Goal: Task Accomplishment & Management: Complete application form

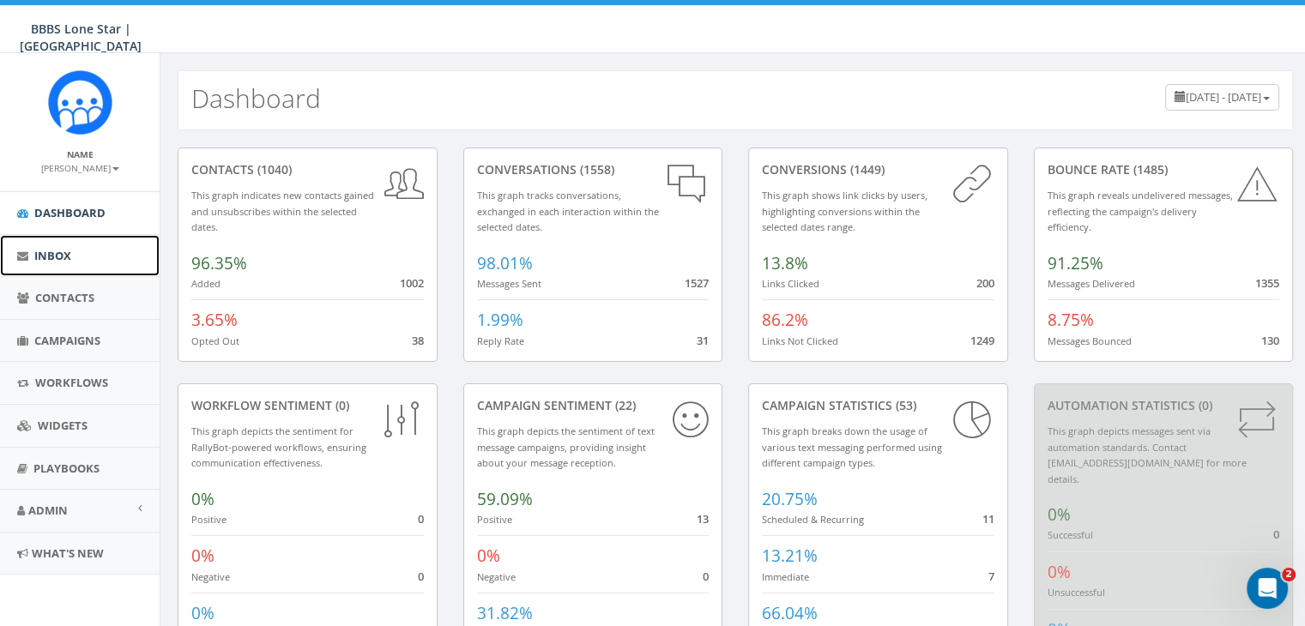
click at [55, 251] on span "Inbox" at bounding box center [52, 255] width 37 height 15
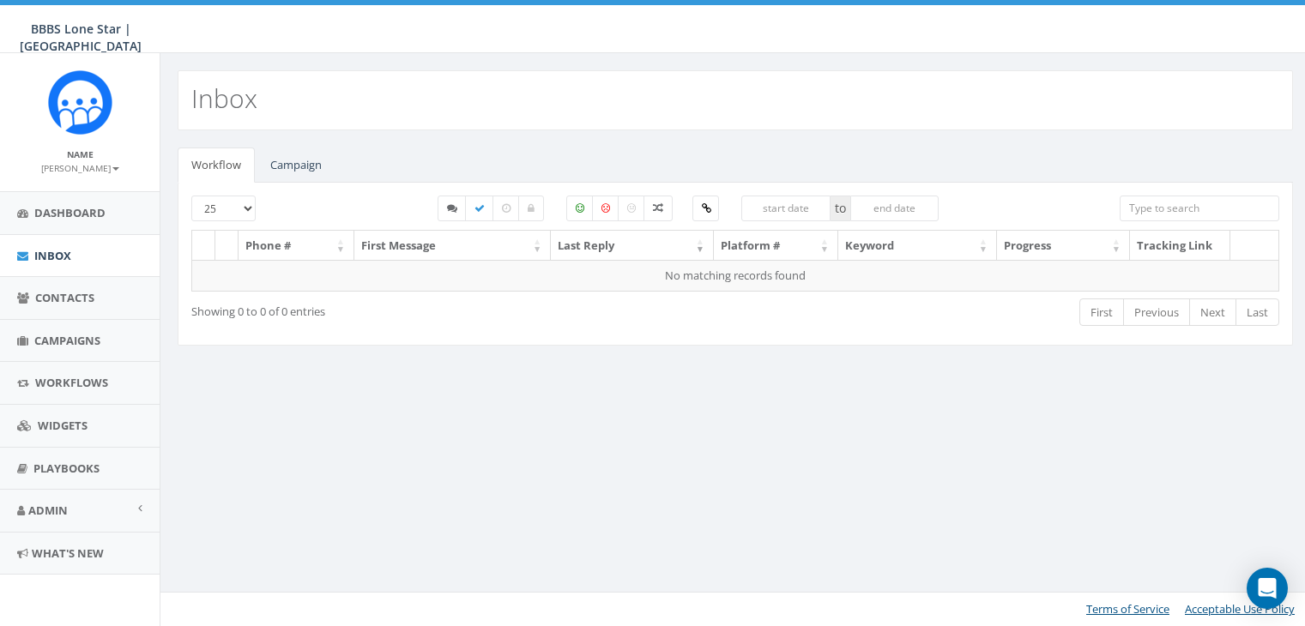
select select
click at [283, 166] on link "Campaign" at bounding box center [295, 165] width 79 height 35
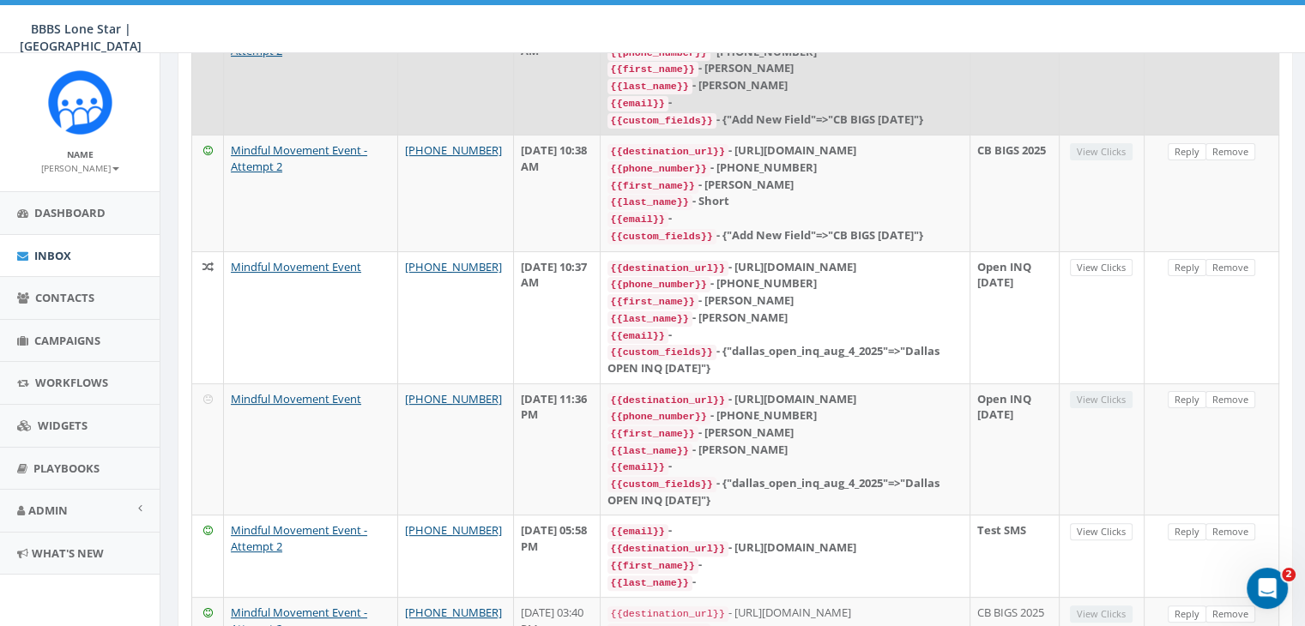
scroll to position [600, 0]
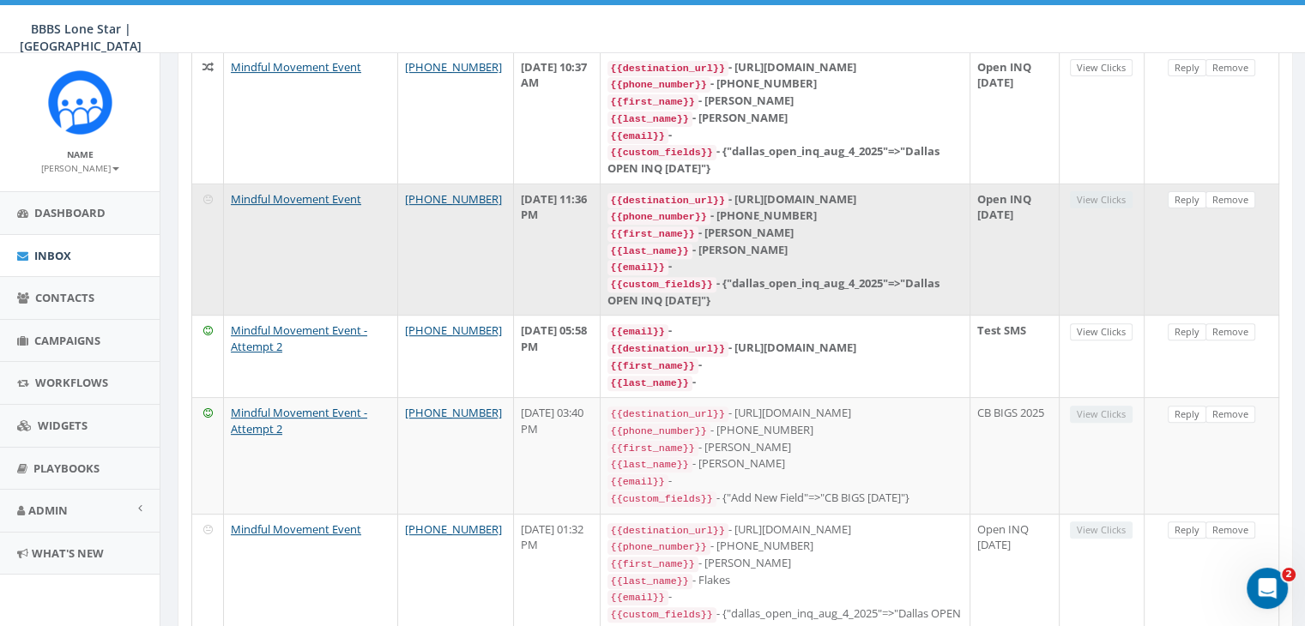
click at [830, 259] on div "{{last_name}} - Pratt" at bounding box center [784, 250] width 355 height 17
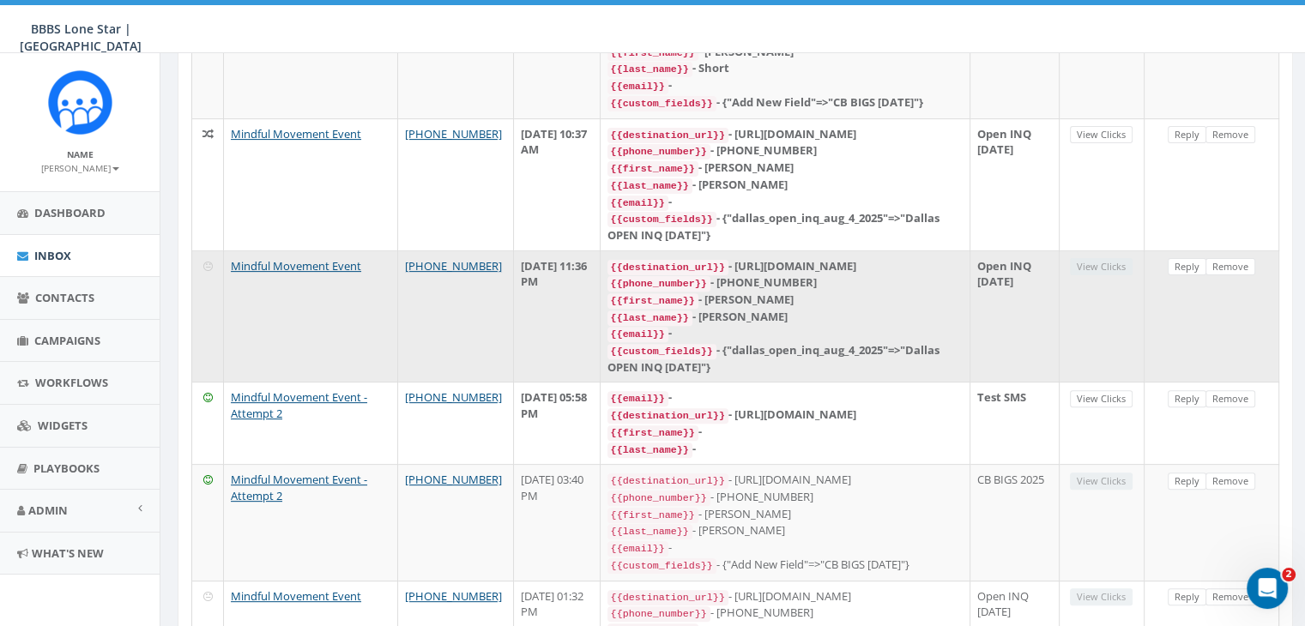
scroll to position [429, 0]
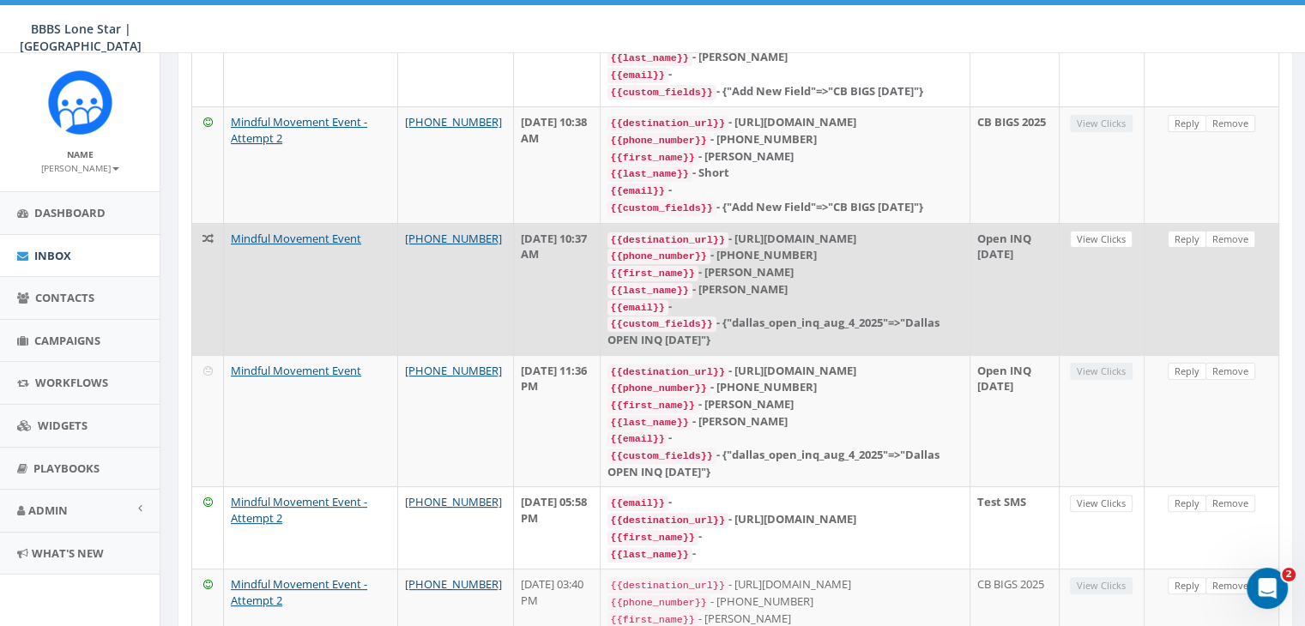
click at [853, 281] on div "{{first_name}} - DaNesha" at bounding box center [784, 272] width 355 height 17
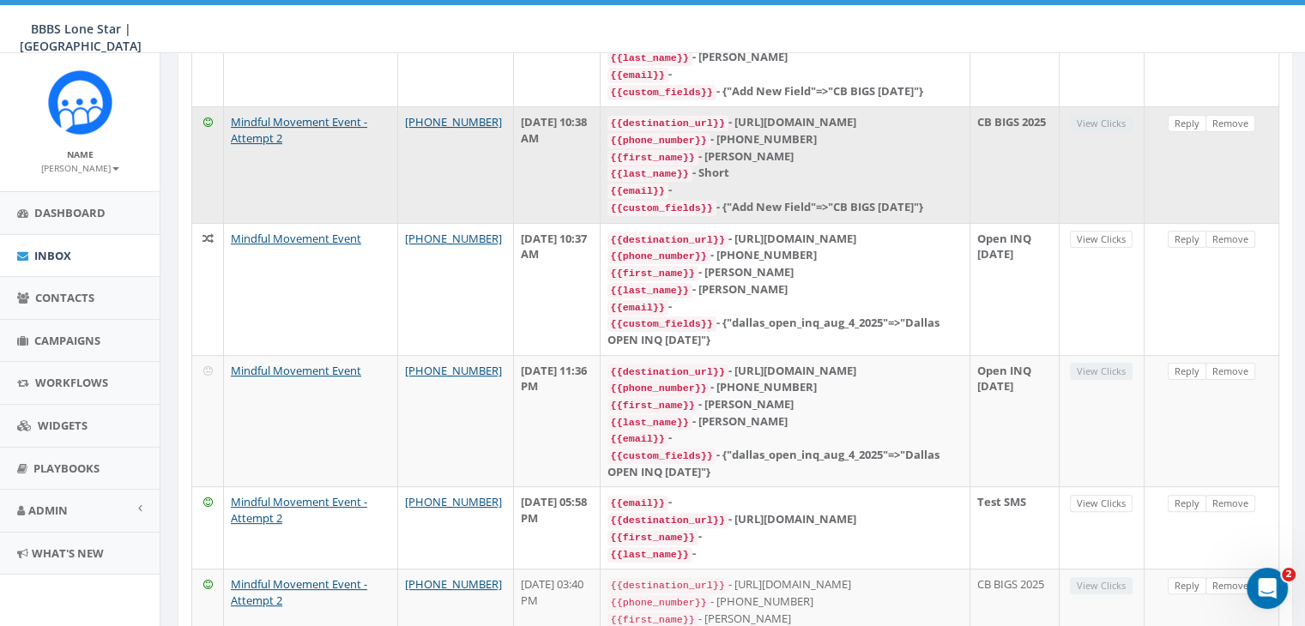
click at [861, 199] on div "{{email}} -" at bounding box center [784, 190] width 355 height 17
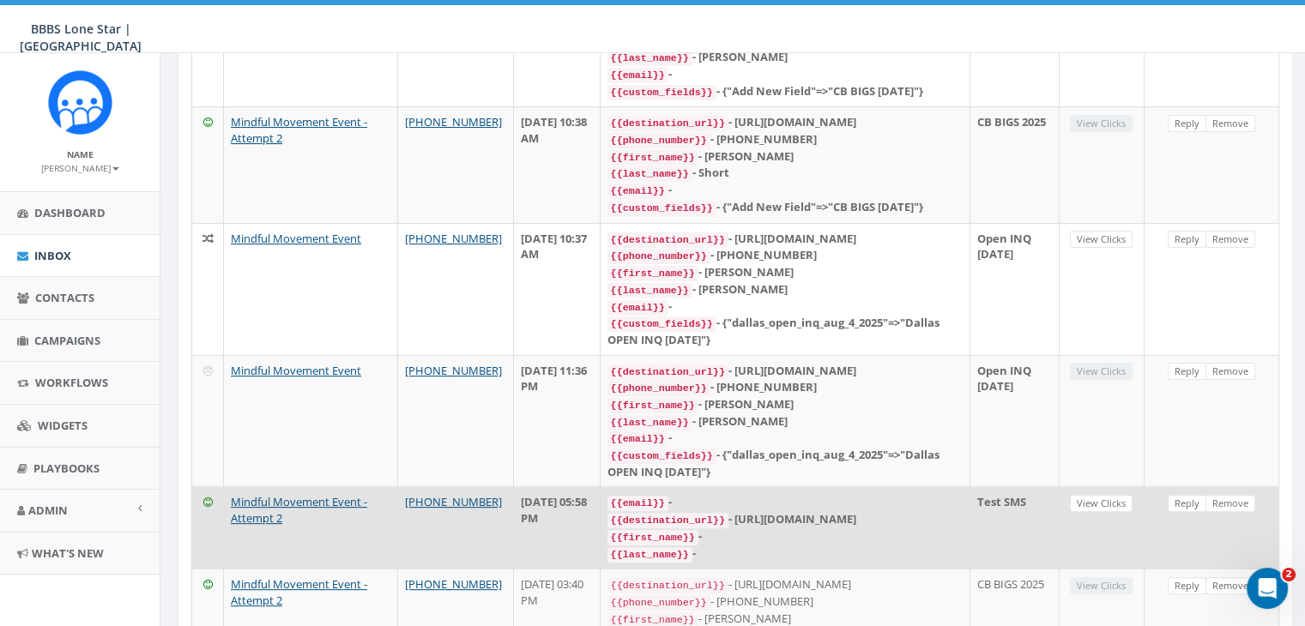
click at [892, 546] on div "{{first_name}} -" at bounding box center [784, 536] width 355 height 17
click at [1182, 513] on link "Reply" at bounding box center [1187, 504] width 39 height 18
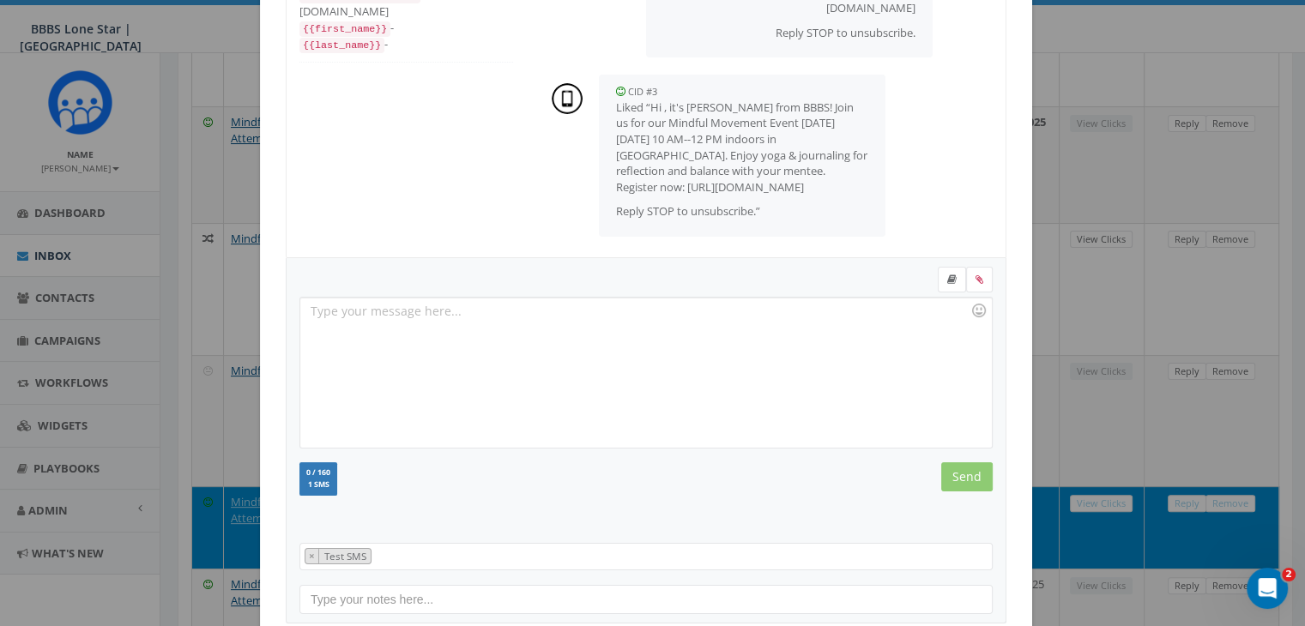
scroll to position [230, 0]
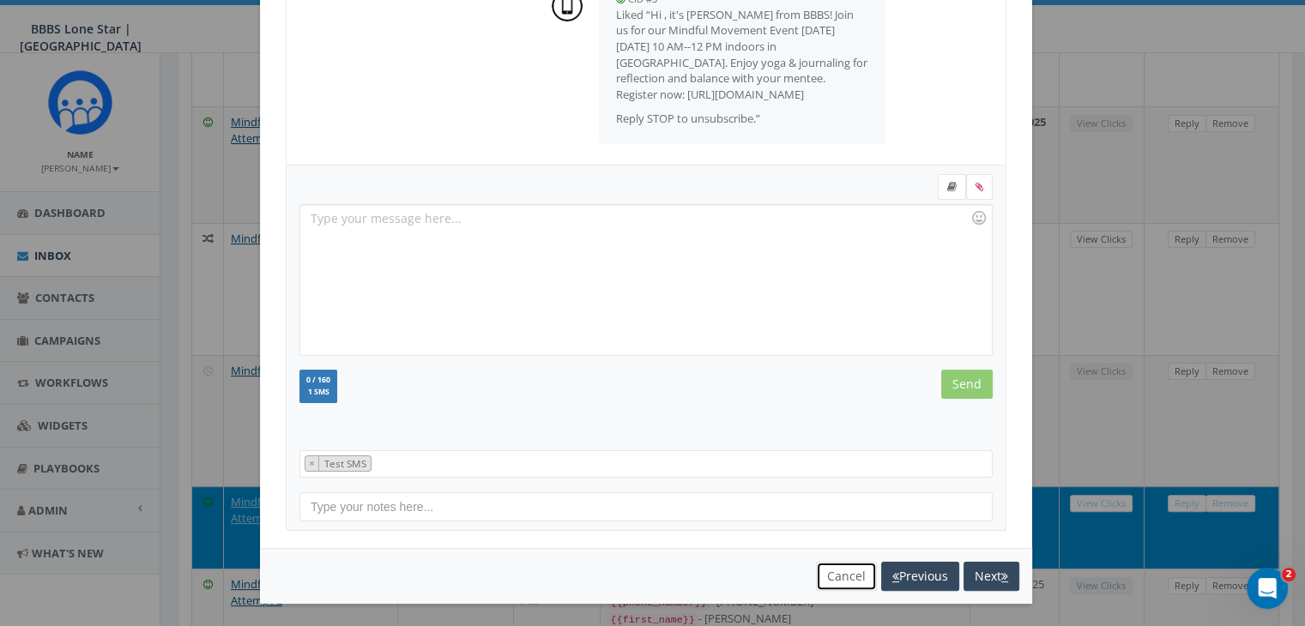
click at [843, 578] on button "Cancel" at bounding box center [846, 576] width 61 height 29
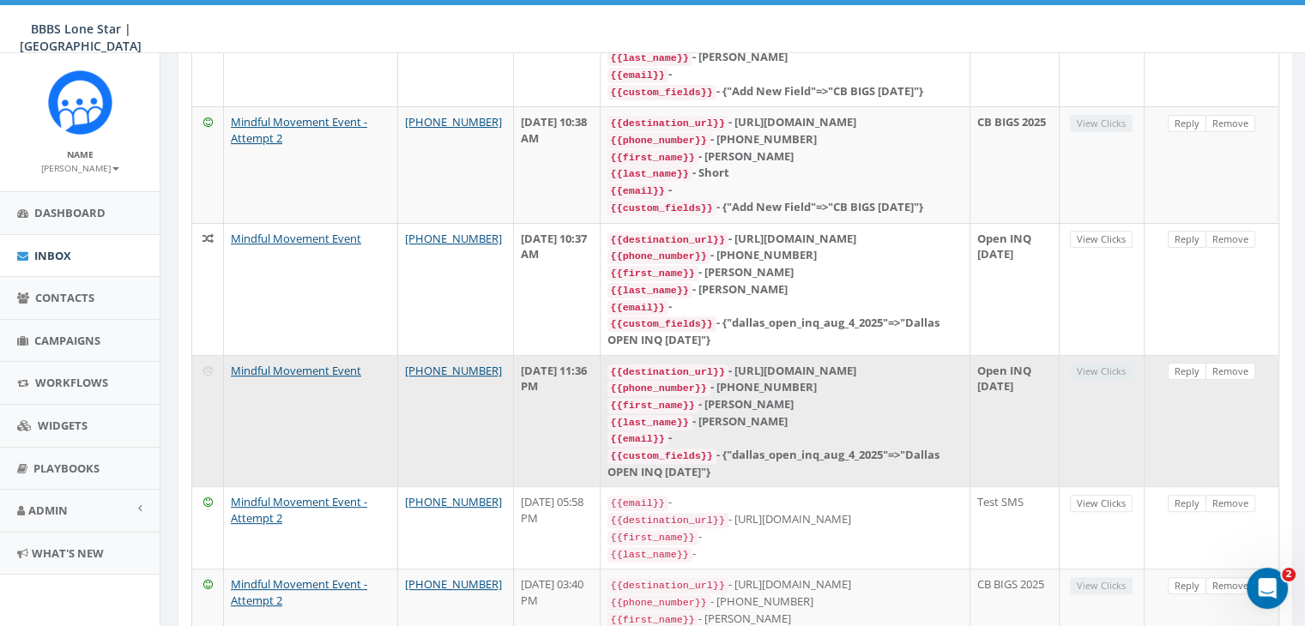
scroll to position [0, 0]
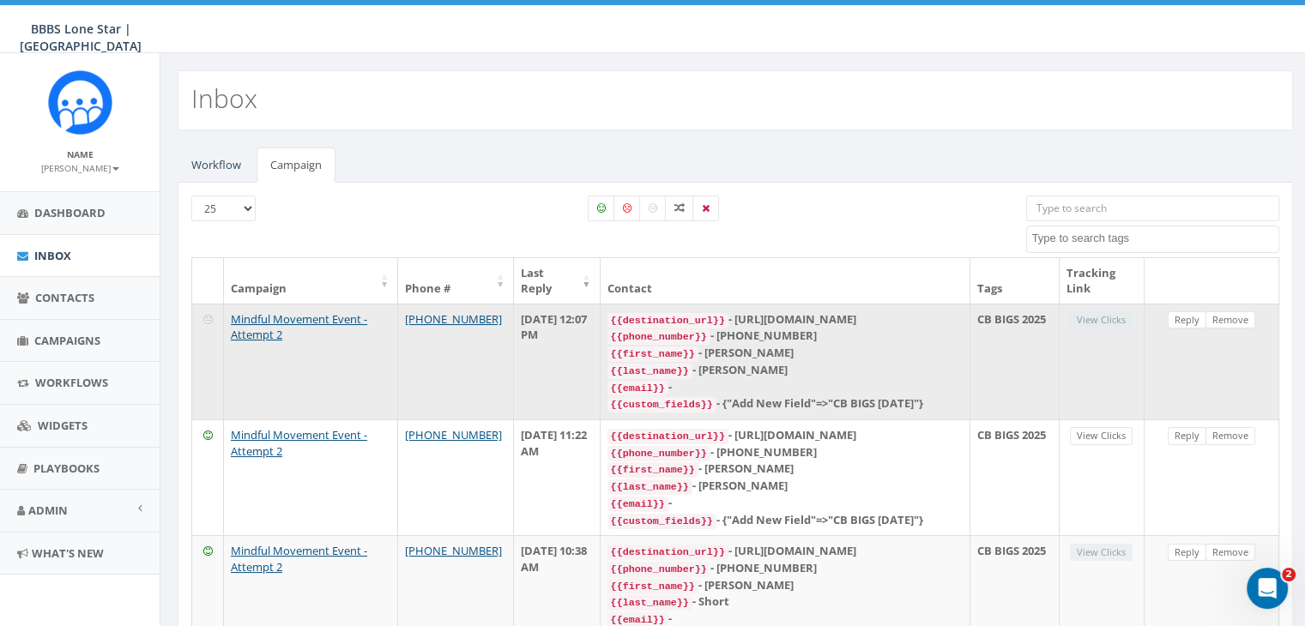
click at [904, 345] on div "{{first_name}} - David" at bounding box center [784, 353] width 355 height 17
click at [1187, 321] on link "Reply" at bounding box center [1187, 320] width 39 height 18
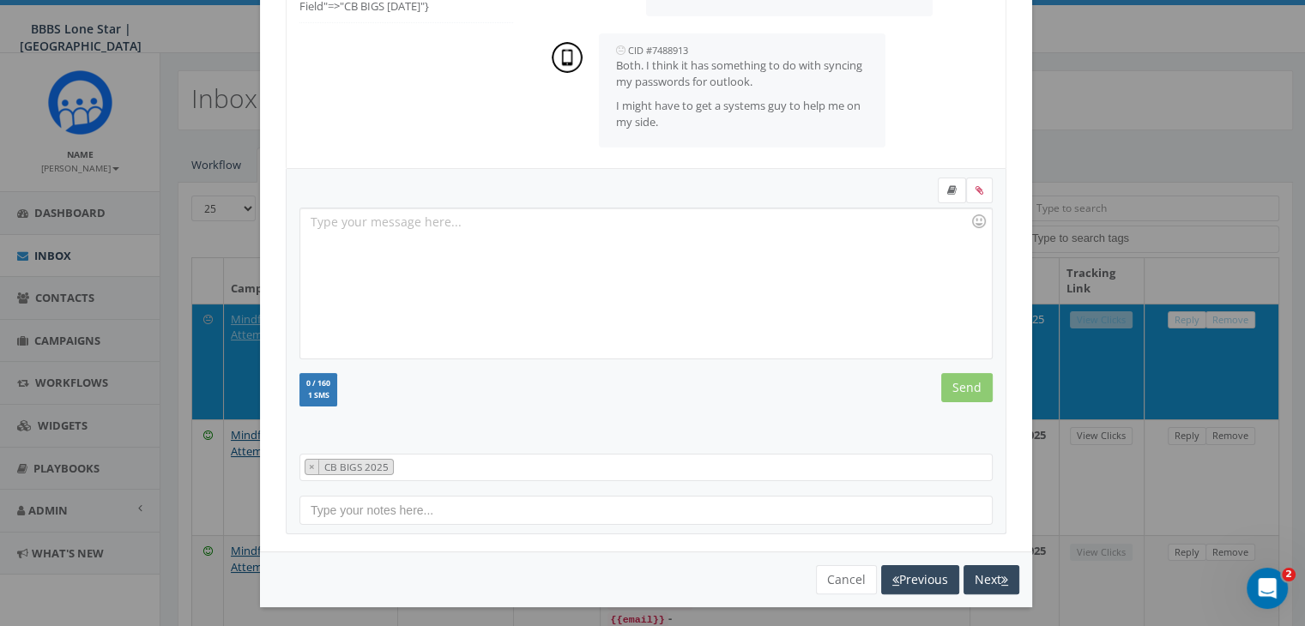
scroll to position [230, 0]
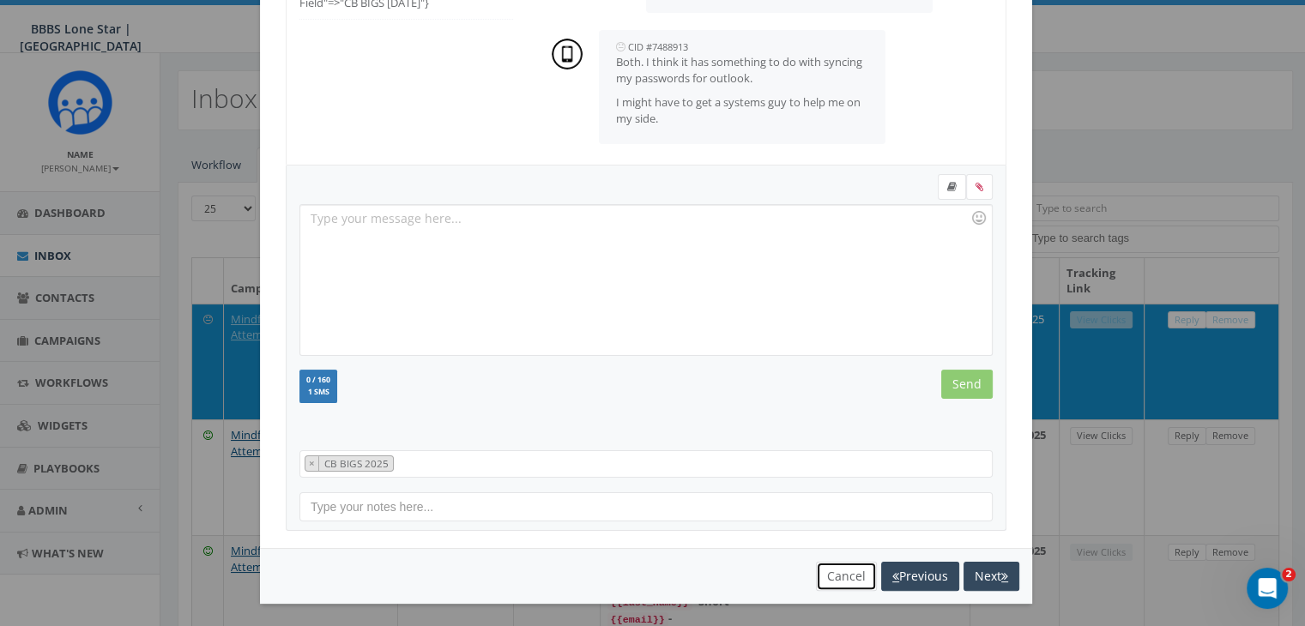
click at [828, 574] on button "Cancel" at bounding box center [846, 576] width 61 height 29
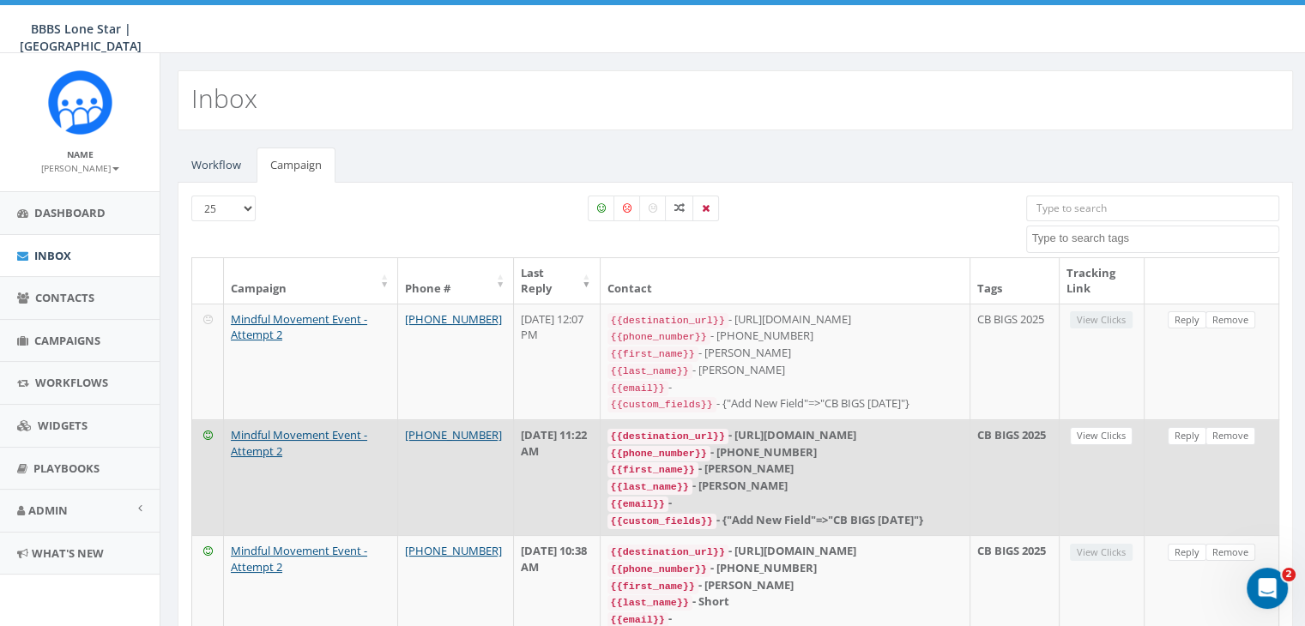
click at [1203, 478] on td "Reply Remove" at bounding box center [1211, 477] width 135 height 116
click at [1185, 430] on link "Reply" at bounding box center [1187, 436] width 39 height 18
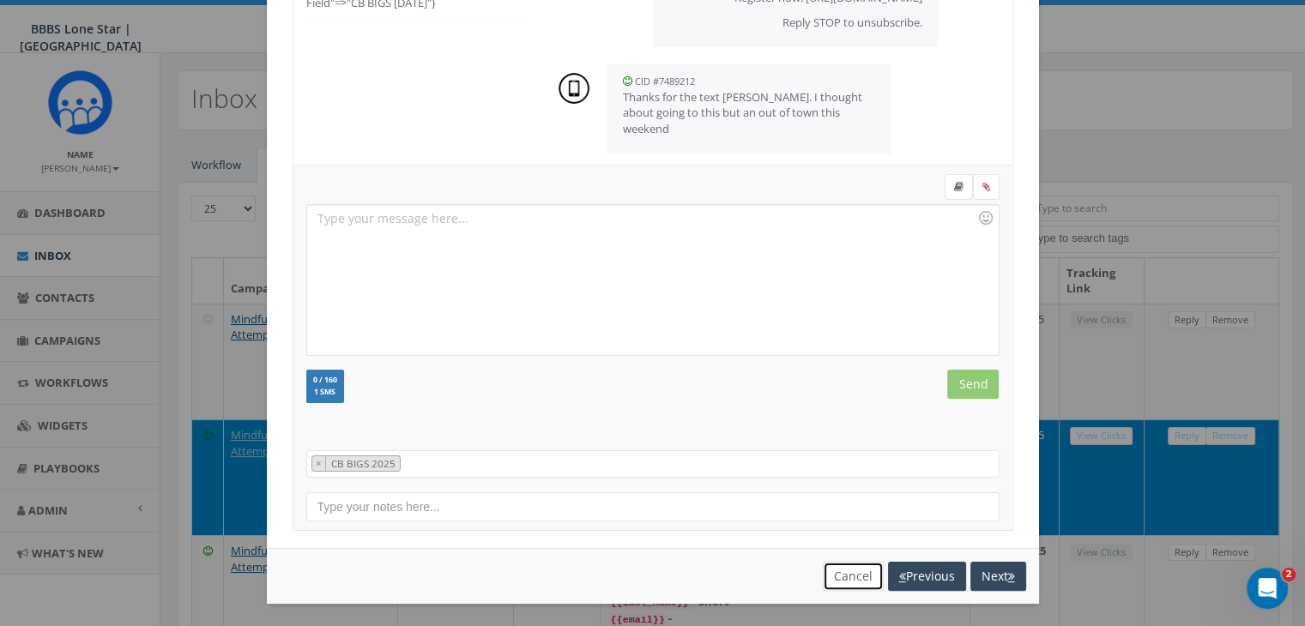
click at [848, 574] on button "Cancel" at bounding box center [853, 576] width 61 height 29
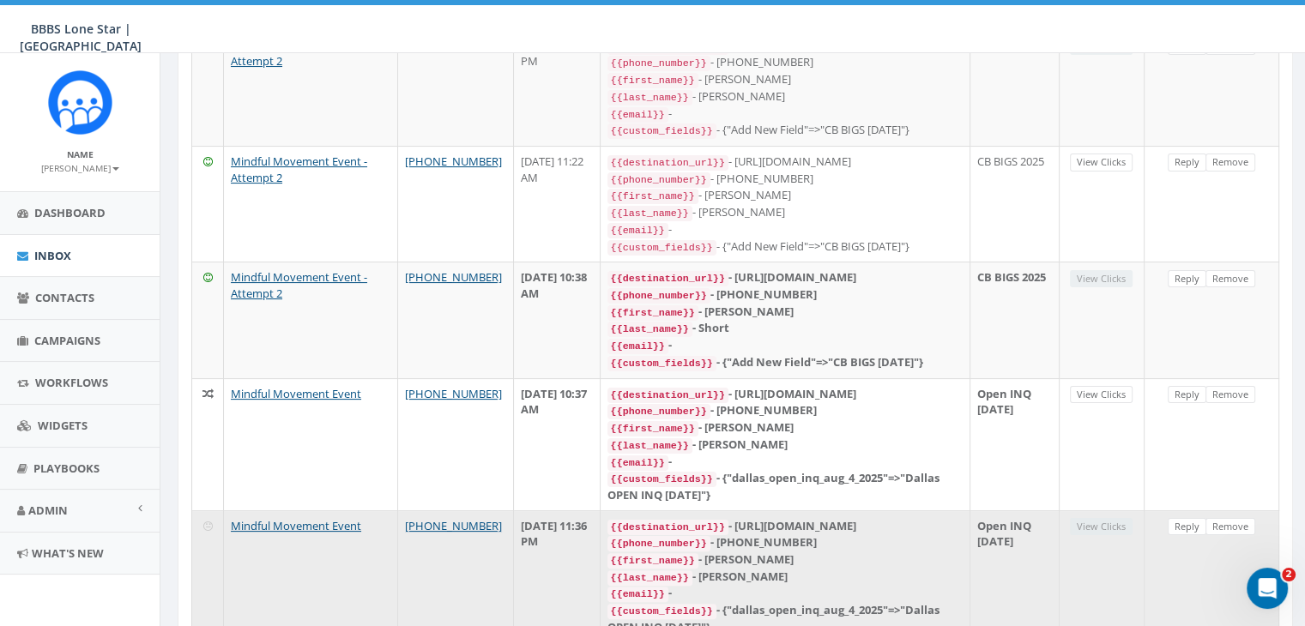
scroll to position [343, 0]
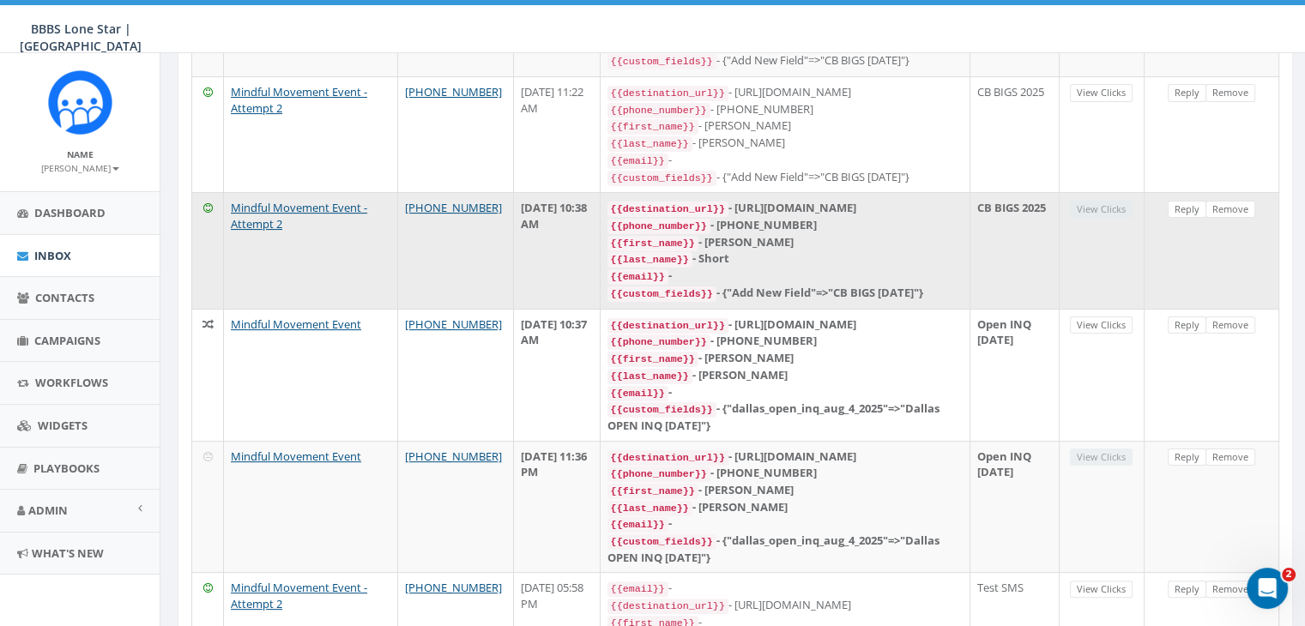
click at [881, 234] on div "{{first_name}} - Brian" at bounding box center [784, 242] width 355 height 17
click at [1181, 201] on link "Reply" at bounding box center [1187, 210] width 39 height 18
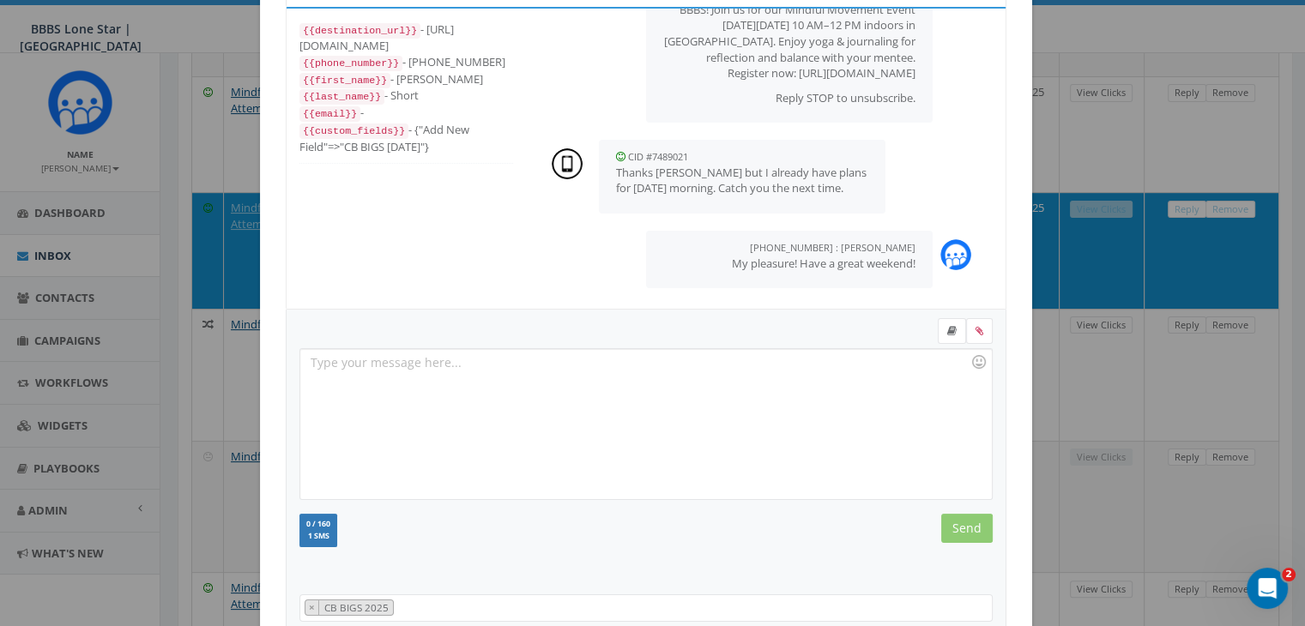
scroll to position [230, 0]
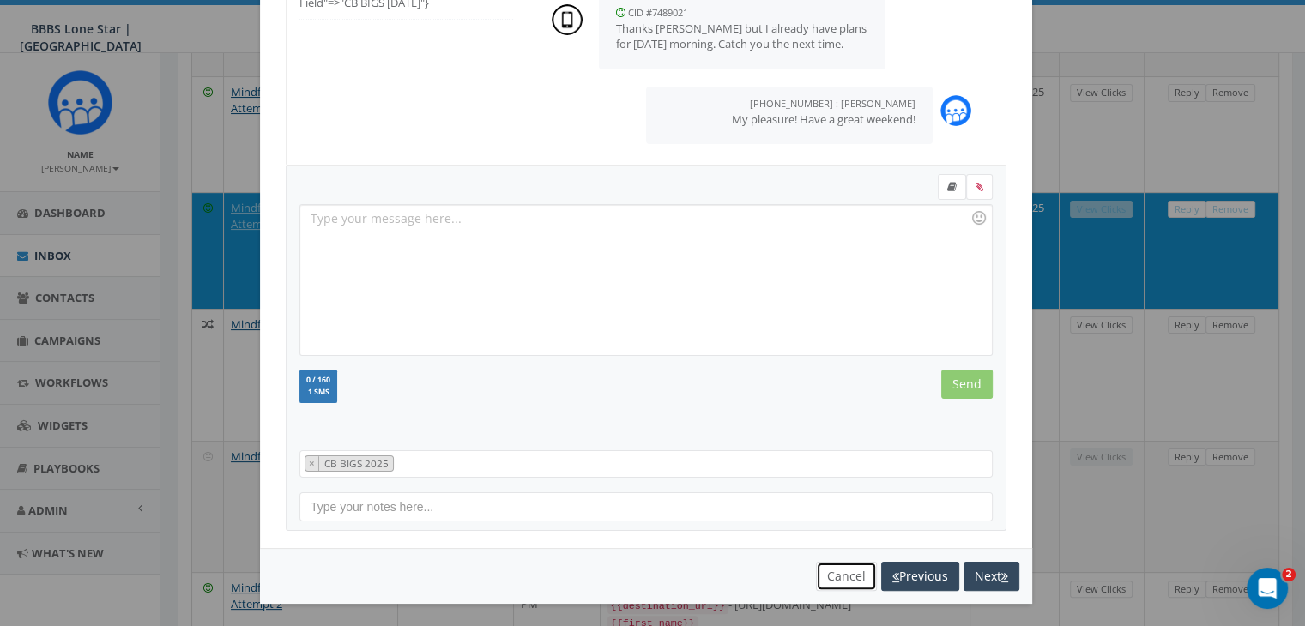
click at [844, 564] on button "Cancel" at bounding box center [846, 576] width 61 height 29
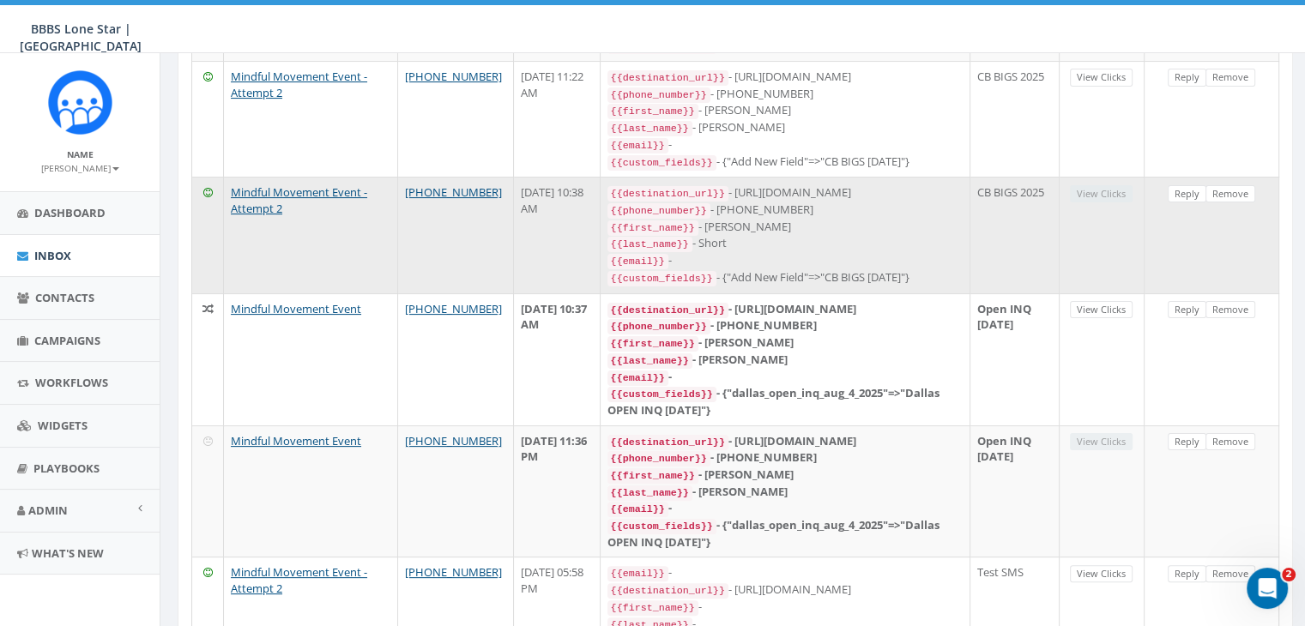
scroll to position [374, 0]
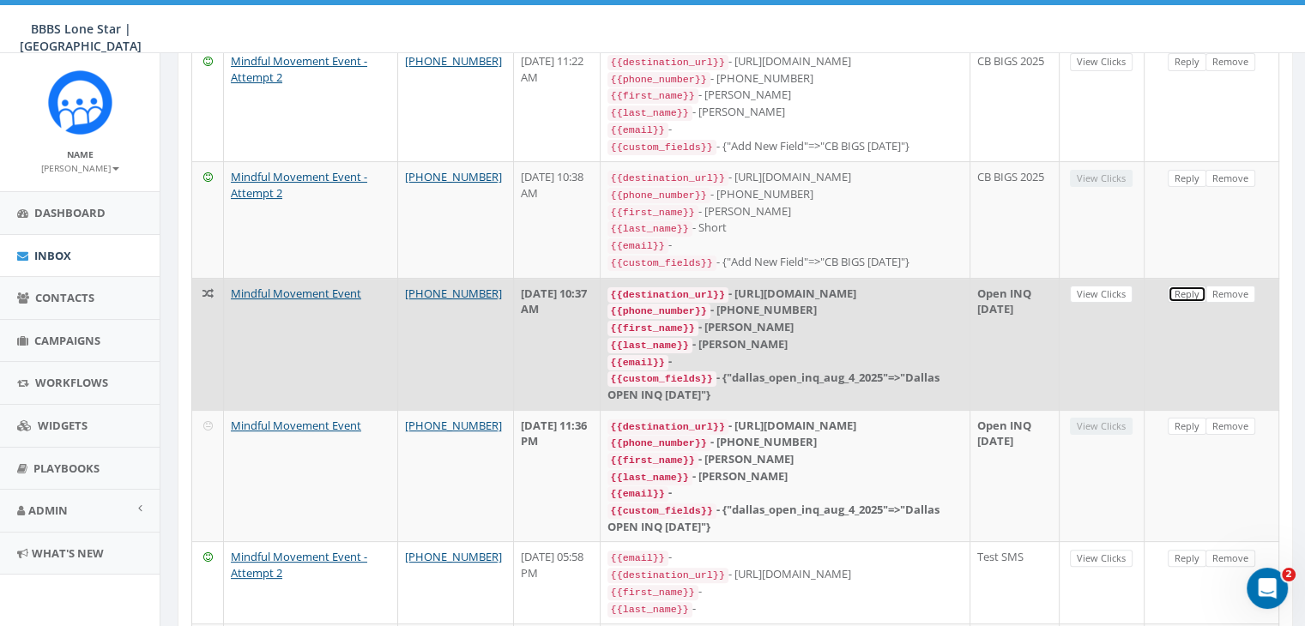
click at [1179, 286] on link "Reply" at bounding box center [1187, 295] width 39 height 18
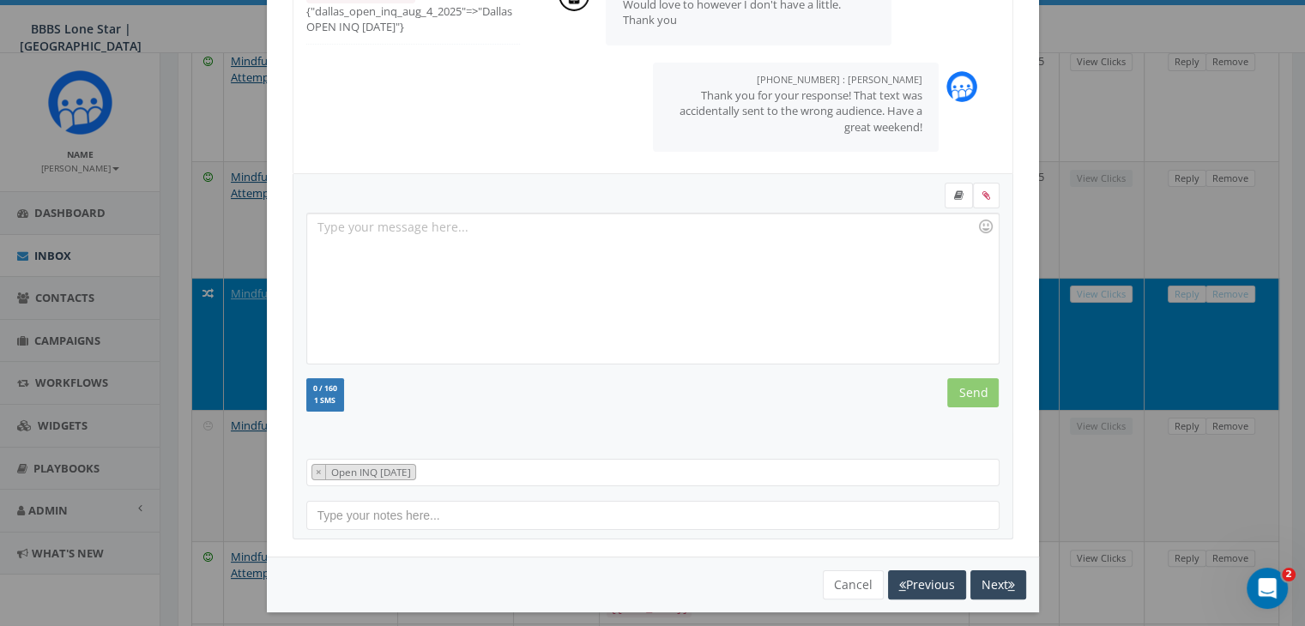
scroll to position [230, 0]
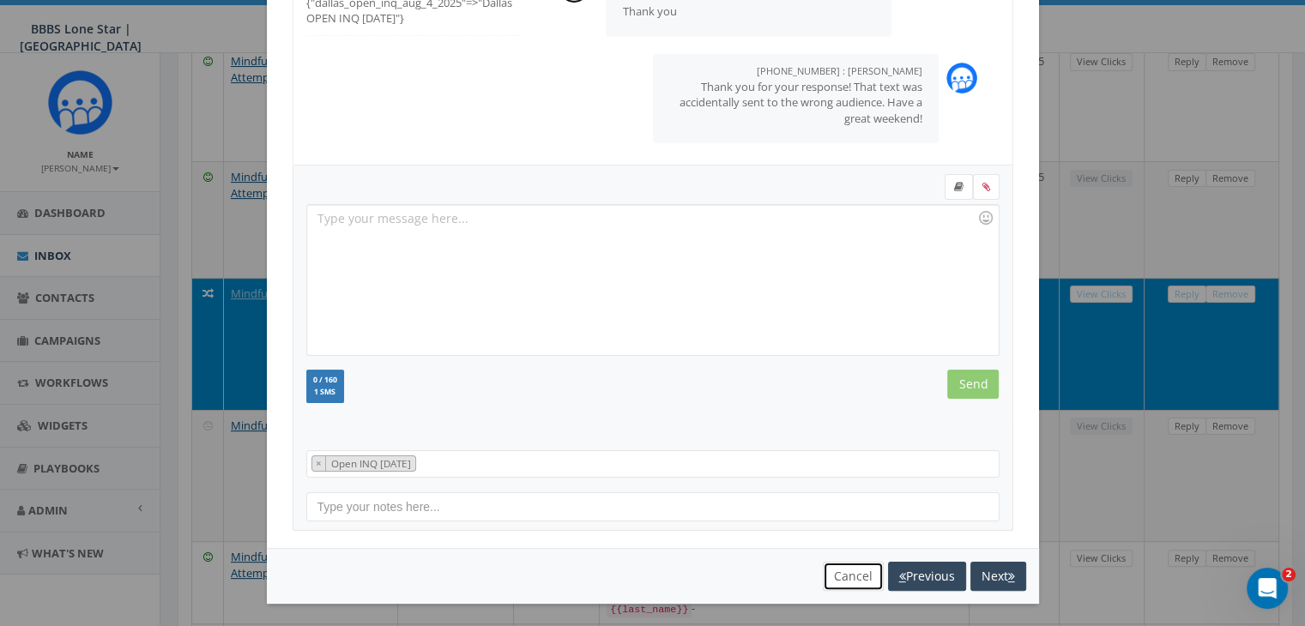
click at [853, 572] on button "Cancel" at bounding box center [853, 576] width 61 height 29
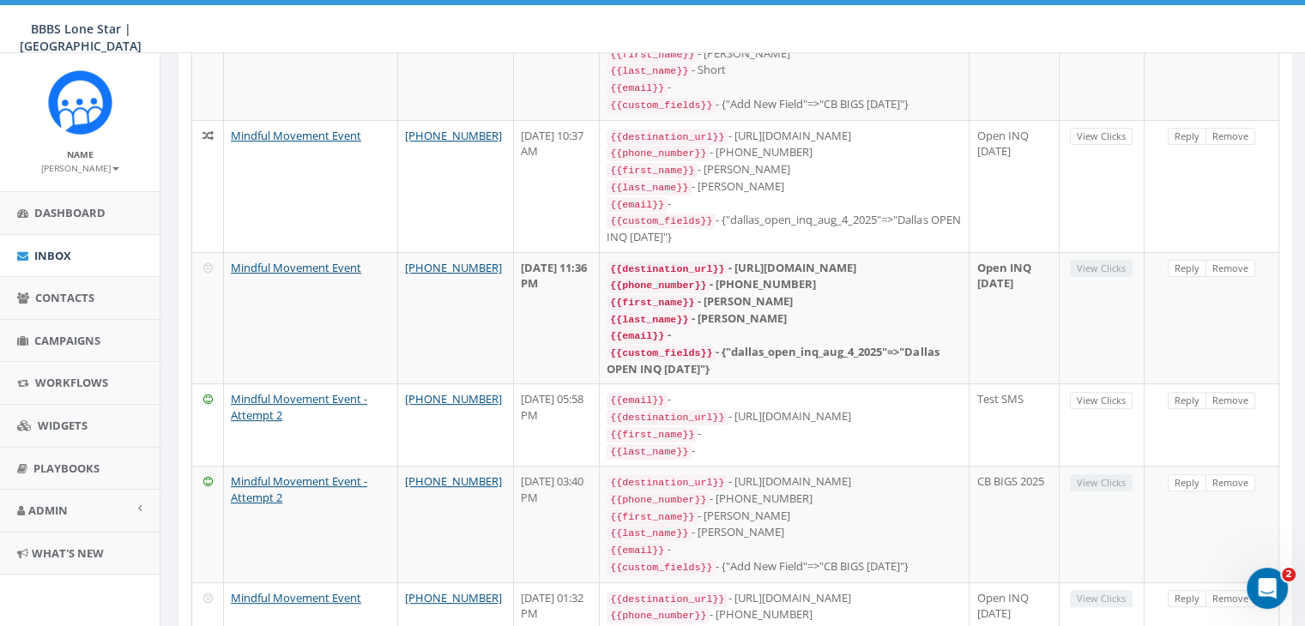
scroll to position [551, 0]
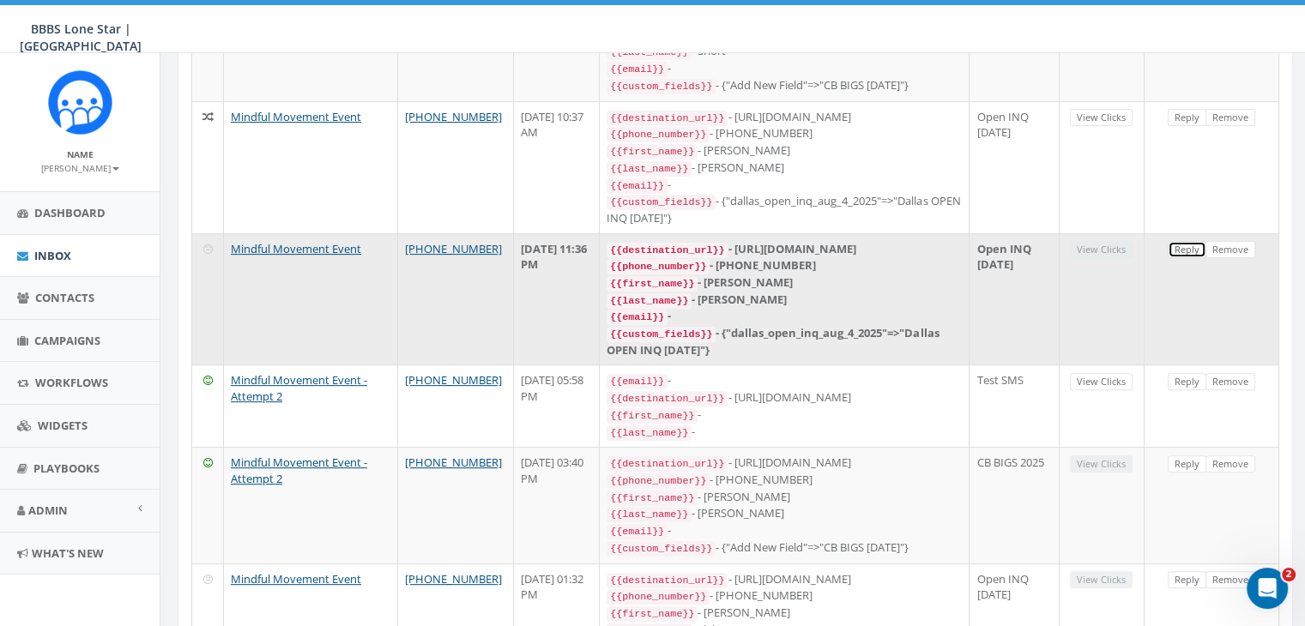
click at [1182, 241] on link "Reply" at bounding box center [1187, 250] width 39 height 18
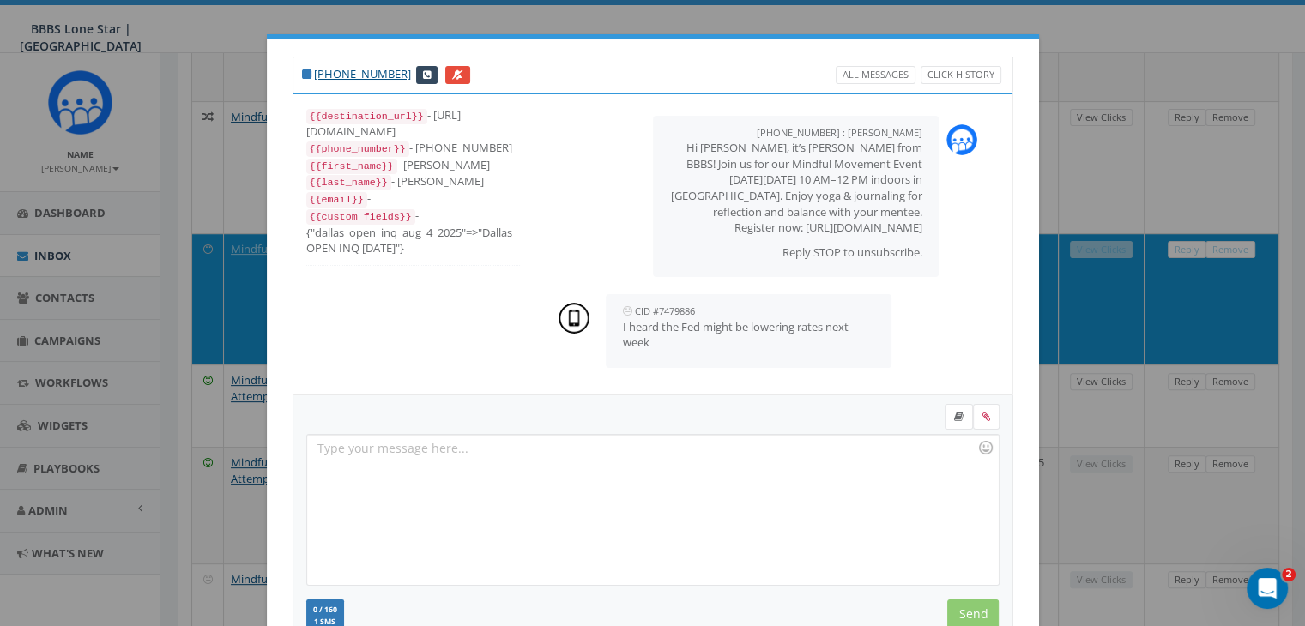
scroll to position [230, 0]
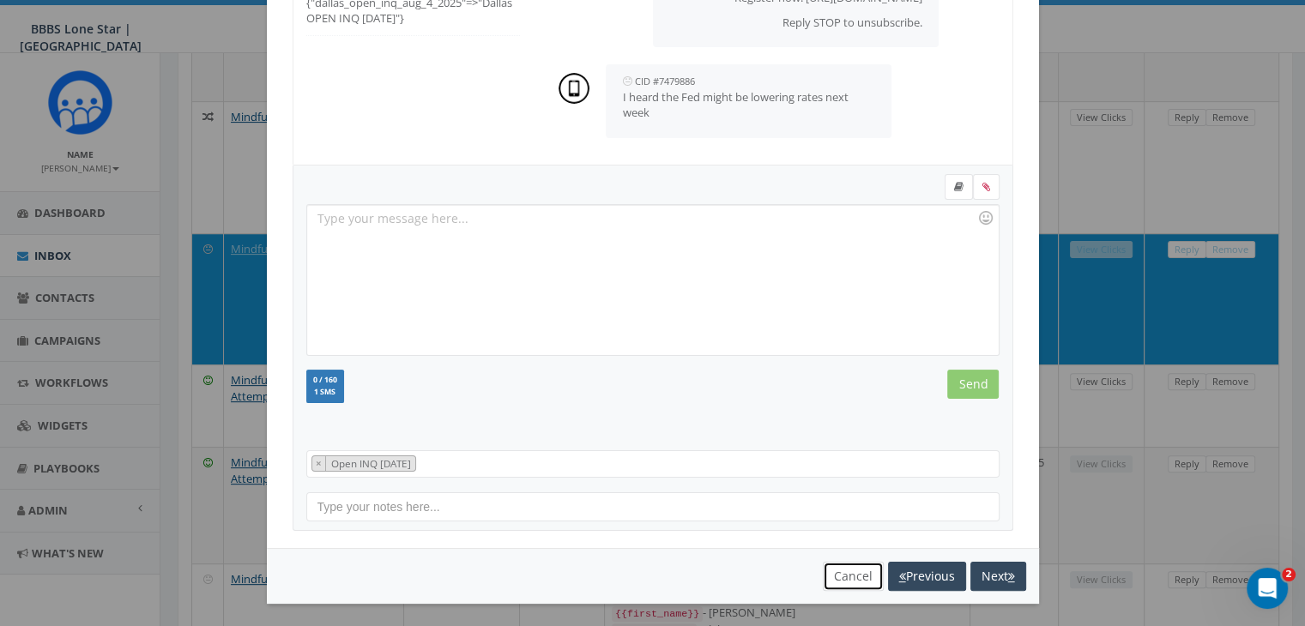
click at [834, 581] on button "Cancel" at bounding box center [853, 576] width 61 height 29
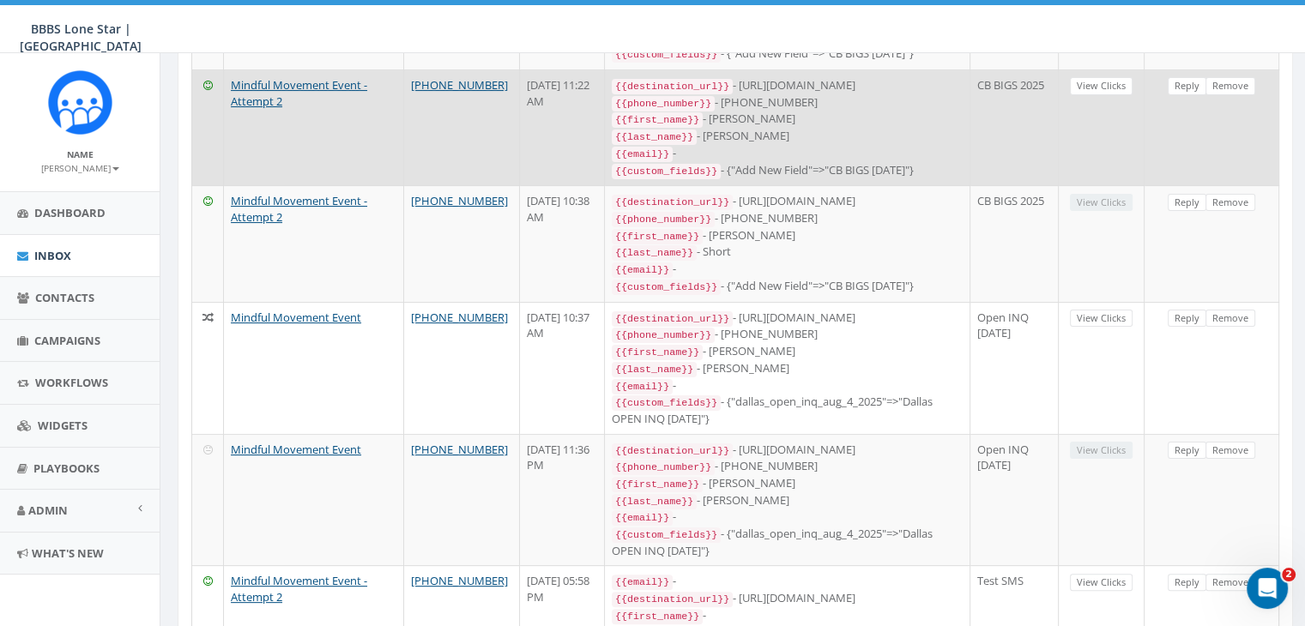
scroll to position [0, 0]
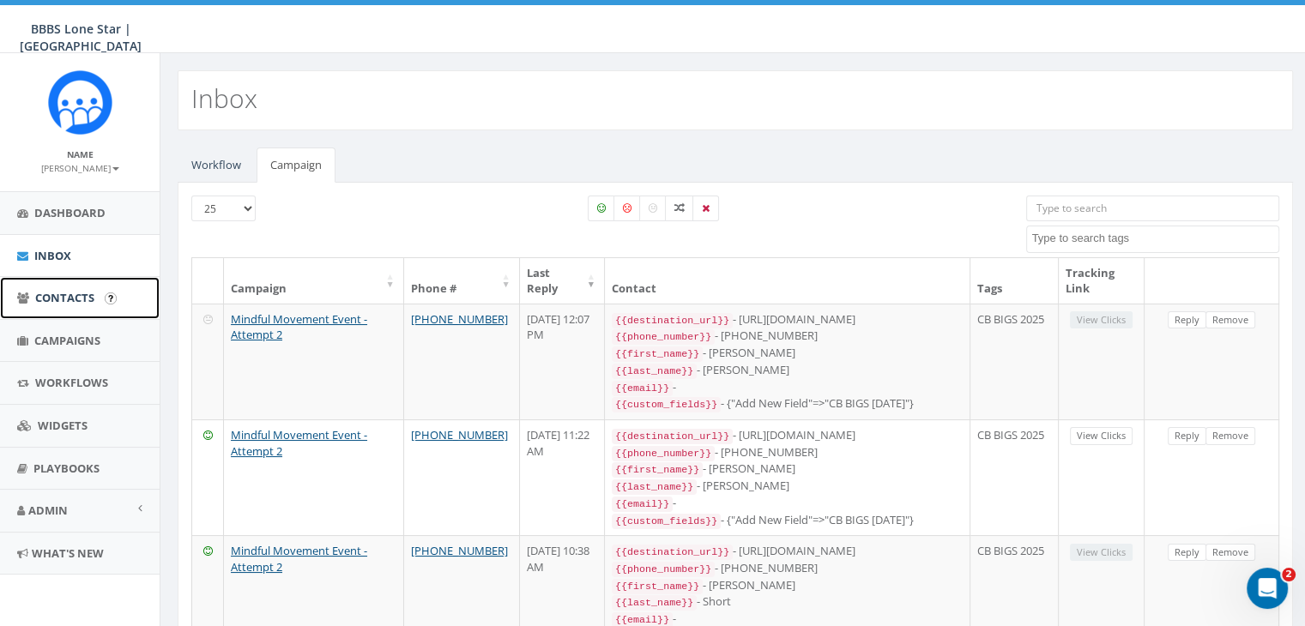
click at [55, 293] on span "Contacts" at bounding box center [64, 297] width 59 height 15
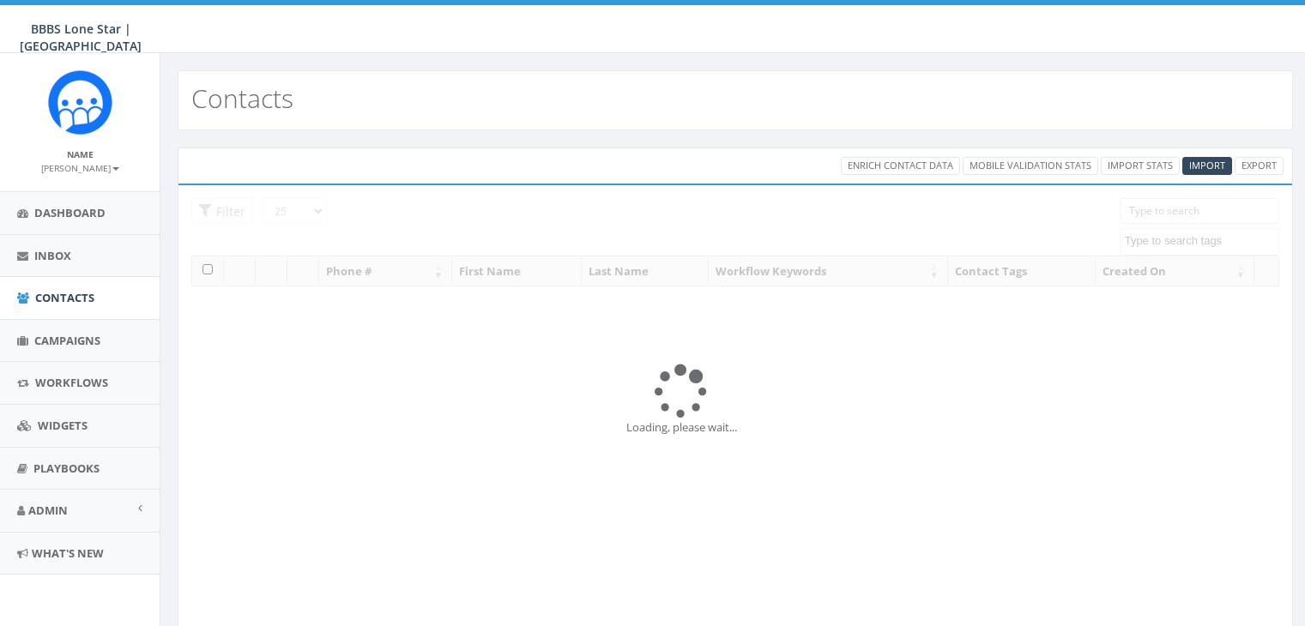
select select
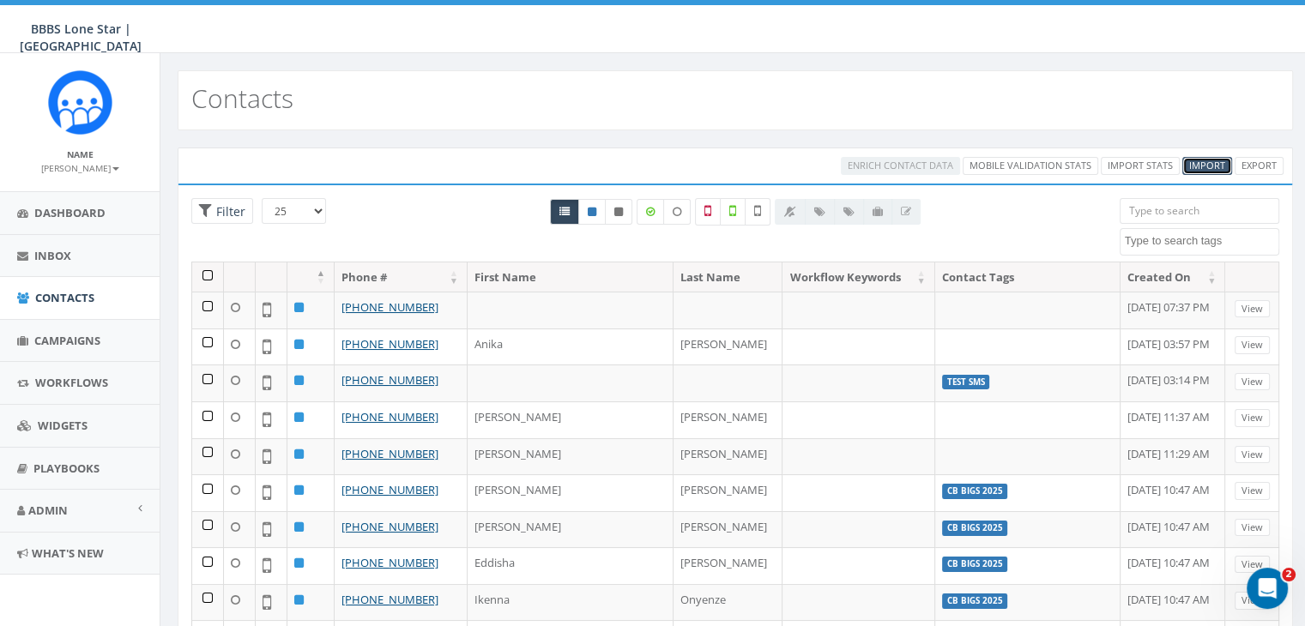
click at [1204, 170] on span "Import" at bounding box center [1207, 165] width 36 height 13
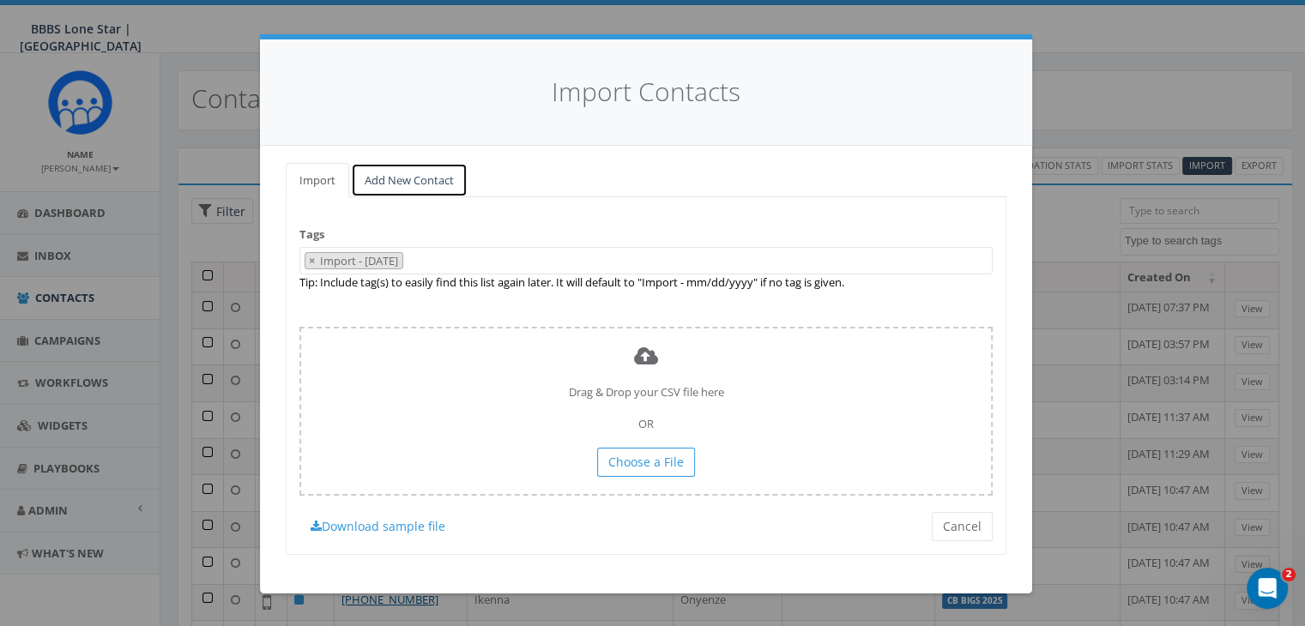
click at [398, 174] on link "Add New Contact" at bounding box center [409, 180] width 117 height 35
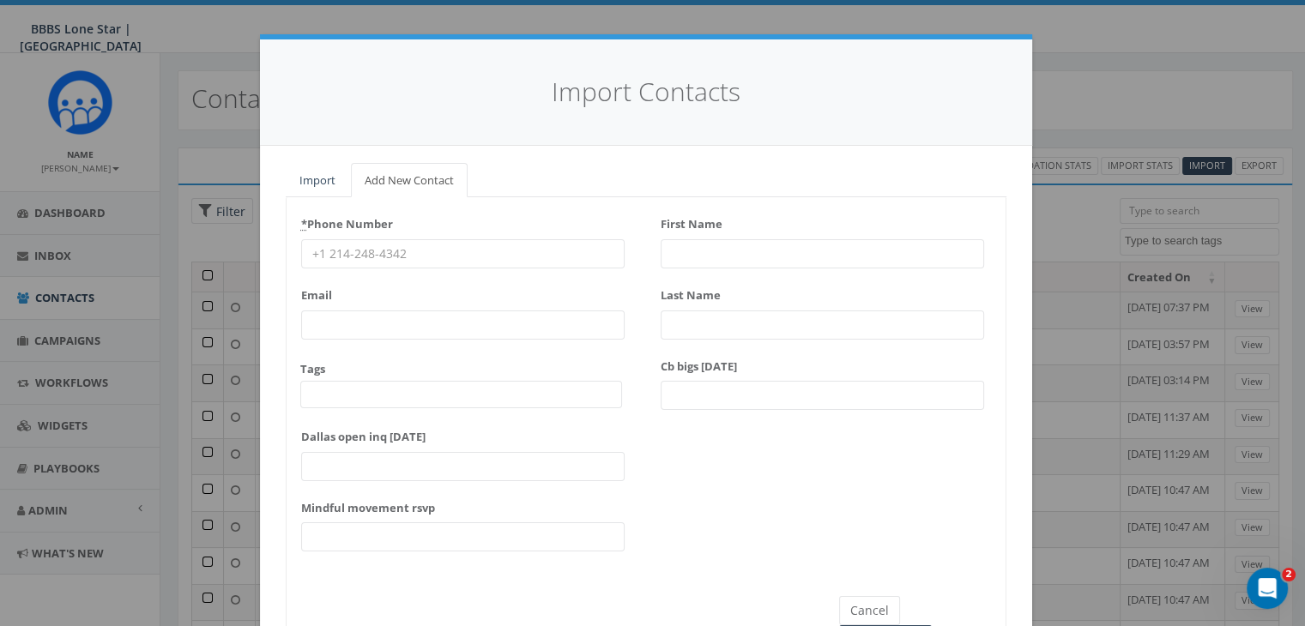
click at [305, 251] on input "* Phone Number" at bounding box center [462, 253] width 323 height 29
paste input "223-272-9139"
type input "223-272-9139"
click at [681, 253] on input "First Name" at bounding box center [822, 253] width 323 height 29
type input "Assetou"
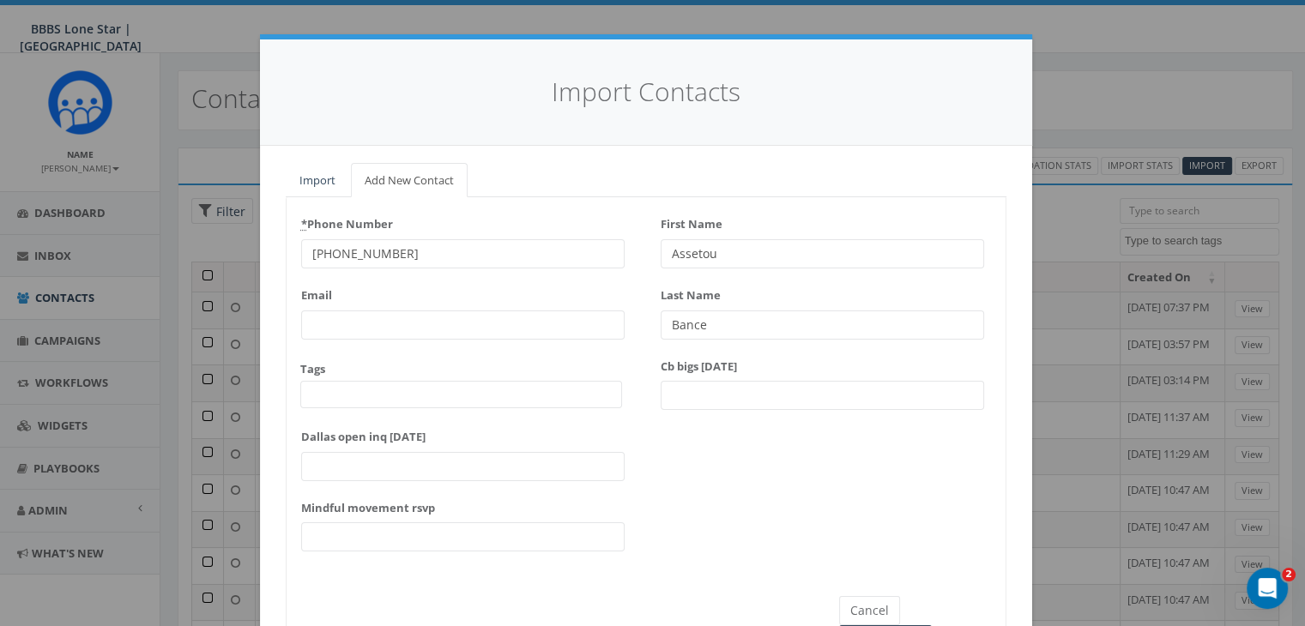
type input "Bance"
click at [780, 398] on input "Cb bigs august 2025" at bounding box center [822, 395] width 323 height 29
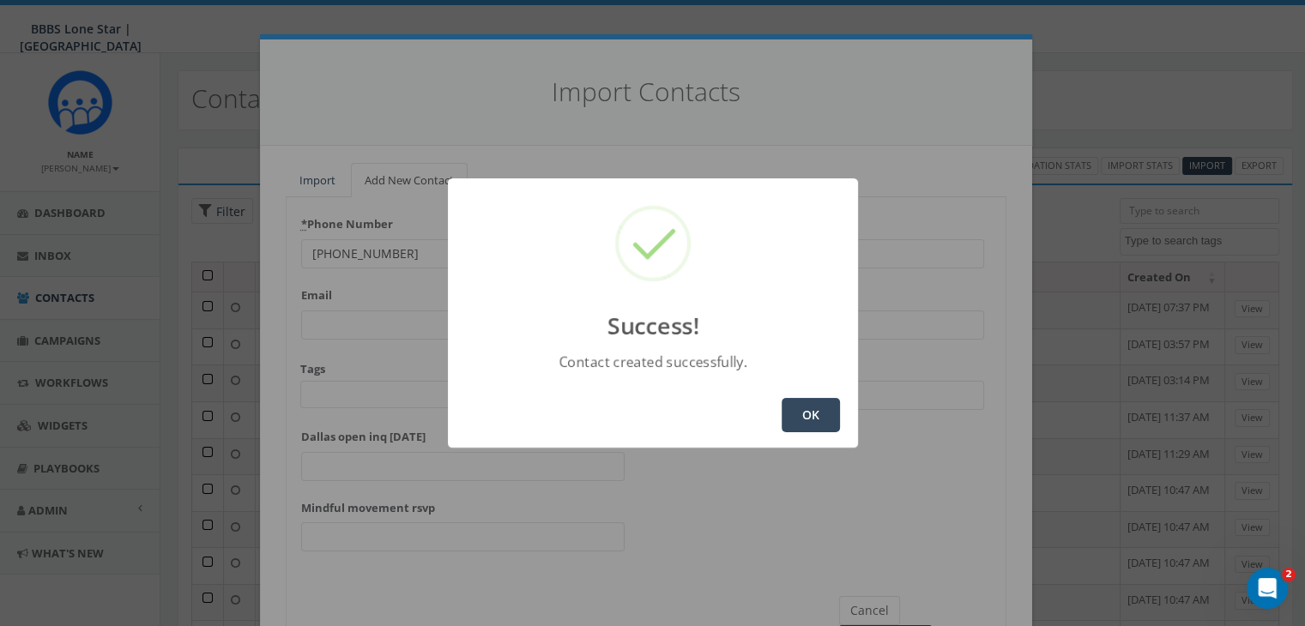
click at [801, 409] on button "OK" at bounding box center [810, 415] width 58 height 34
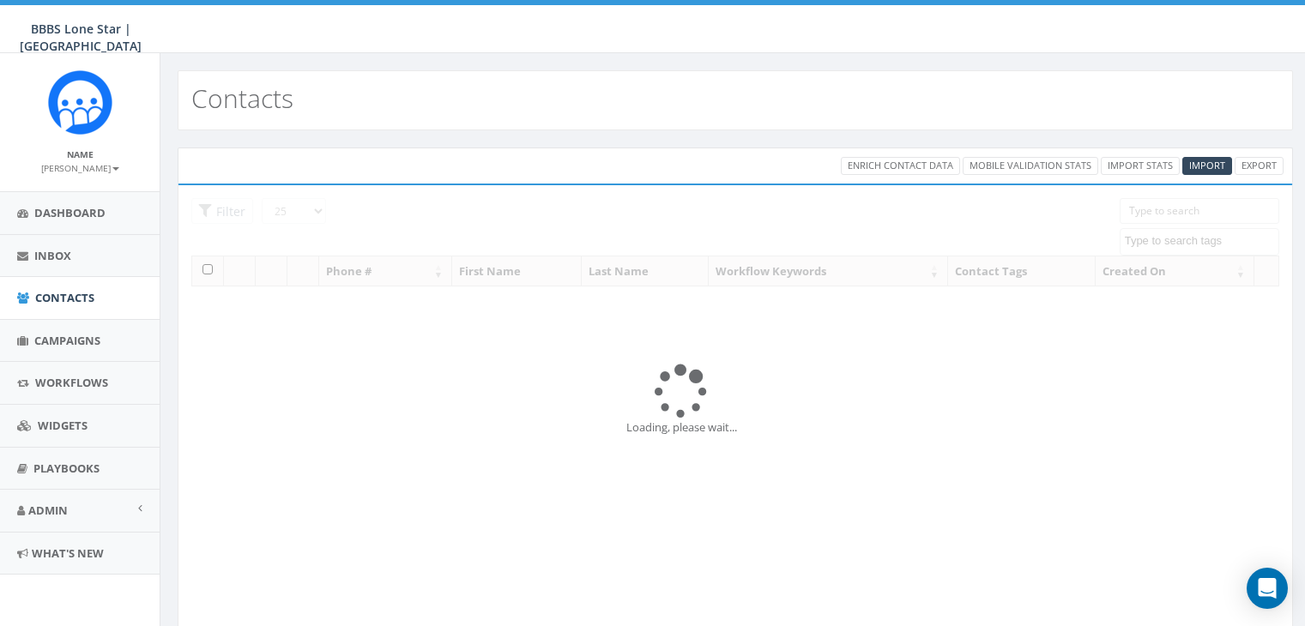
select select
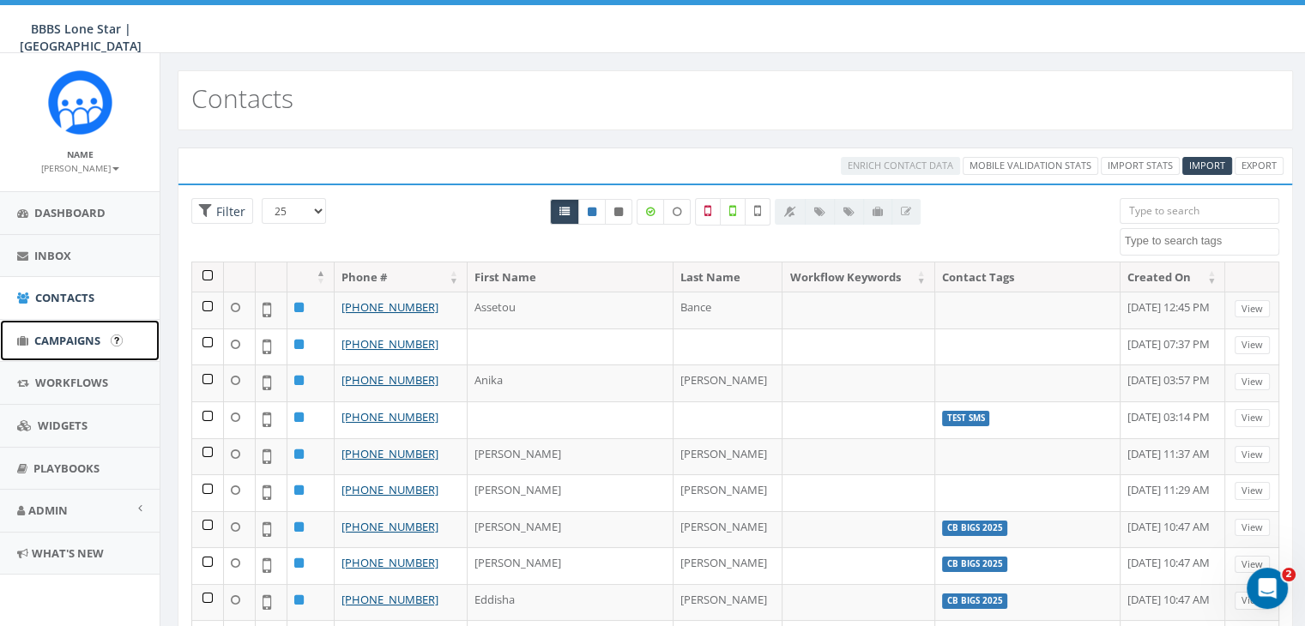
click at [79, 330] on link "Campaigns" at bounding box center [80, 341] width 160 height 42
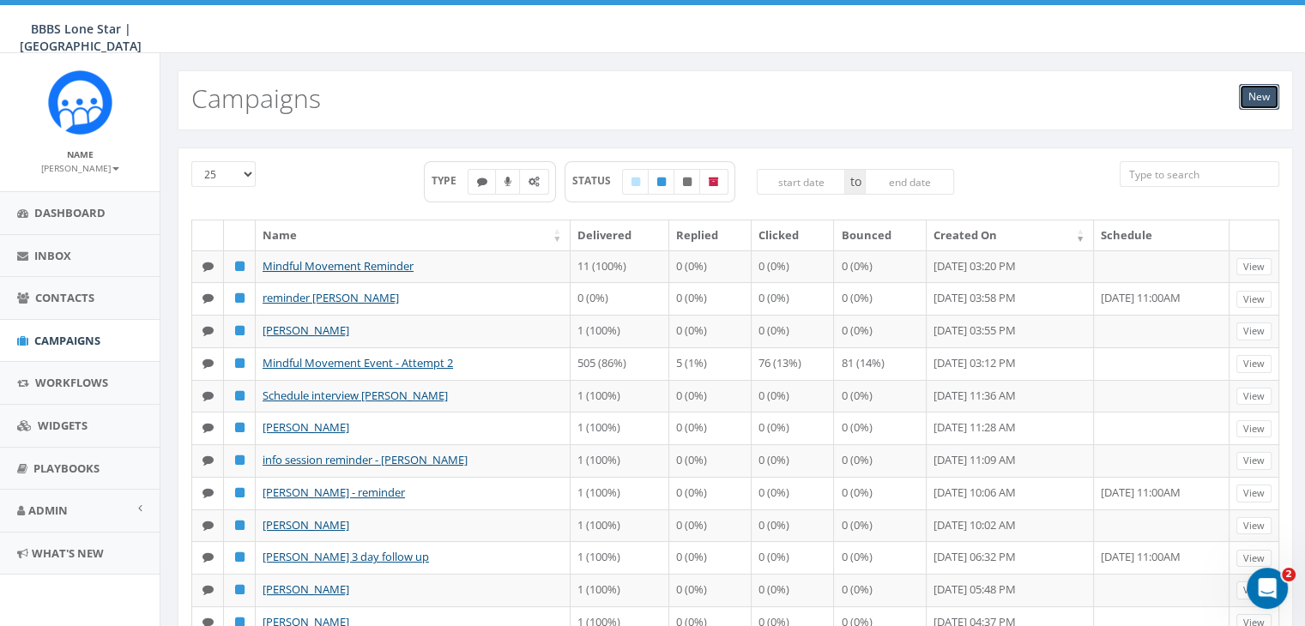
click at [1269, 97] on link "New" at bounding box center [1259, 97] width 40 height 26
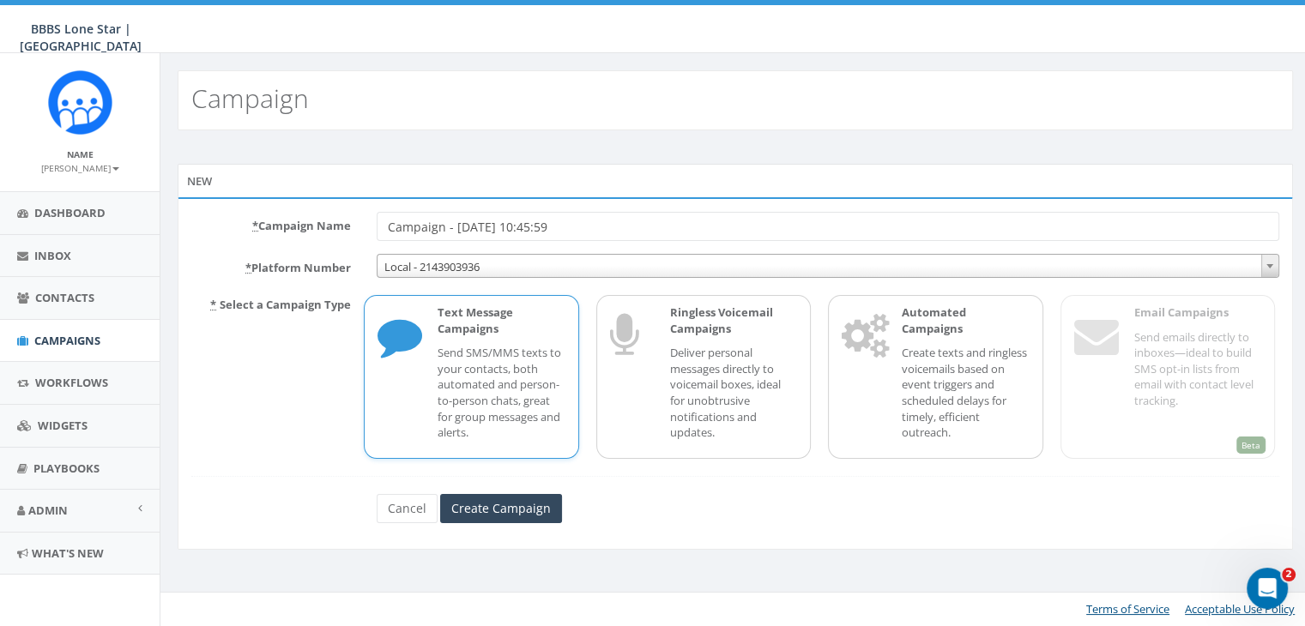
drag, startPoint x: 586, startPoint y: 227, endPoint x: 353, endPoint y: 212, distance: 233.0
click at [353, 212] on div "* Campaign Name Campaign - [DATE] 10:45:59" at bounding box center [734, 226] width 1113 height 29
type input "[PERSON_NAME] Info Session"
click at [498, 336] on div "Text Message Campaigns Send SMS/MMS texts to your contacts, both automated and …" at bounding box center [492, 377] width 144 height 145
click at [515, 500] on input "Create Campaign" at bounding box center [501, 508] width 122 height 29
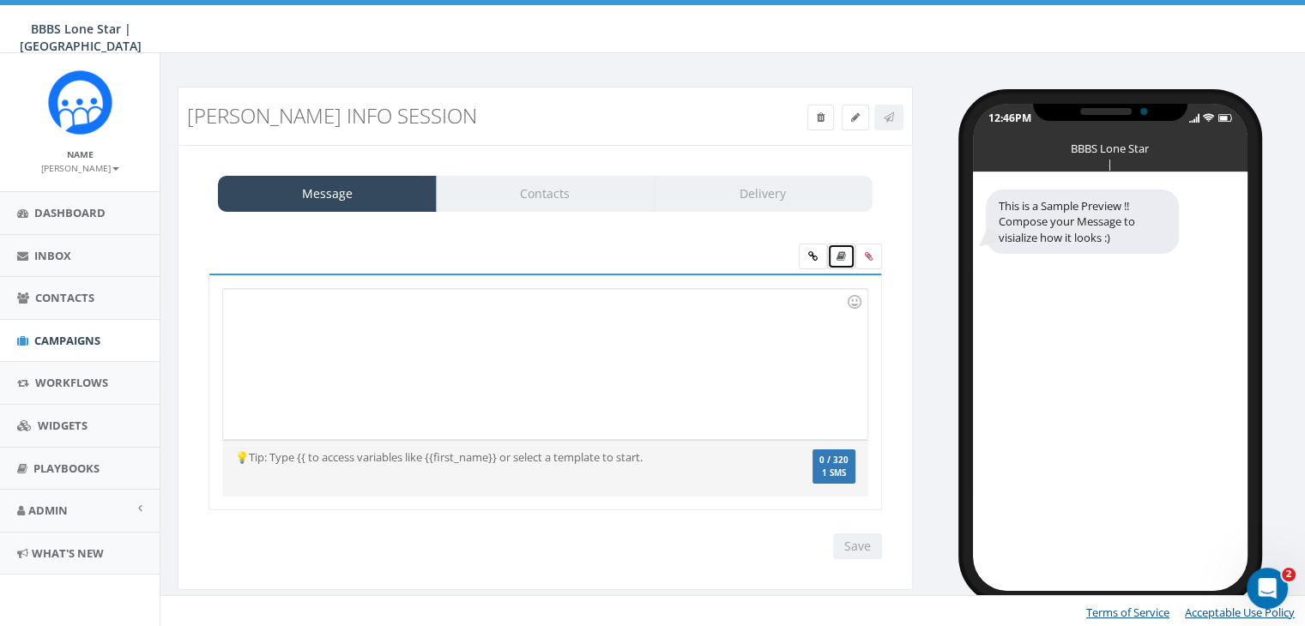
click at [844, 253] on icon at bounding box center [840, 256] width 9 height 10
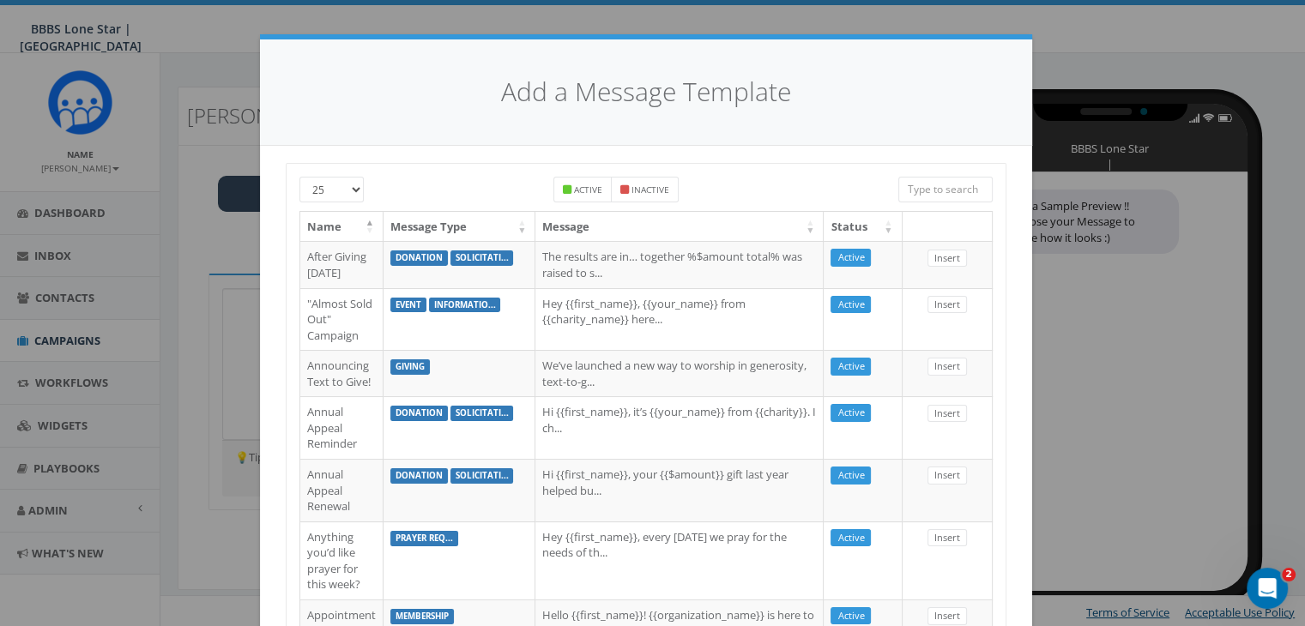
click at [938, 192] on input "search" at bounding box center [945, 190] width 94 height 26
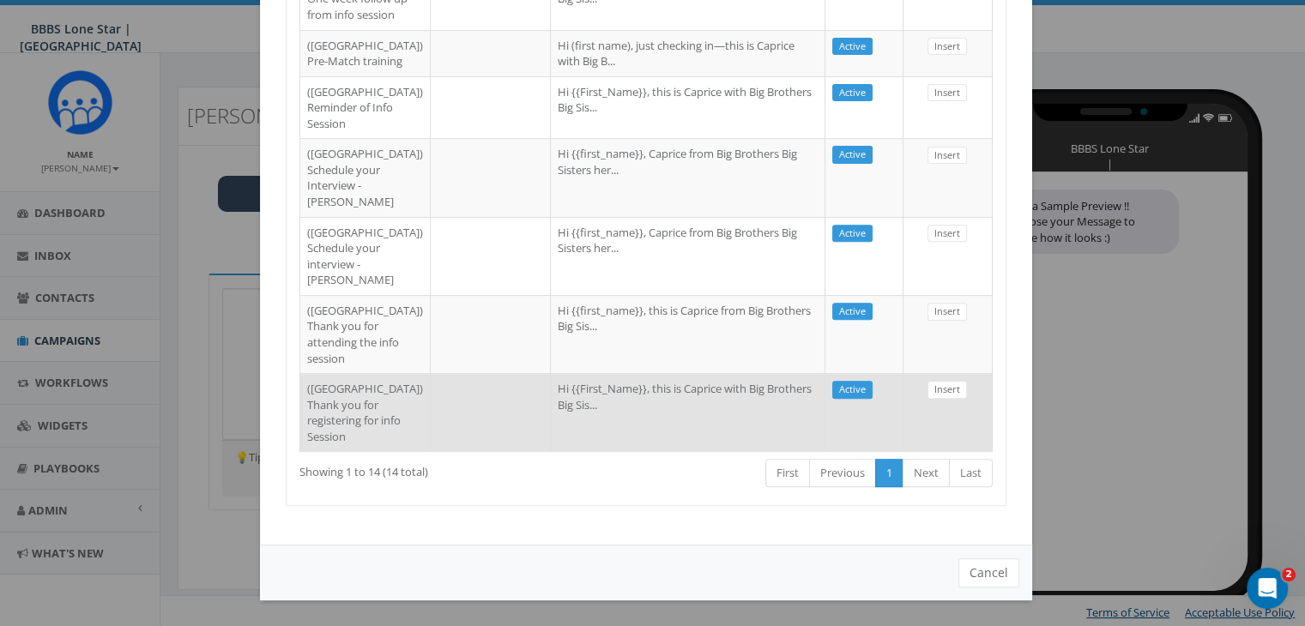
type input "[GEOGRAPHIC_DATA]"
click at [431, 391] on td at bounding box center [491, 412] width 120 height 78
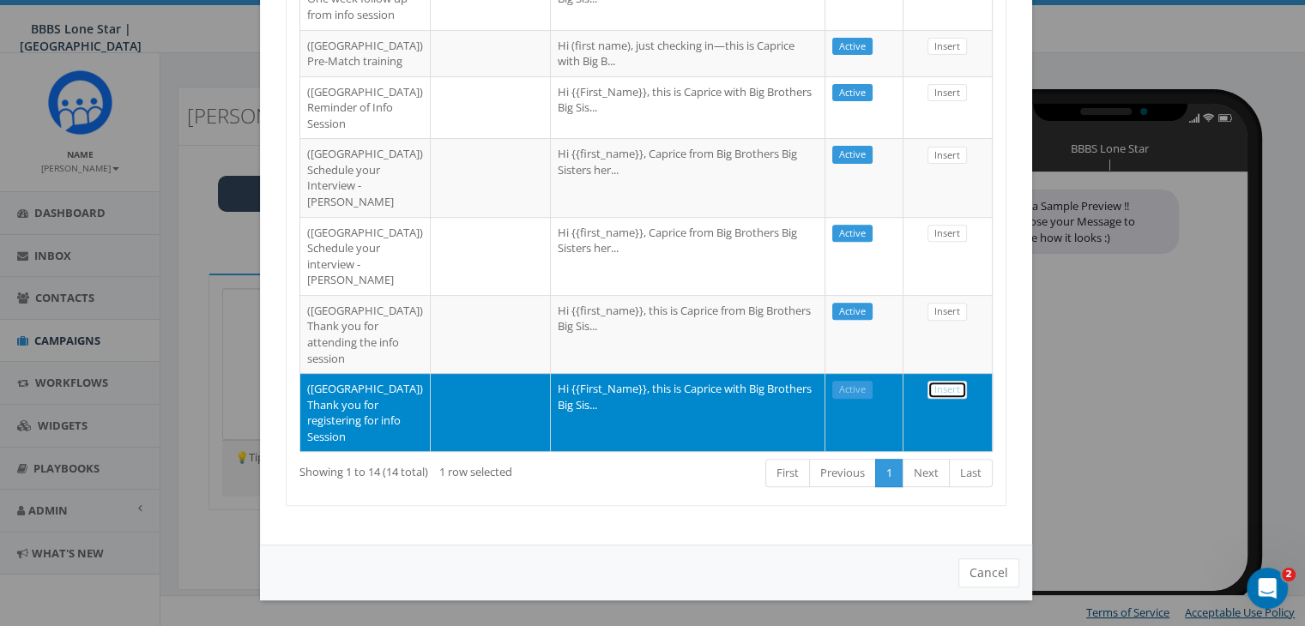
click at [939, 381] on link "Insert" at bounding box center [946, 390] width 39 height 18
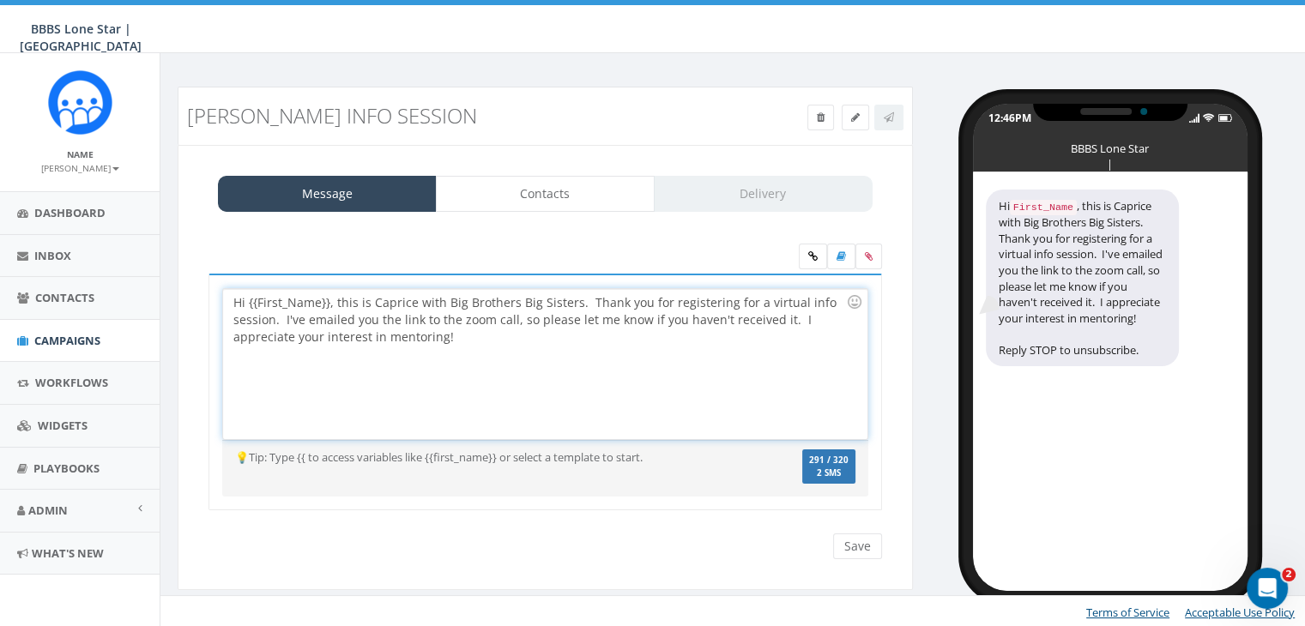
click at [328, 296] on div "Hi {{First_Name}}, this is Caprice with Big Brothers Big Sisters. Thank you for…" at bounding box center [544, 364] width 643 height 150
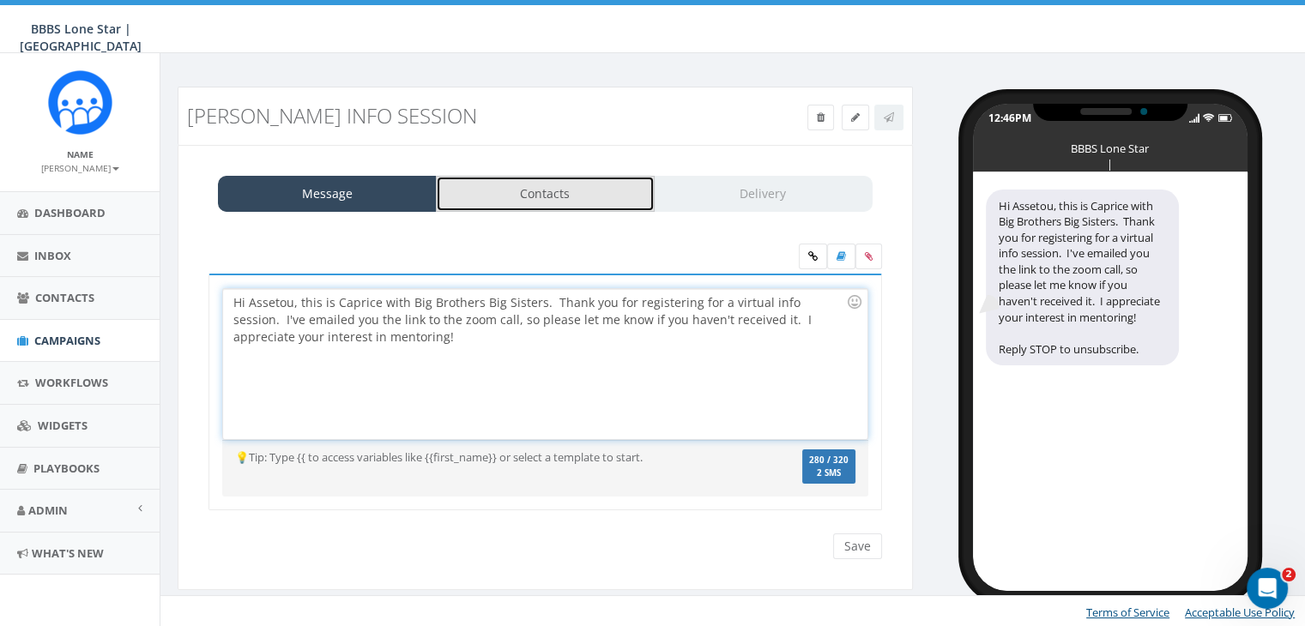
click at [598, 193] on link "Contacts" at bounding box center [545, 194] width 219 height 36
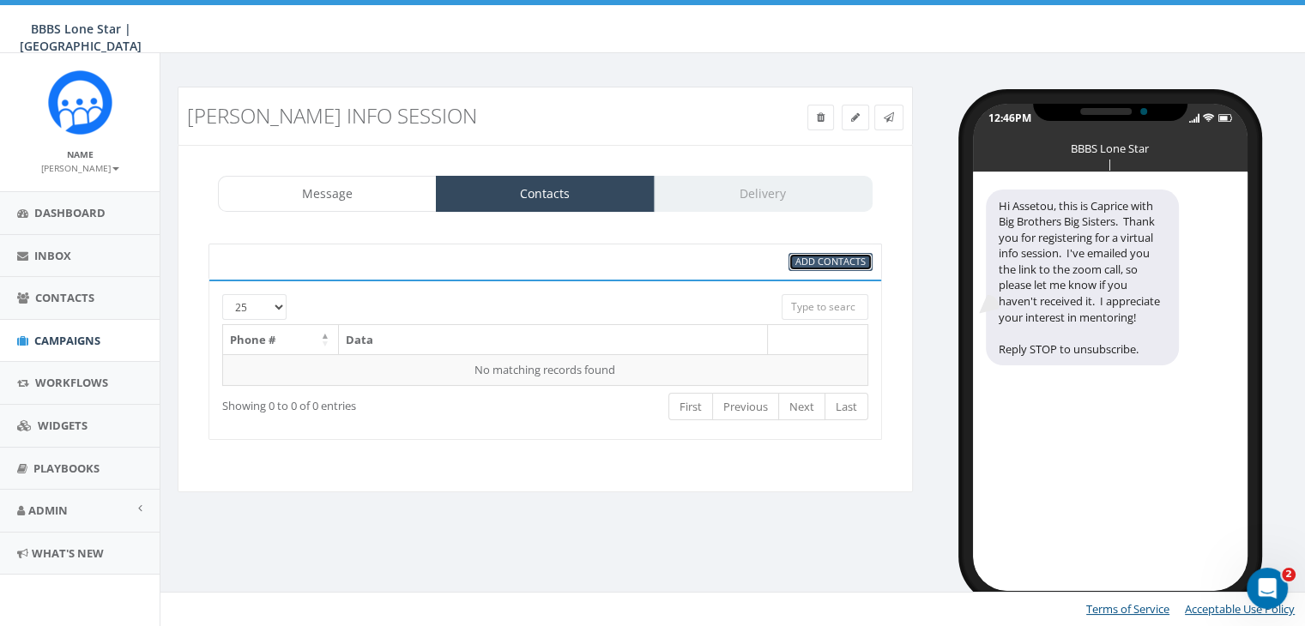
click at [838, 258] on span "Add Contacts" at bounding box center [830, 261] width 70 height 13
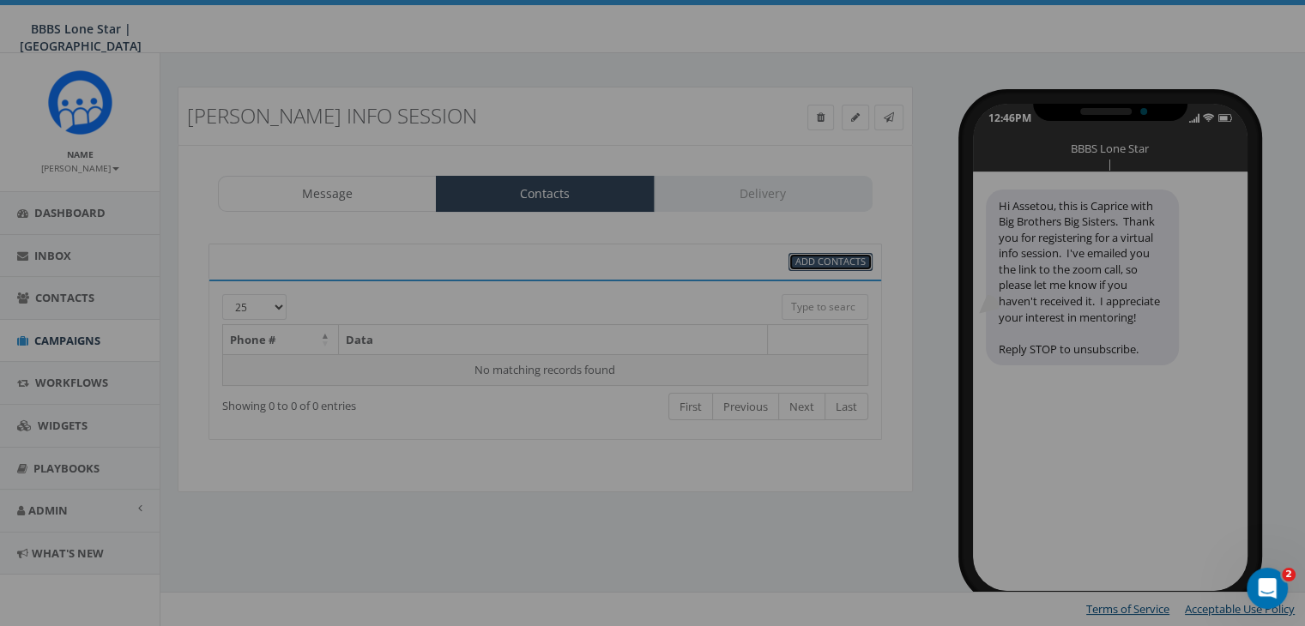
select select
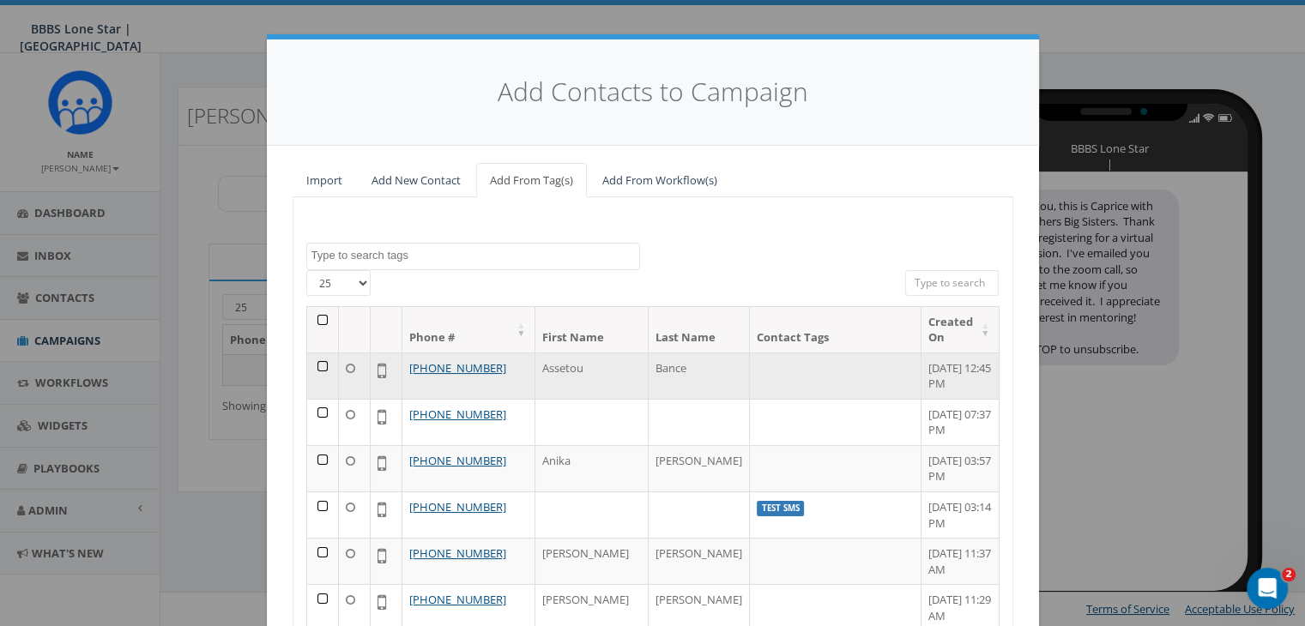
click at [312, 365] on td at bounding box center [323, 376] width 32 height 46
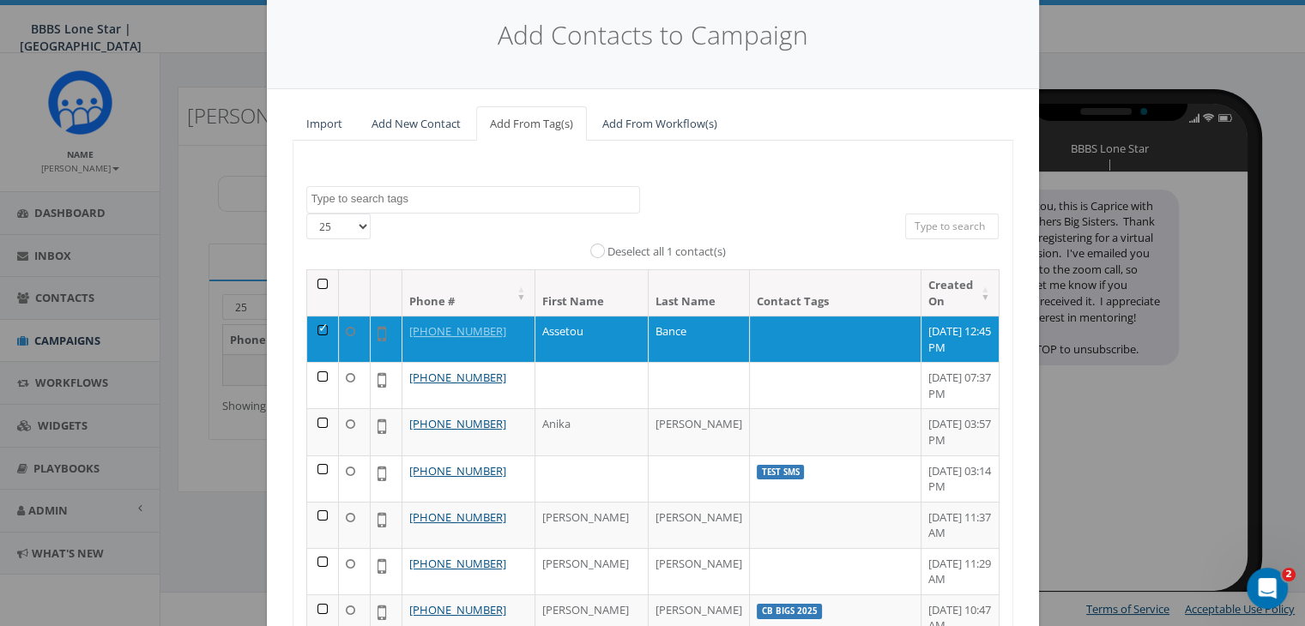
scroll to position [244, 0]
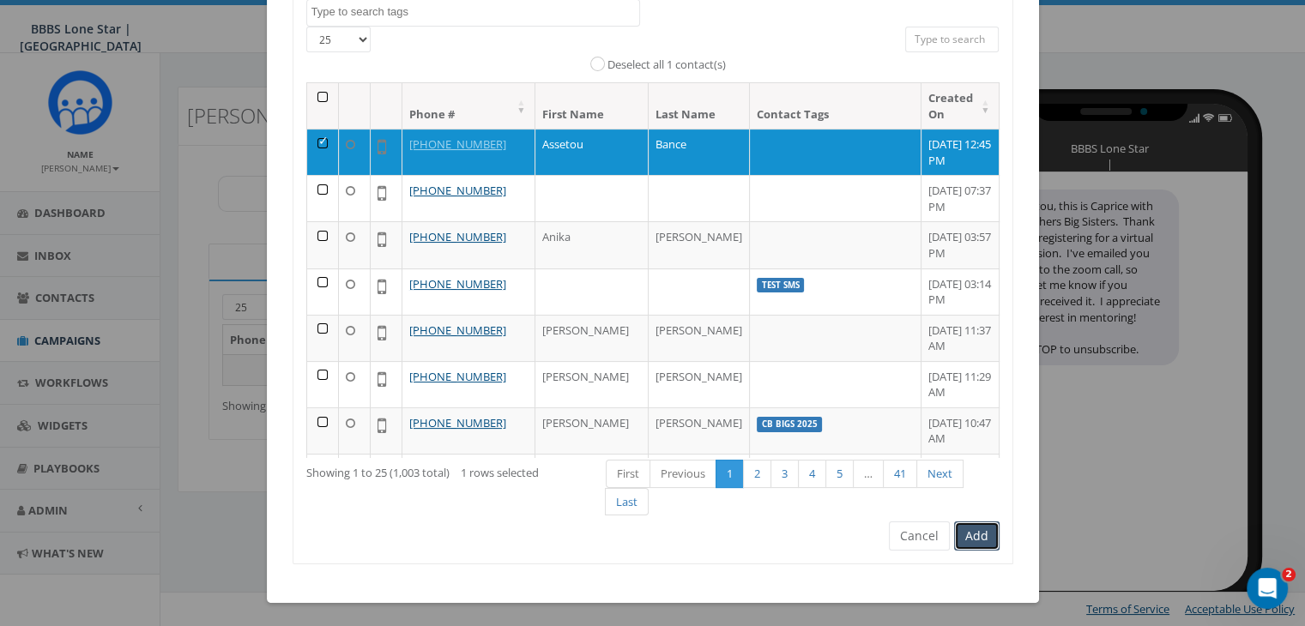
click at [978, 532] on button "Add" at bounding box center [976, 536] width 45 height 29
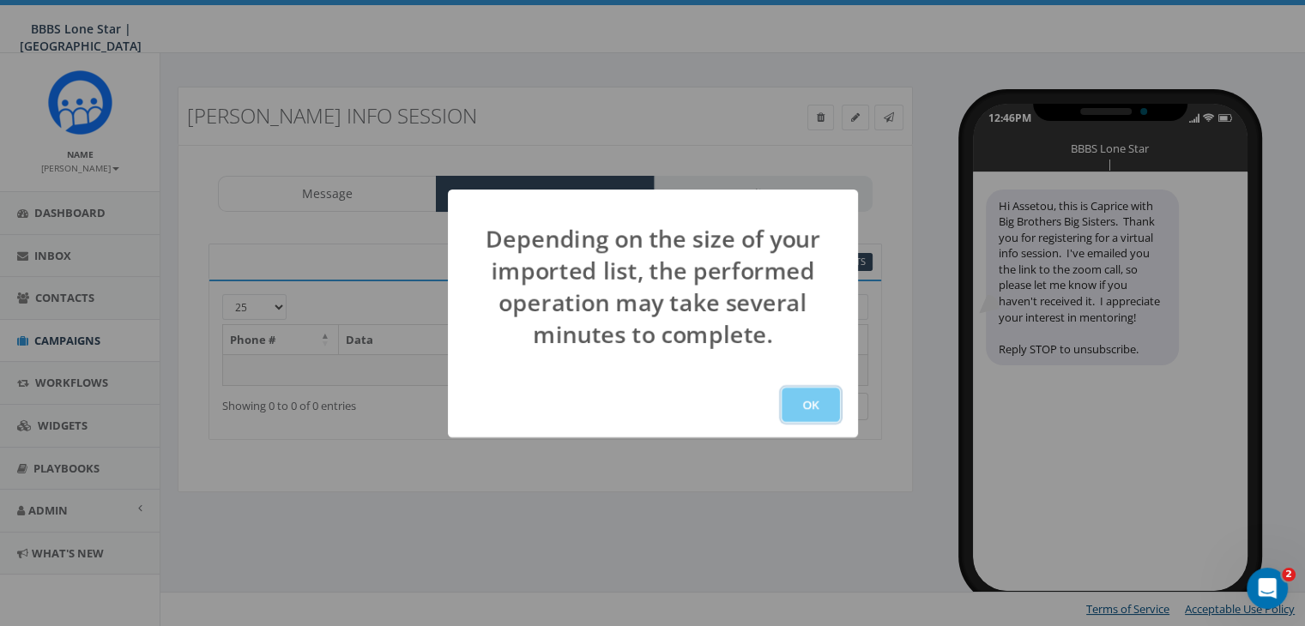
click at [811, 407] on button "OK" at bounding box center [810, 405] width 58 height 34
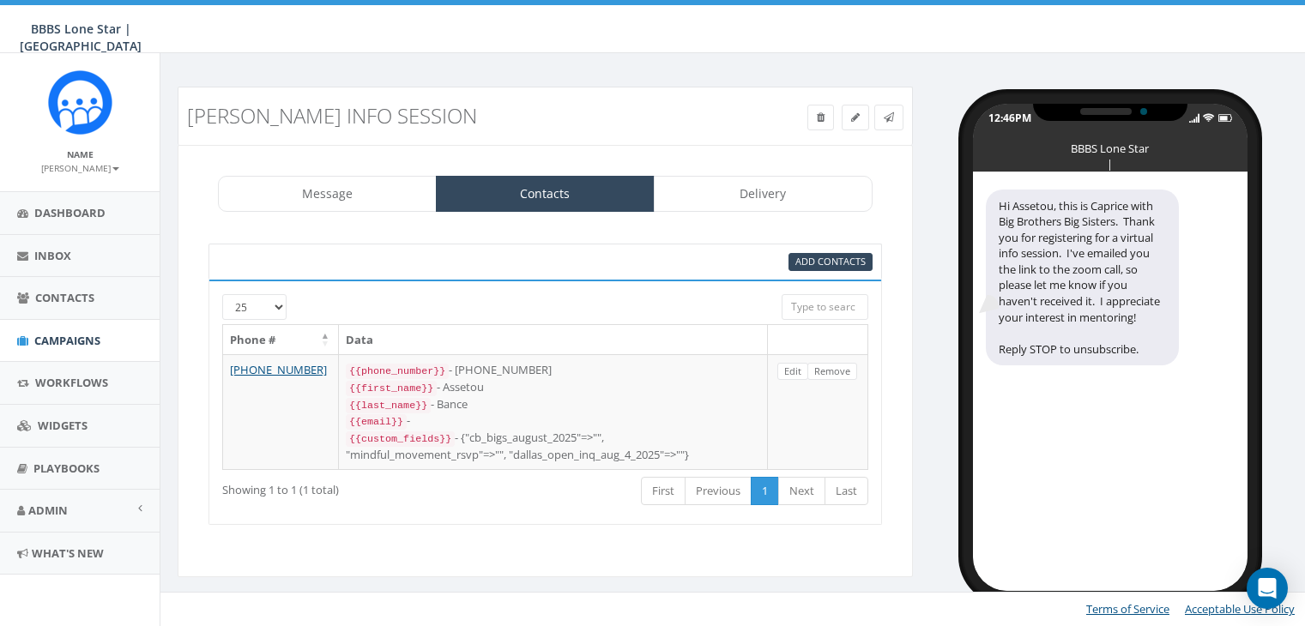
select select
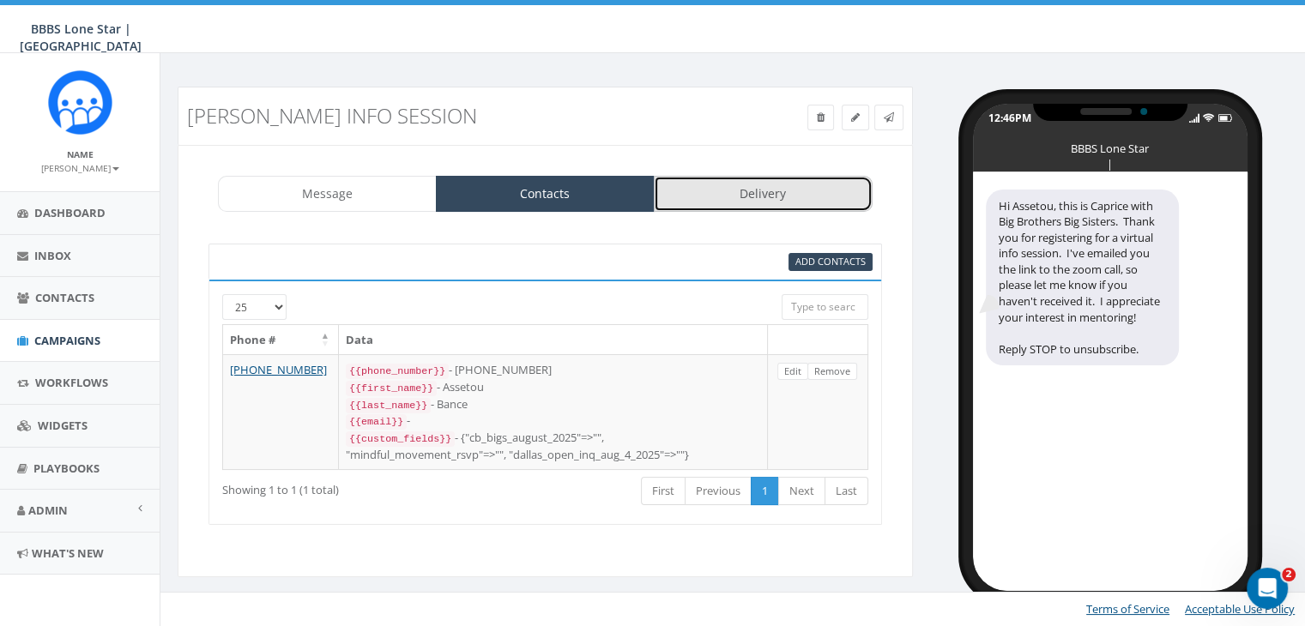
click at [736, 190] on link "Delivery" at bounding box center [763, 194] width 219 height 36
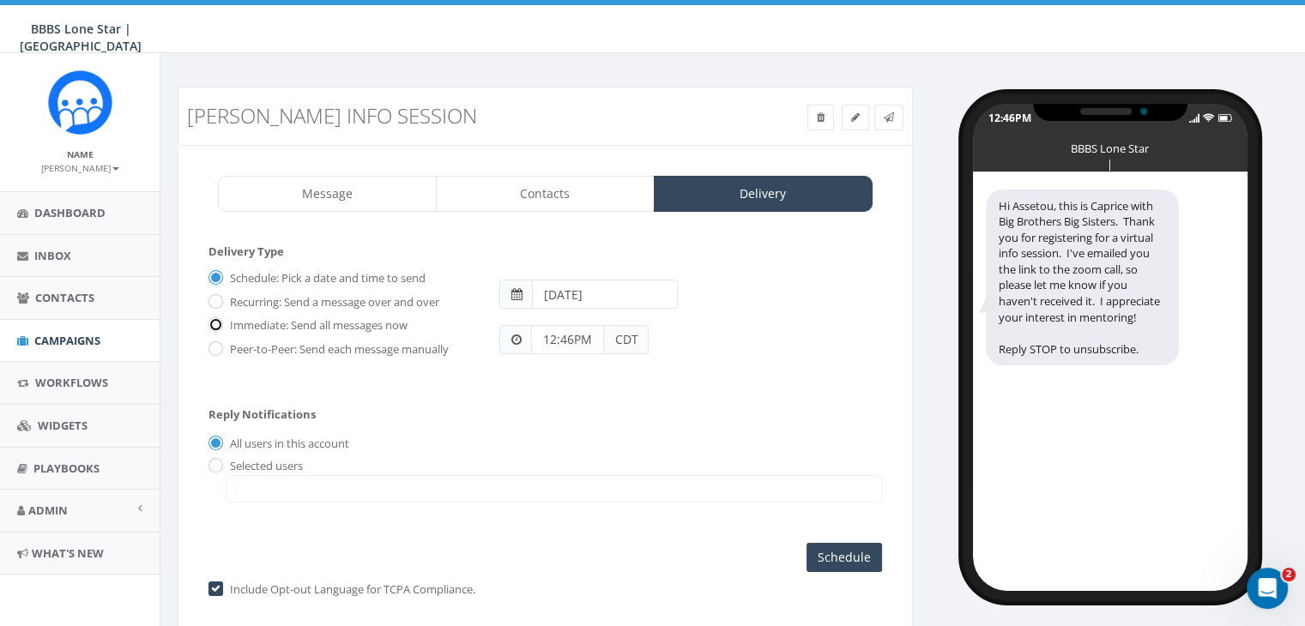
click at [215, 321] on input "Immediate: Send all messages now" at bounding box center [213, 326] width 11 height 11
radio input "true"
click at [210, 461] on input "radio" at bounding box center [213, 466] width 11 height 11
radio input "true"
click at [233, 480] on textarea "Search" at bounding box center [235, 487] width 9 height 15
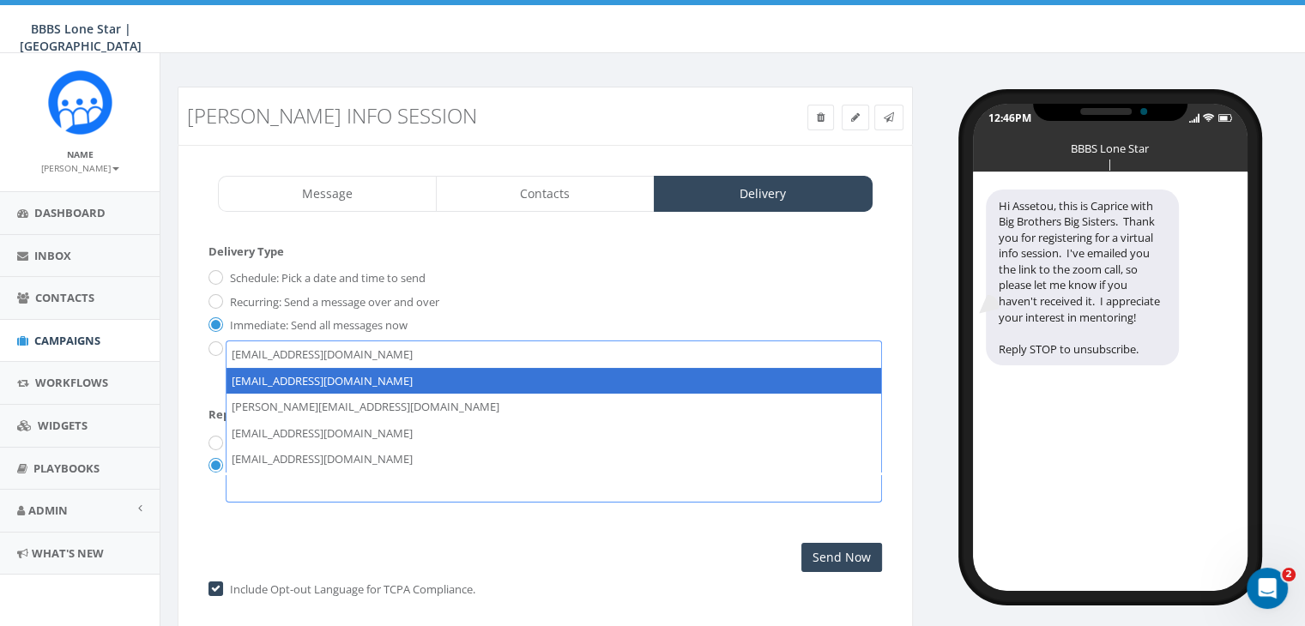
select select "1730"
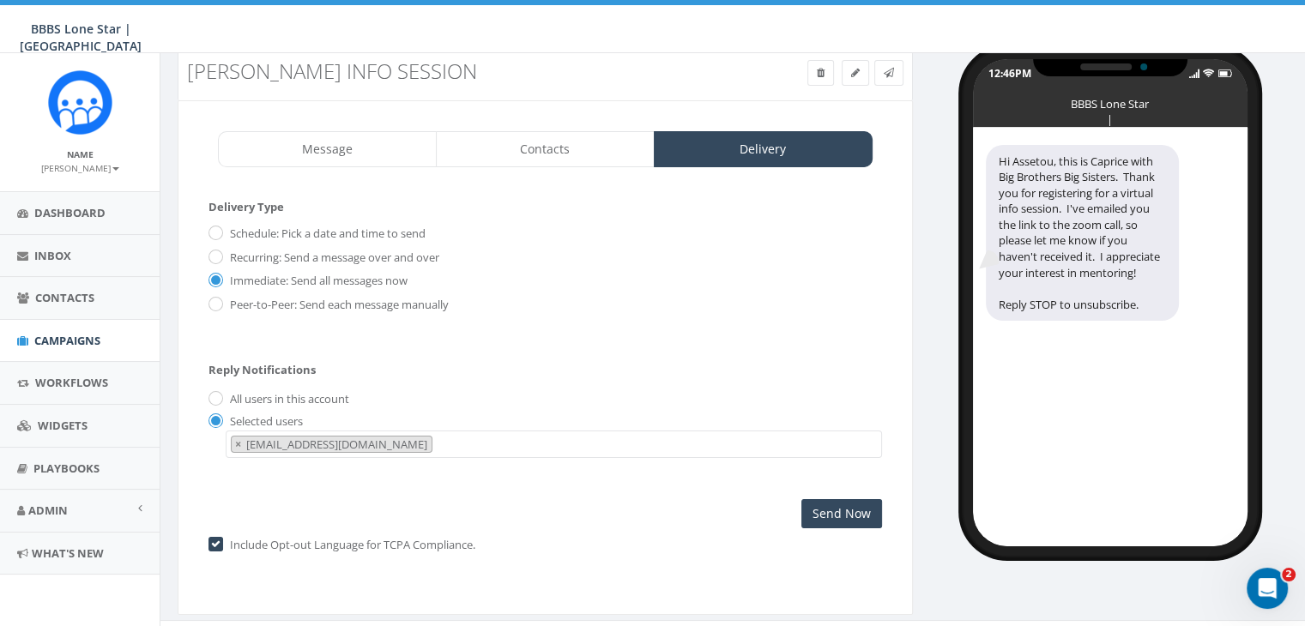
scroll to position [69, 0]
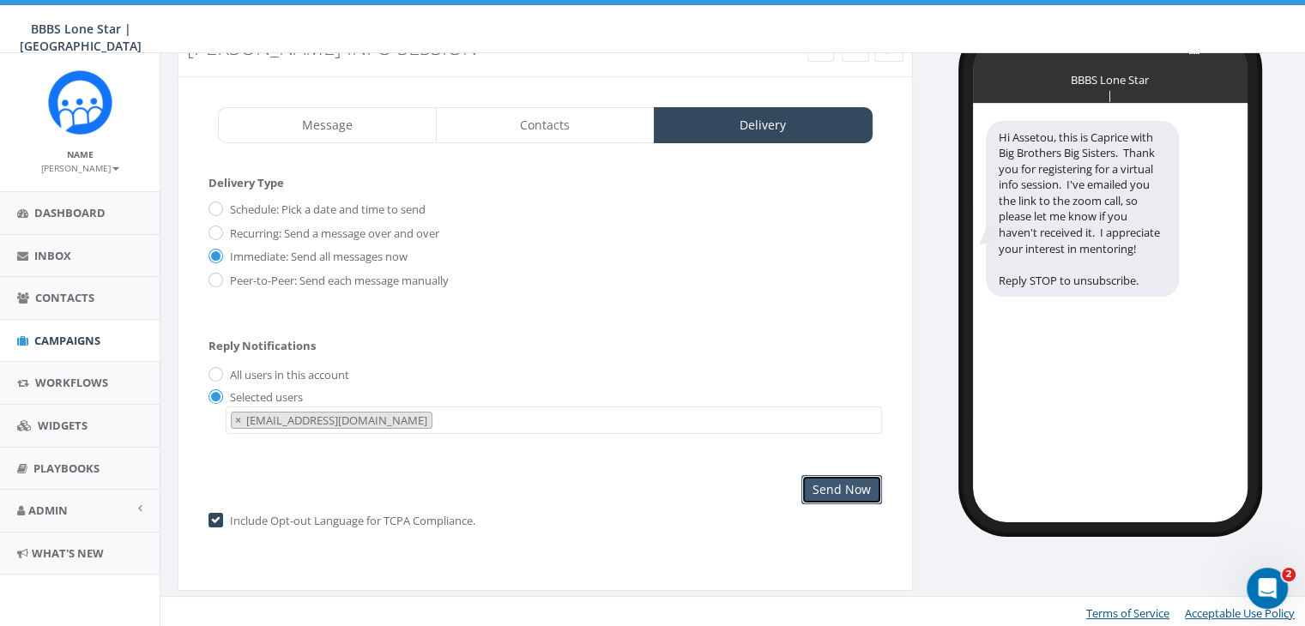
click at [866, 492] on input "Send Now" at bounding box center [841, 489] width 81 height 29
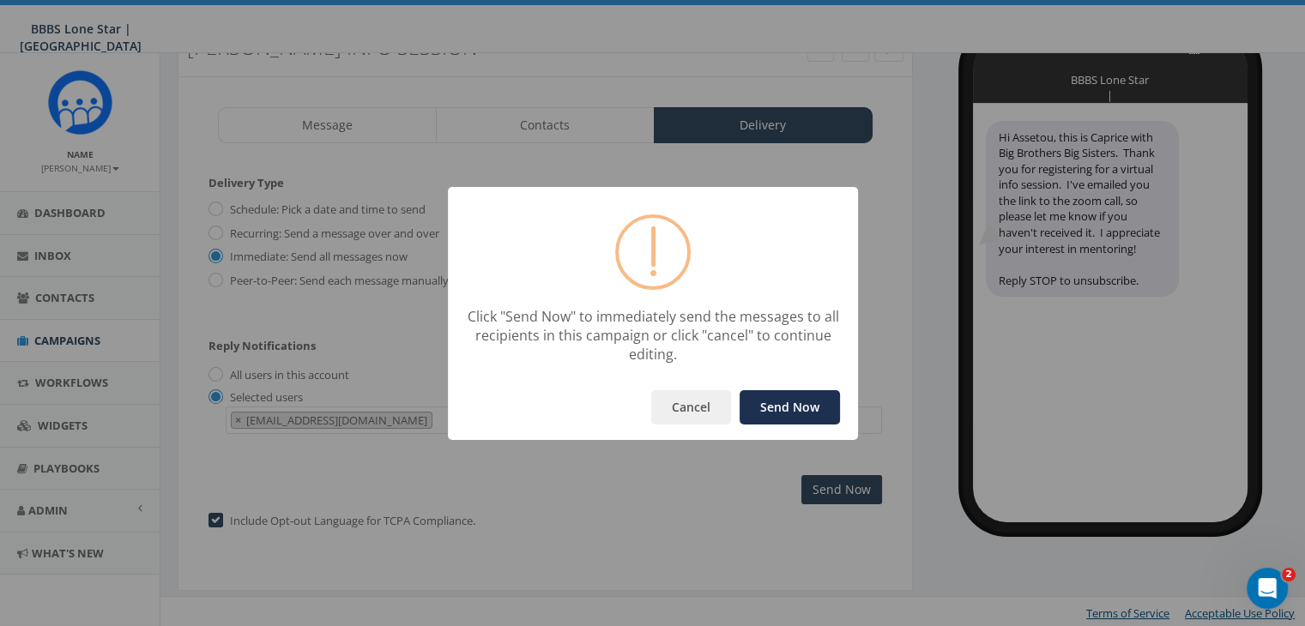
click at [812, 407] on button "Send Now" at bounding box center [789, 407] width 100 height 34
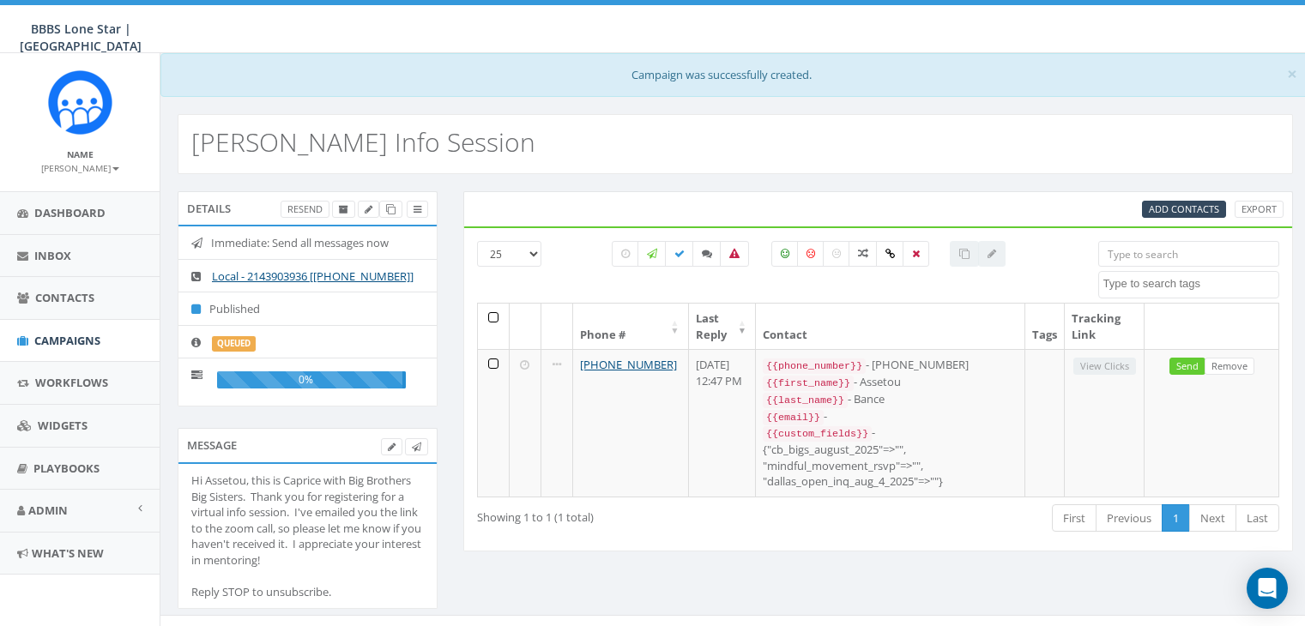
select select
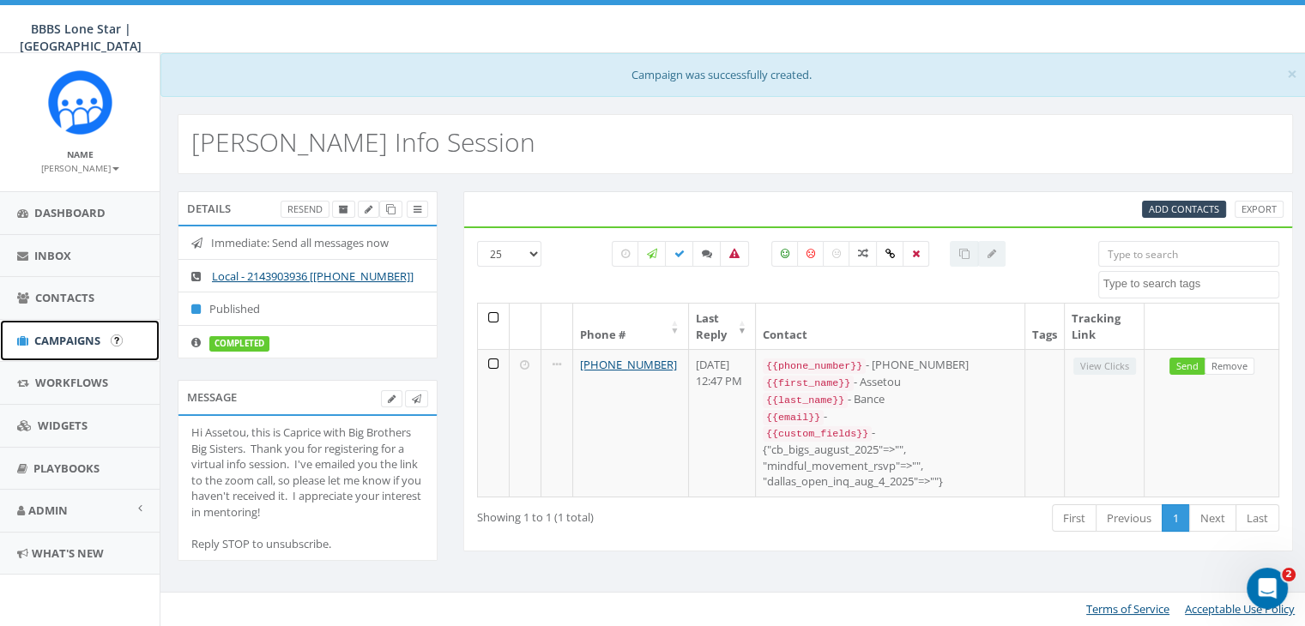
click at [69, 327] on link "Campaigns" at bounding box center [80, 341] width 160 height 42
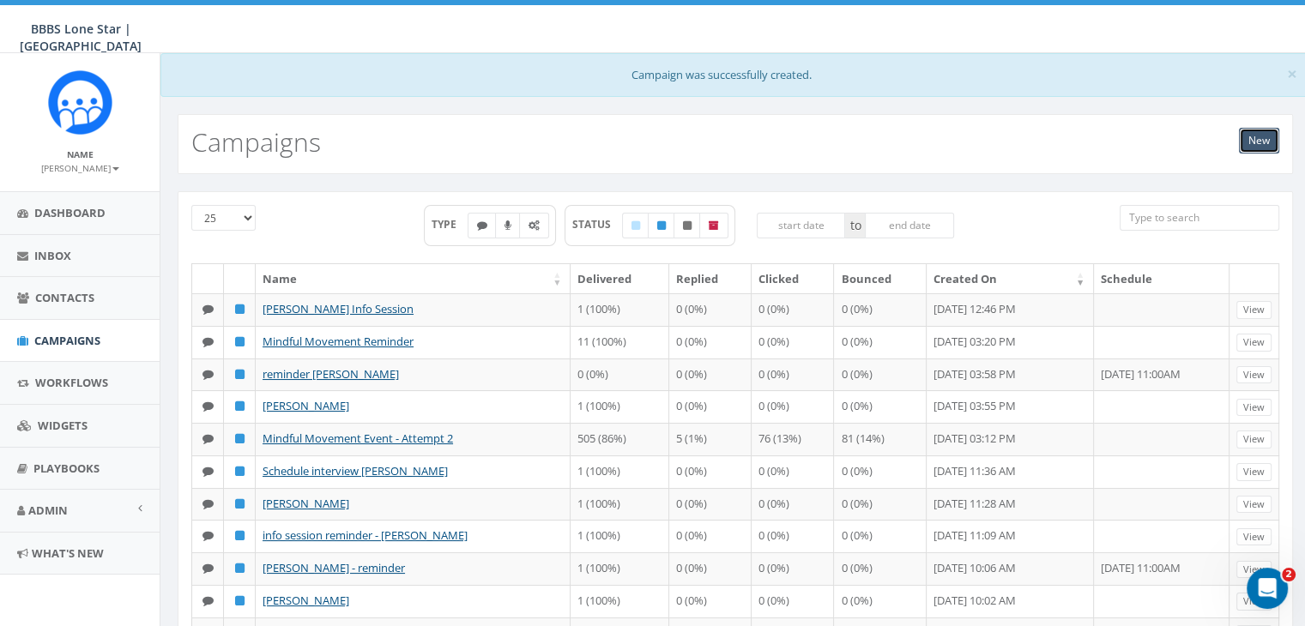
click at [1260, 140] on link "New" at bounding box center [1259, 141] width 40 height 26
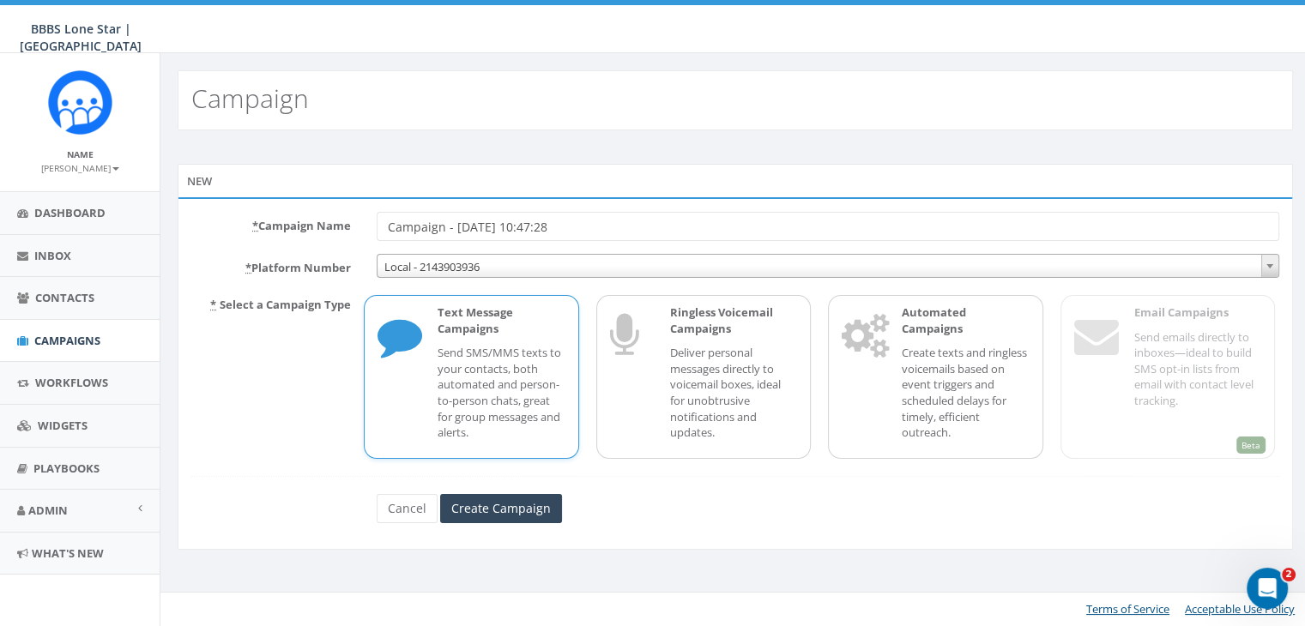
drag, startPoint x: 578, startPoint y: 224, endPoint x: 318, endPoint y: 201, distance: 261.0
click at [318, 201] on div "* Campaign Name Campaign - [DATE] 10:47:28 * Platform Number Local - 2143903936…" at bounding box center [735, 373] width 1115 height 353
type input "Reminder info session - [PERSON_NAME]"
click at [544, 511] on input "Create Campaign" at bounding box center [501, 508] width 122 height 29
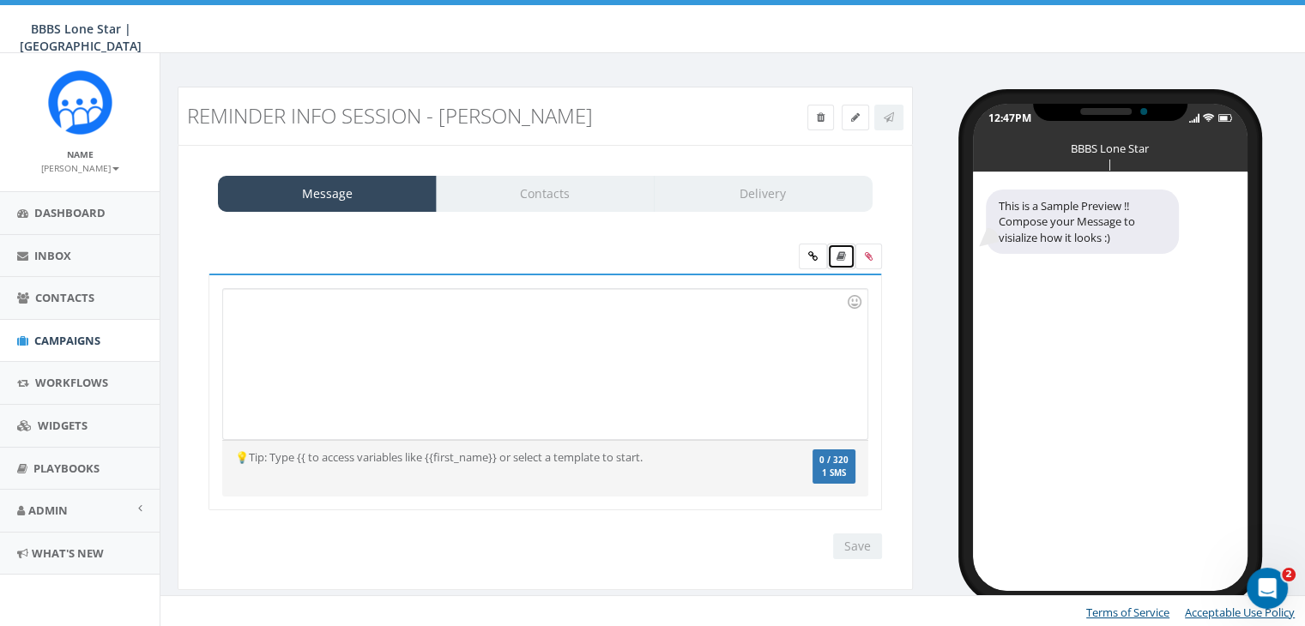
click at [841, 257] on icon at bounding box center [840, 256] width 9 height 10
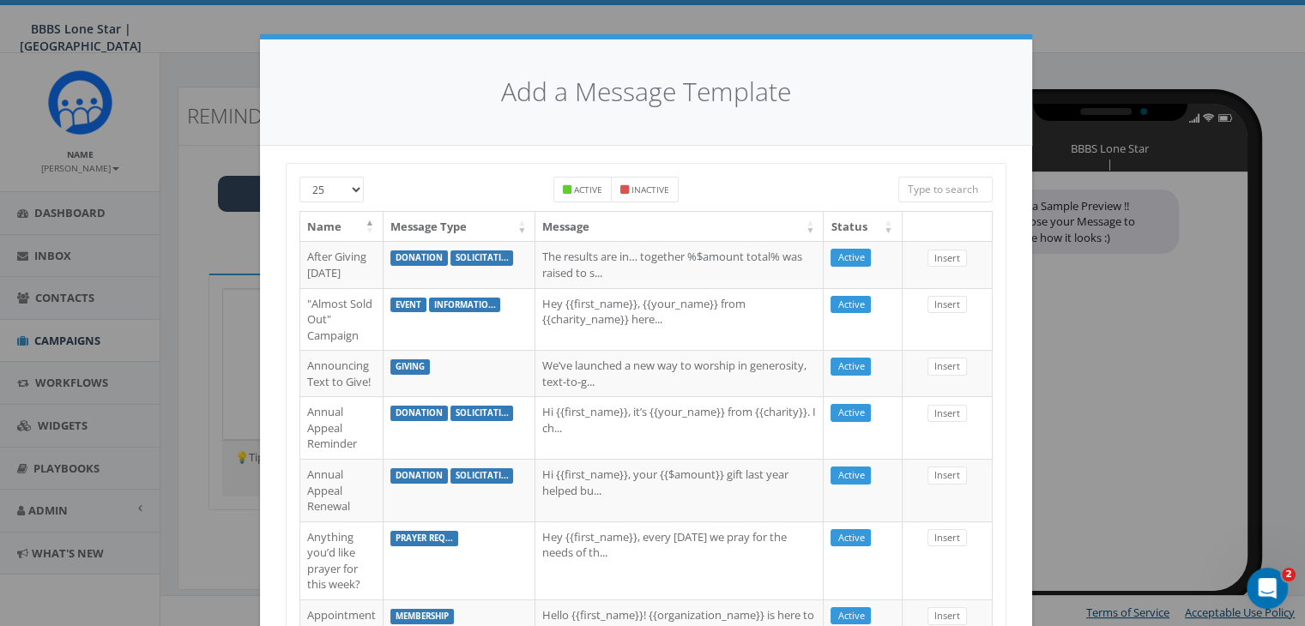
click at [966, 184] on input "search" at bounding box center [945, 190] width 94 height 26
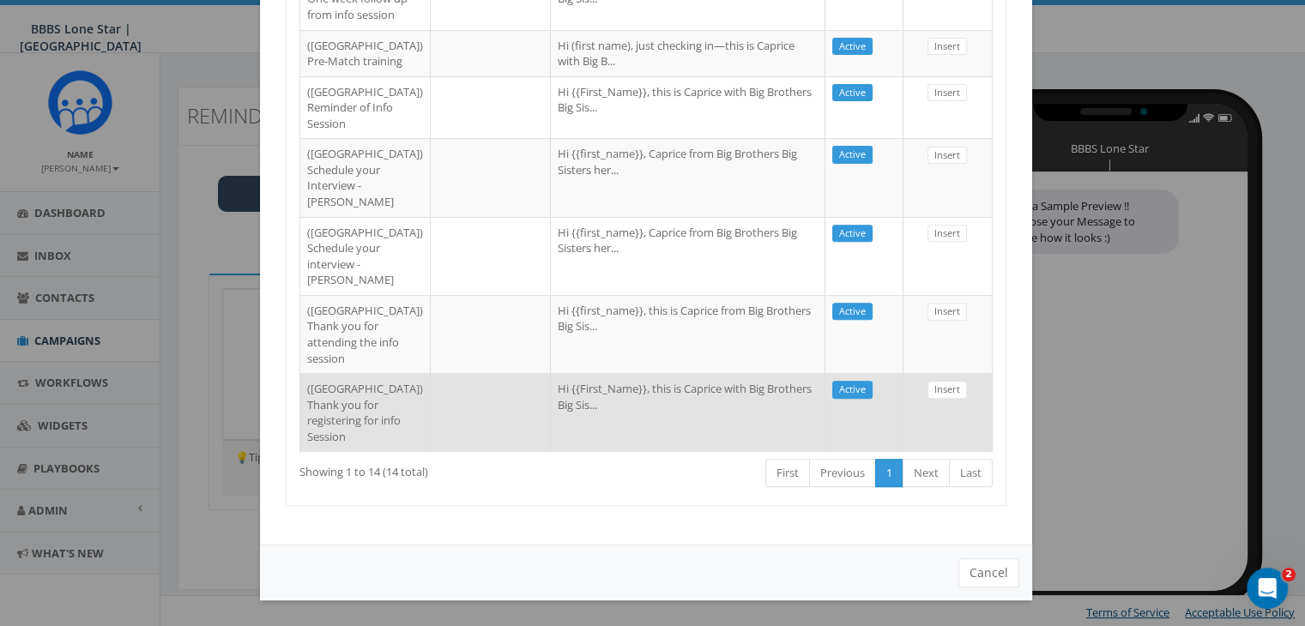
scroll to position [775, 0]
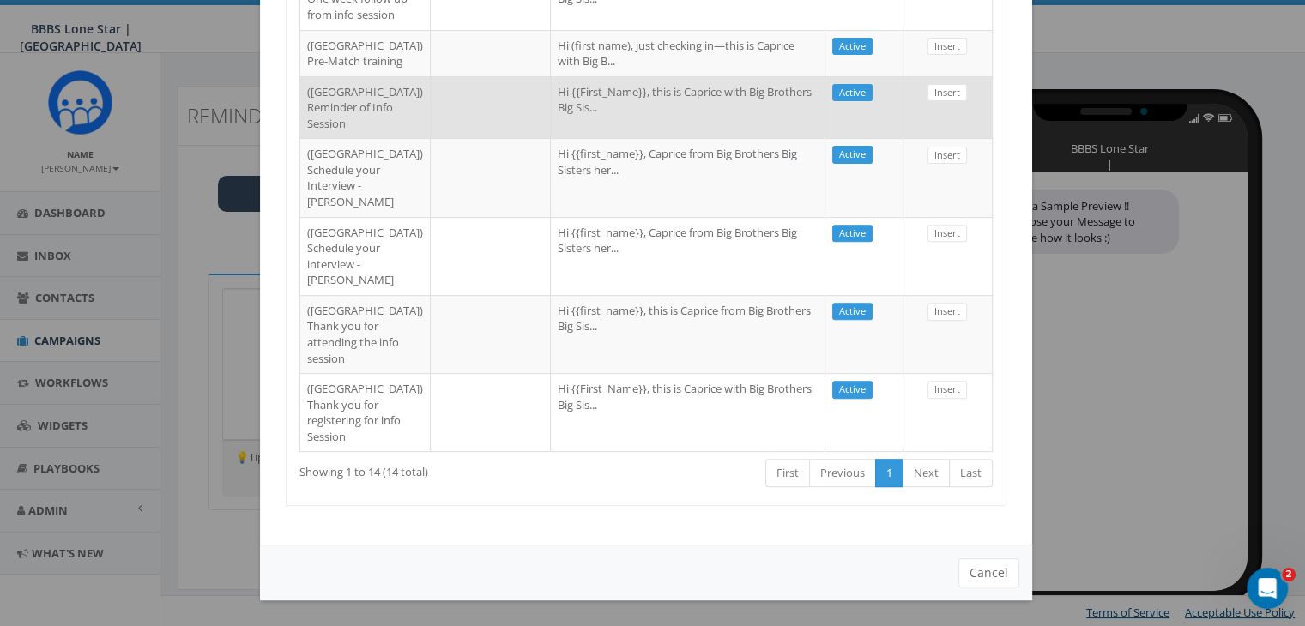
type input "Dallas"
click at [431, 139] on td at bounding box center [491, 107] width 120 height 63
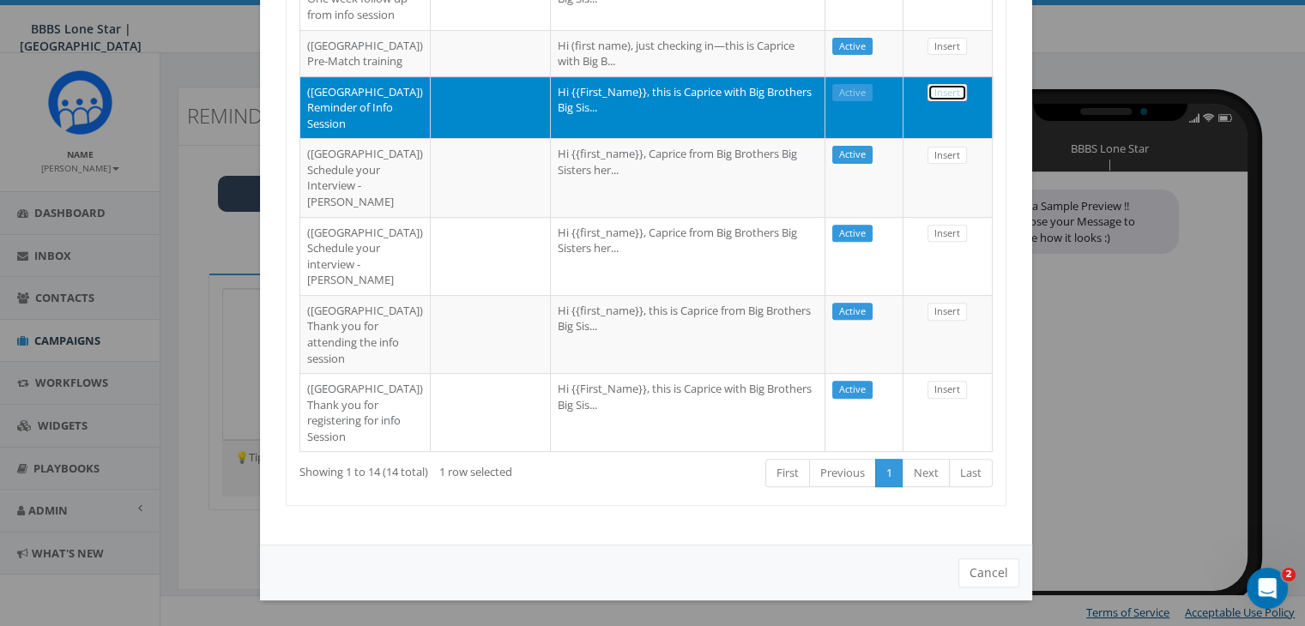
click at [944, 102] on link "Insert" at bounding box center [946, 93] width 39 height 18
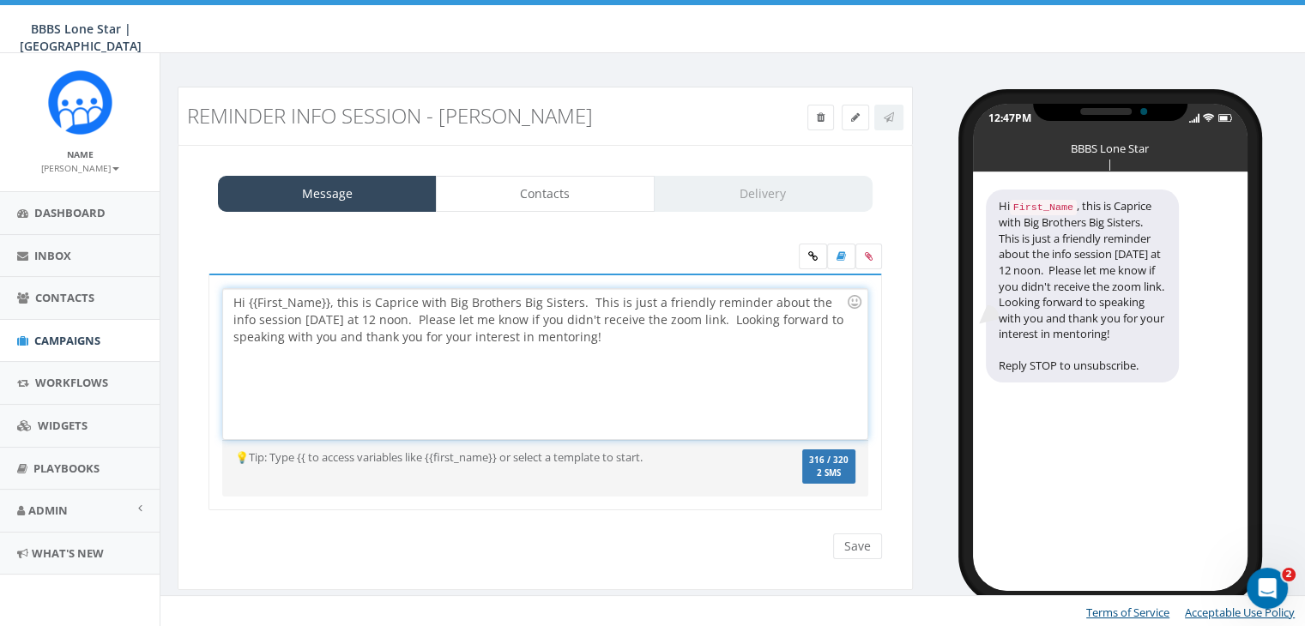
click at [329, 298] on div "Hi {{First_Name}}, this is Caprice with Big Brothers Big Sisters. This is just …" at bounding box center [544, 364] width 643 height 150
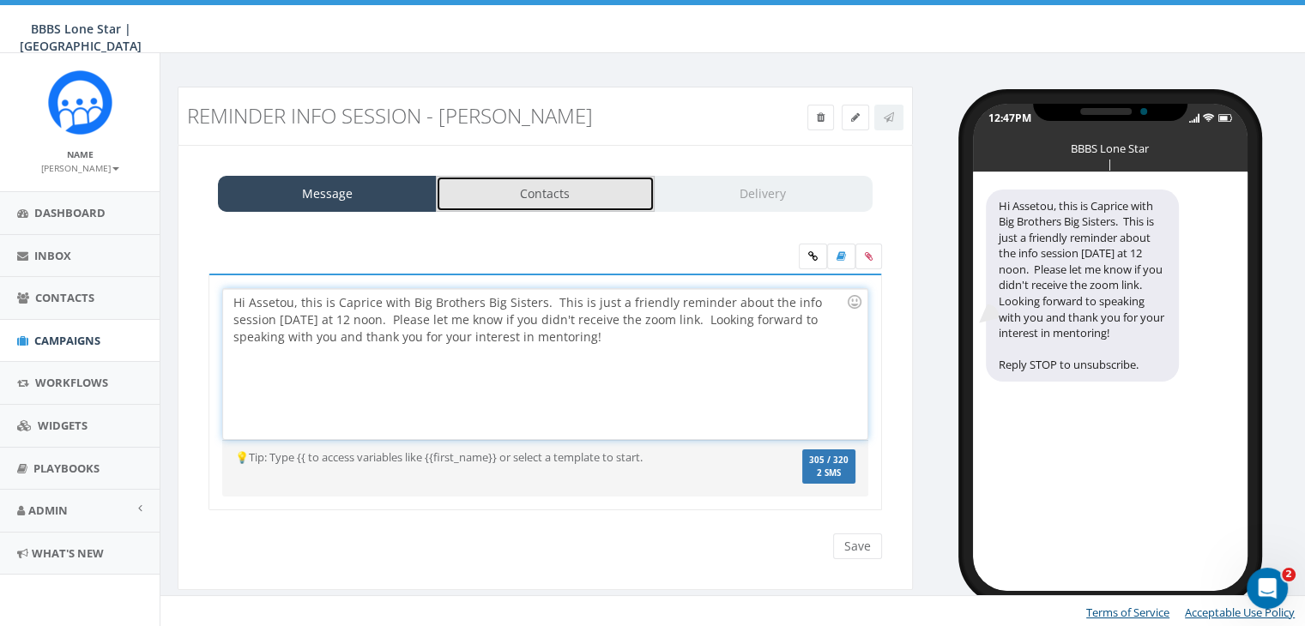
click at [580, 190] on link "Contacts" at bounding box center [545, 194] width 219 height 36
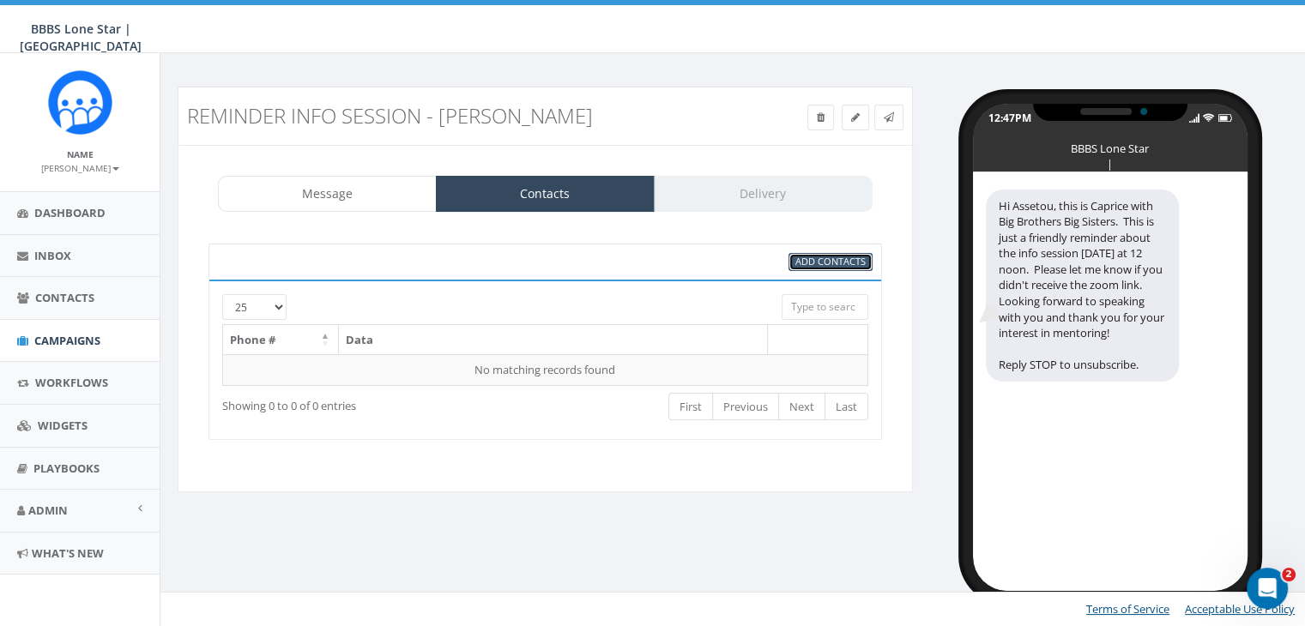
click at [830, 255] on span "Add Contacts" at bounding box center [830, 261] width 70 height 13
select select
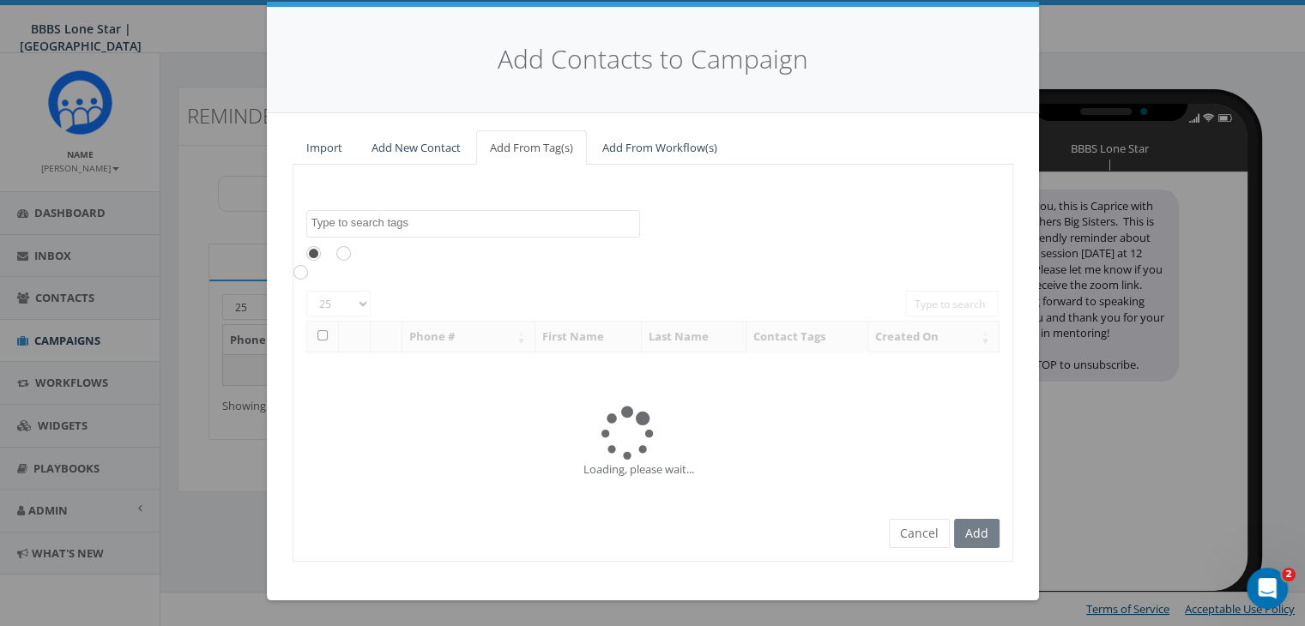
scroll to position [0, 0]
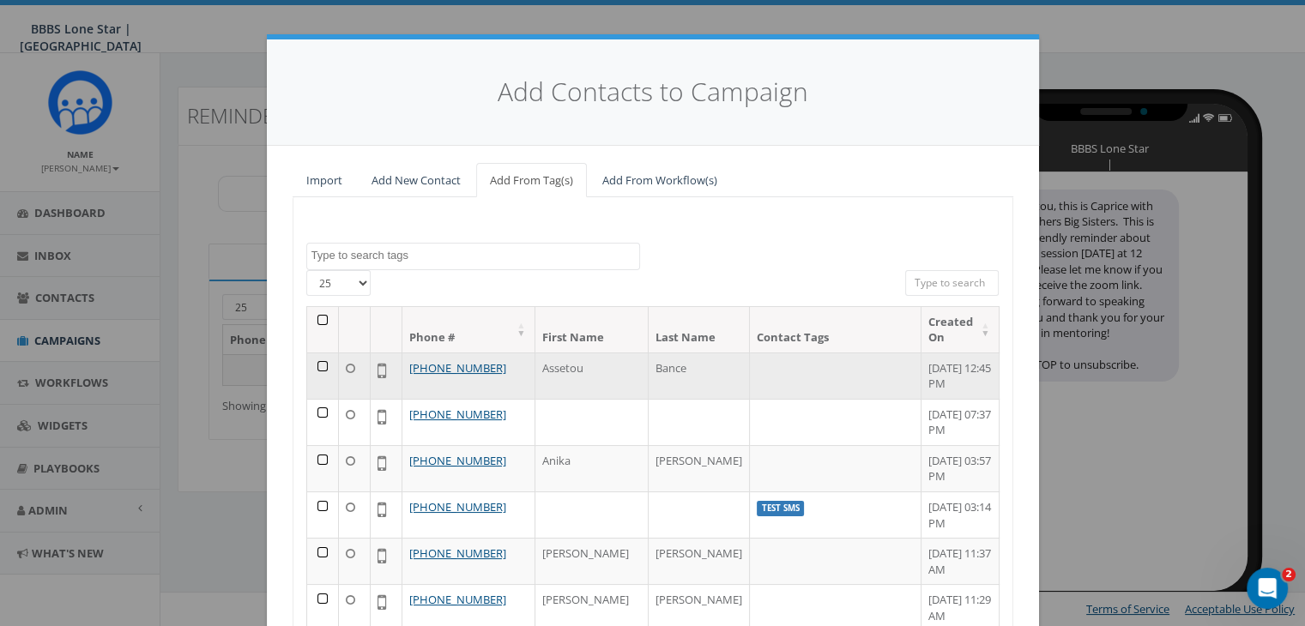
click at [316, 364] on td at bounding box center [323, 376] width 32 height 46
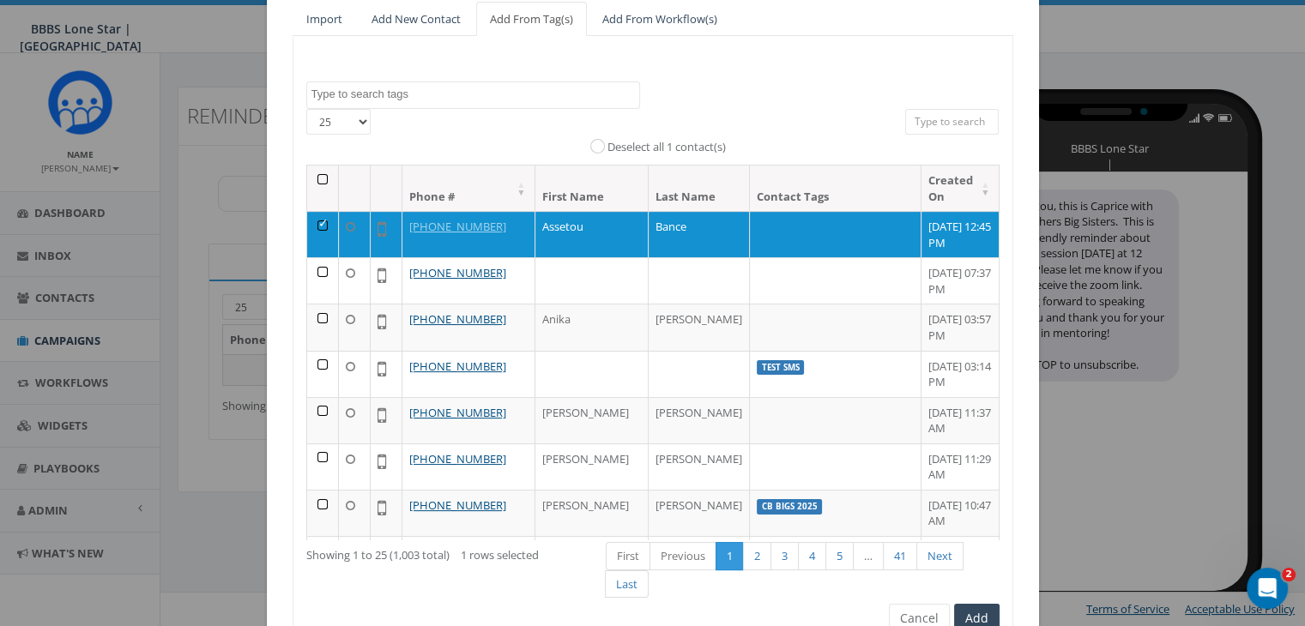
scroll to position [244, 0]
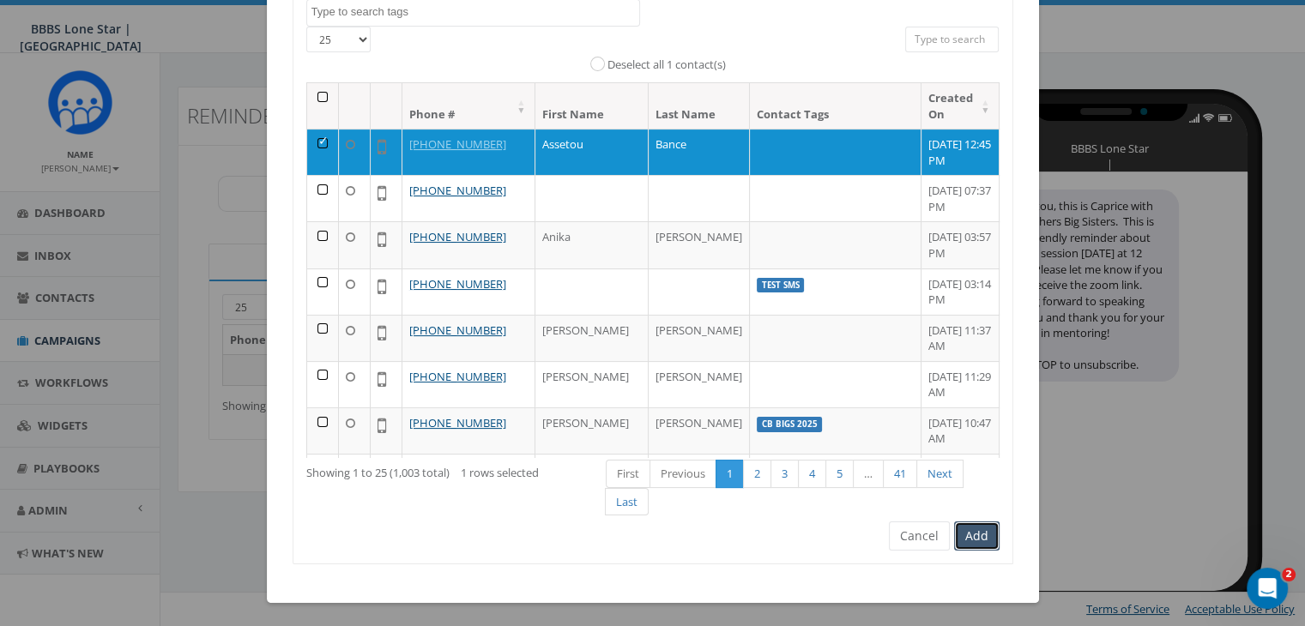
click at [964, 529] on button "Add" at bounding box center [976, 536] width 45 height 29
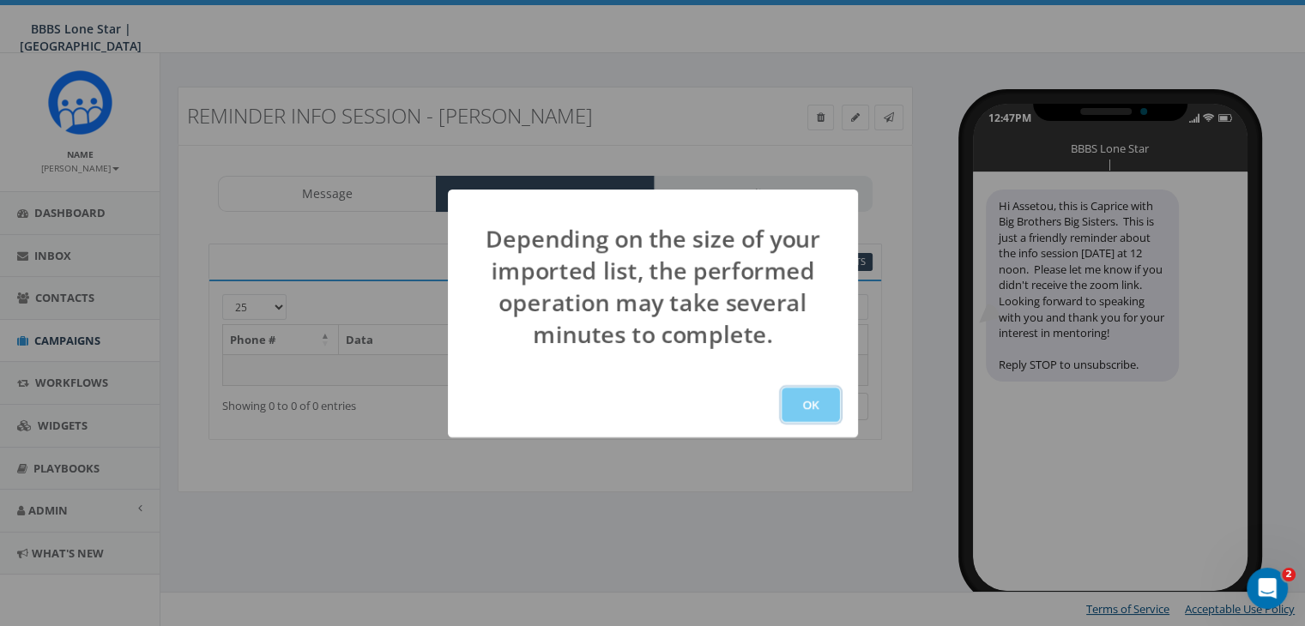
click at [813, 395] on button "OK" at bounding box center [810, 405] width 58 height 34
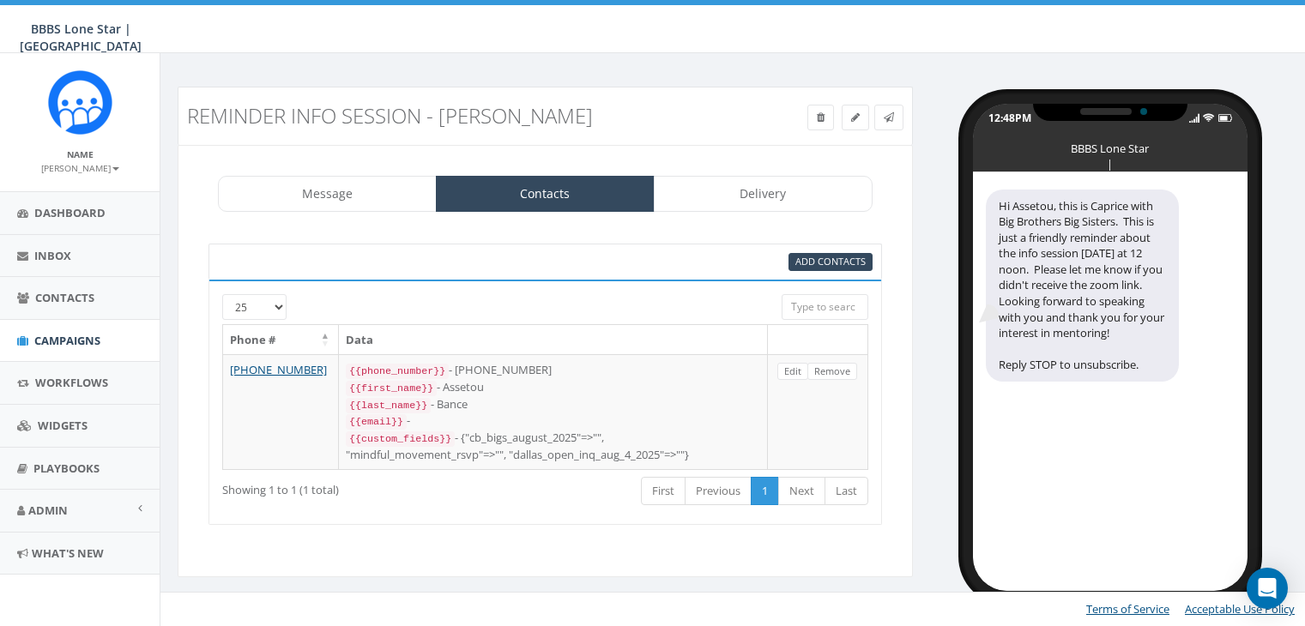
select select
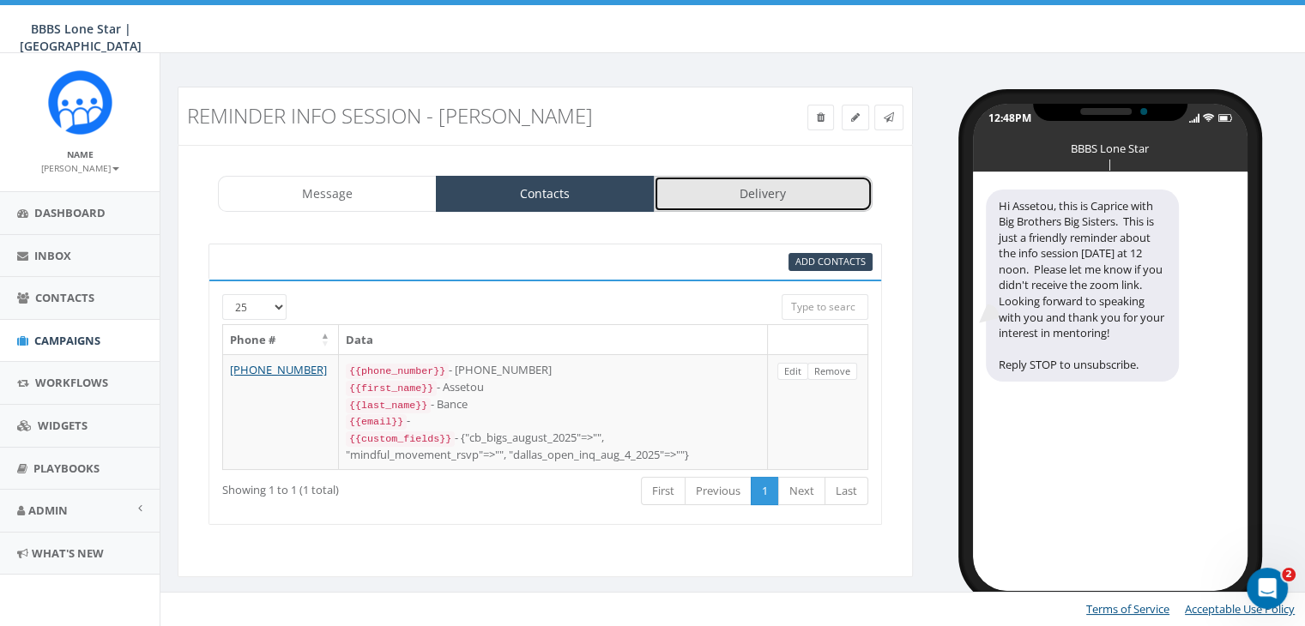
click at [750, 190] on link "Delivery" at bounding box center [763, 194] width 219 height 36
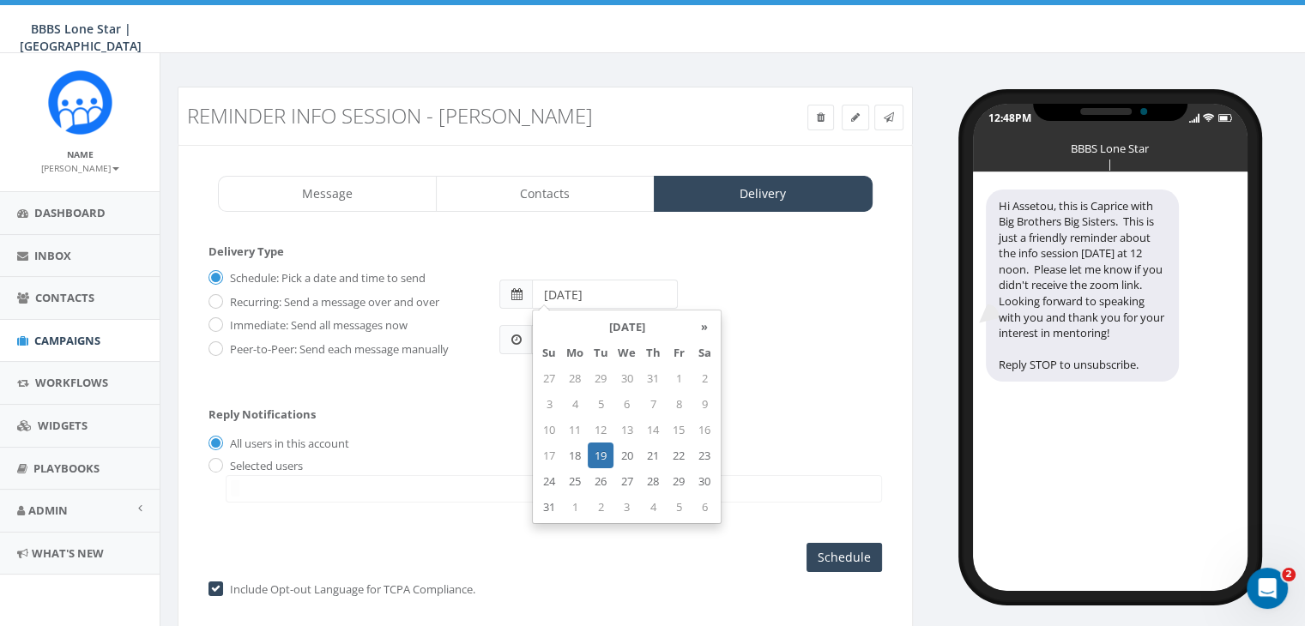
click at [633, 298] on input "[DATE]" at bounding box center [605, 294] width 146 height 29
click at [645, 476] on td "28" at bounding box center [653, 481] width 26 height 26
type input "[DATE]"
click at [793, 400] on div "Reply Notifications All users in this account Selected users [EMAIL_ADDRESS][DO…" at bounding box center [544, 451] width 673 height 120
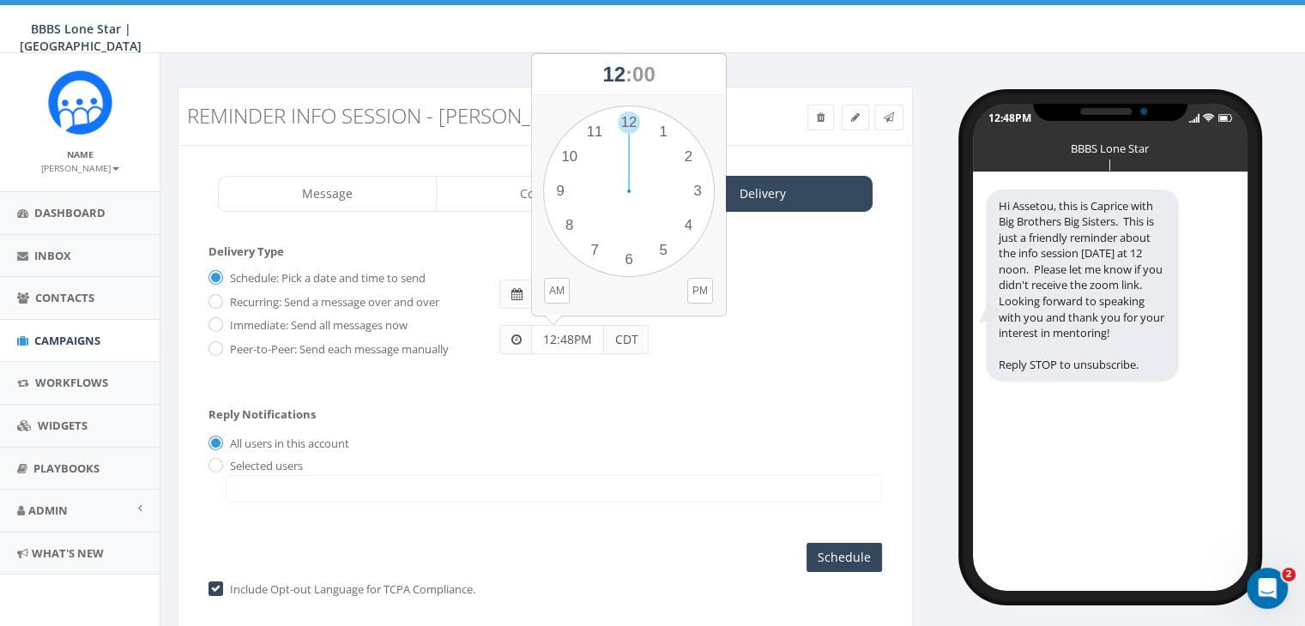
drag, startPoint x: 589, startPoint y: 335, endPoint x: 522, endPoint y: 335, distance: 67.8
click at [522, 335] on div "12:48PM CDT" at bounding box center [573, 339] width 149 height 29
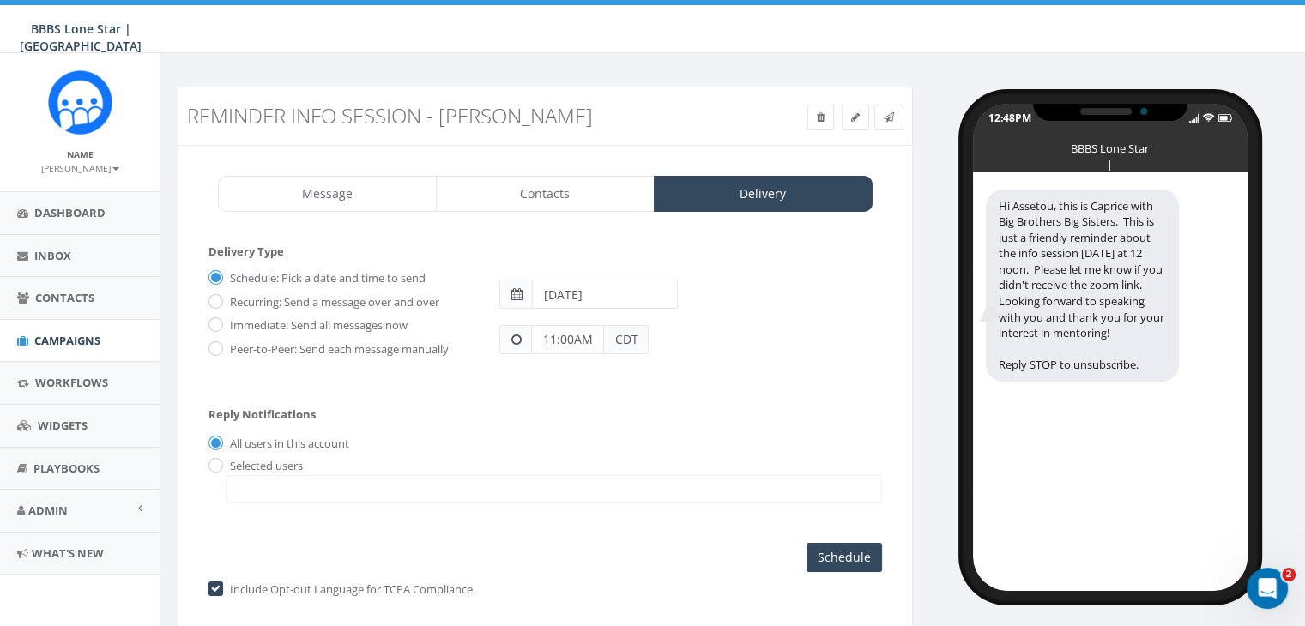
type input "11:00AM"
click at [226, 458] on label "Selected users" at bounding box center [264, 466] width 77 height 17
click at [214, 461] on input "radio" at bounding box center [213, 466] width 11 height 11
radio input "true"
click at [308, 478] on span at bounding box center [554, 488] width 656 height 27
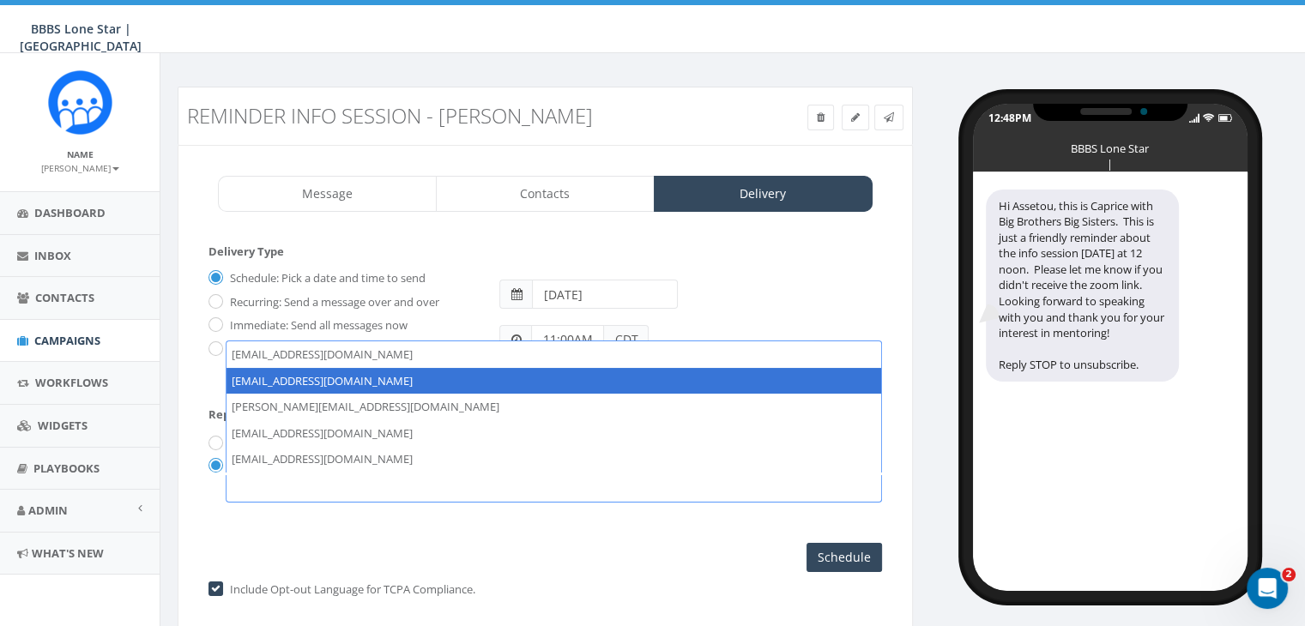
select select "1730"
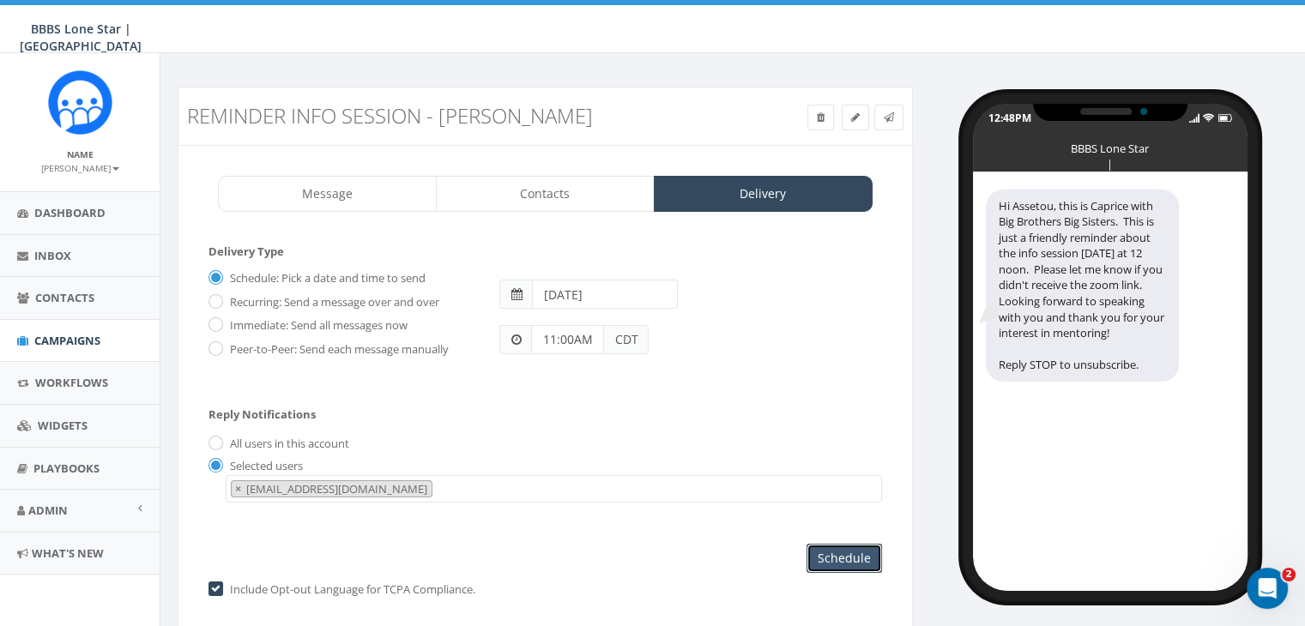
click at [832, 550] on input "Schedule" at bounding box center [843, 558] width 75 height 29
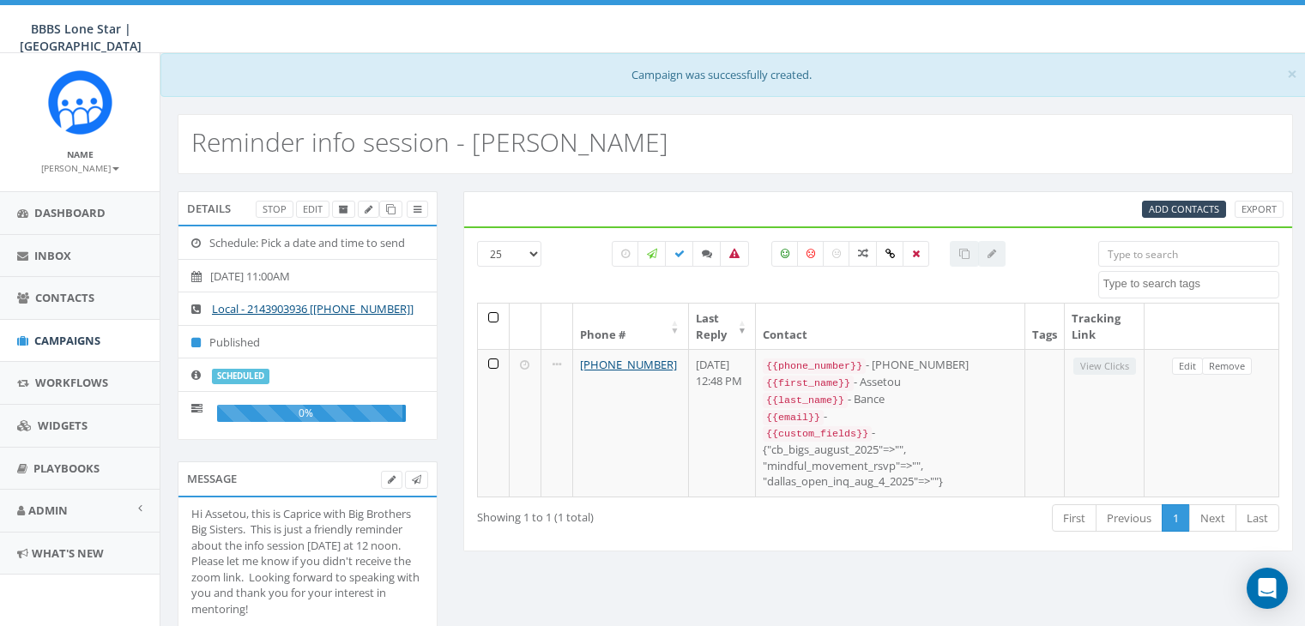
select select
click at [58, 341] on span "Campaigns" at bounding box center [67, 340] width 66 height 15
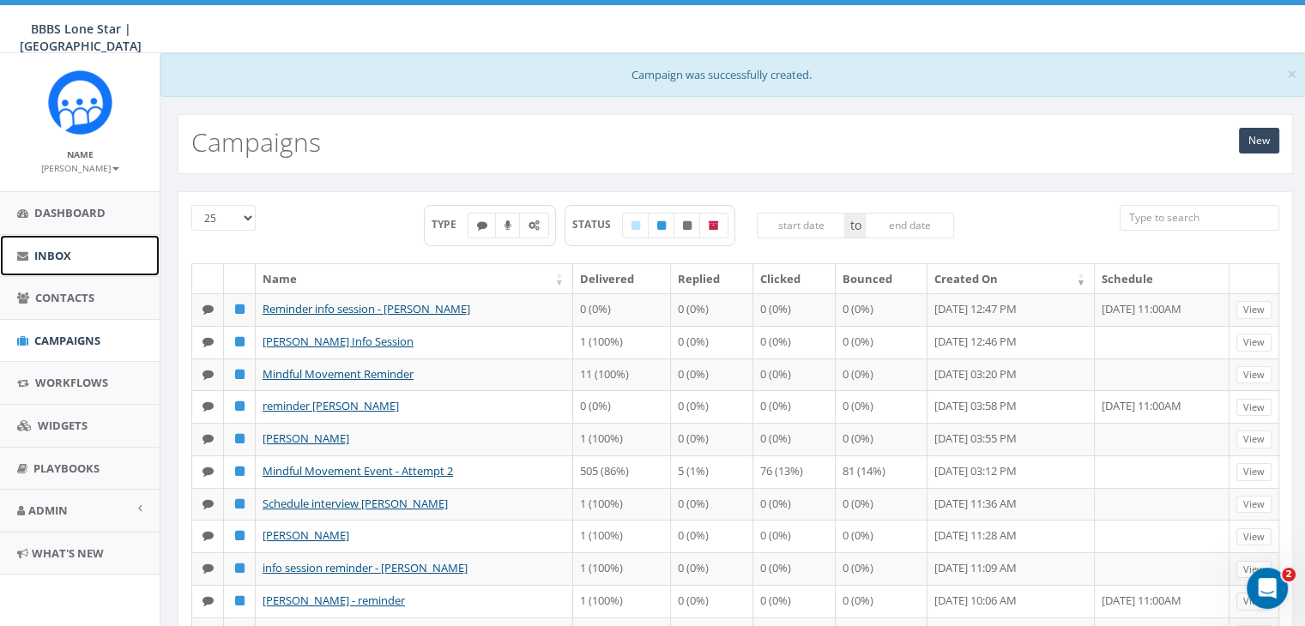
click at [51, 248] on span "Inbox" at bounding box center [52, 255] width 37 height 15
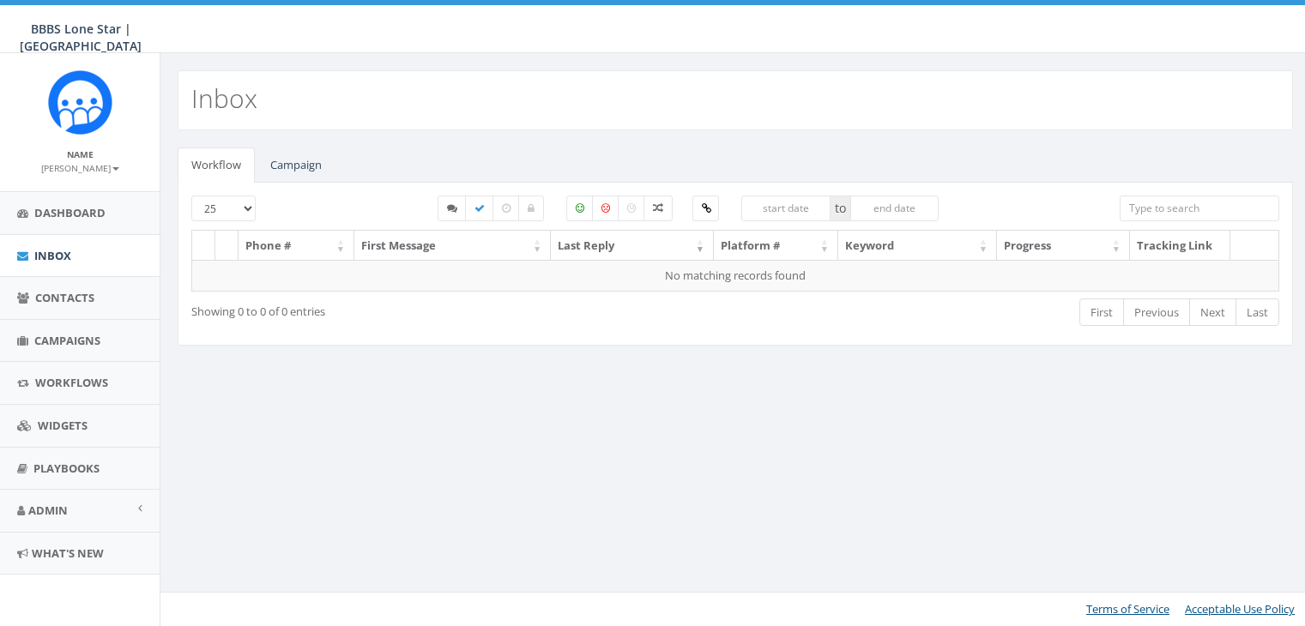
select select
click at [309, 153] on link "Campaign" at bounding box center [295, 165] width 79 height 35
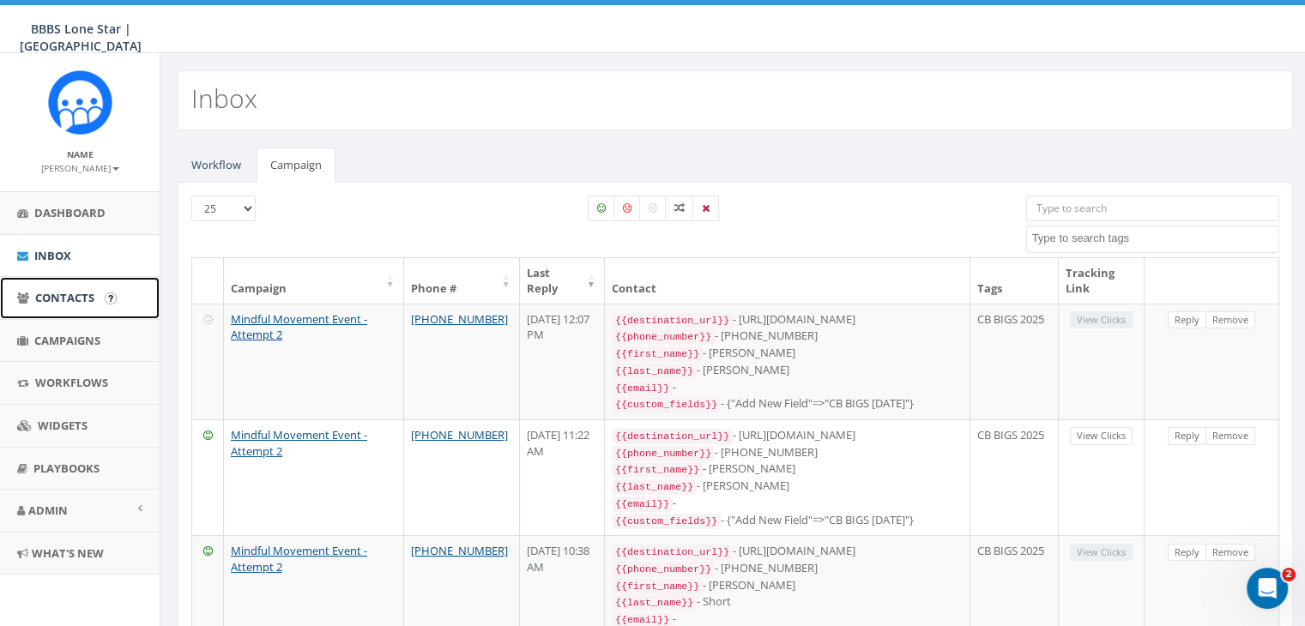
click at [65, 292] on span "Contacts" at bounding box center [64, 297] width 59 height 15
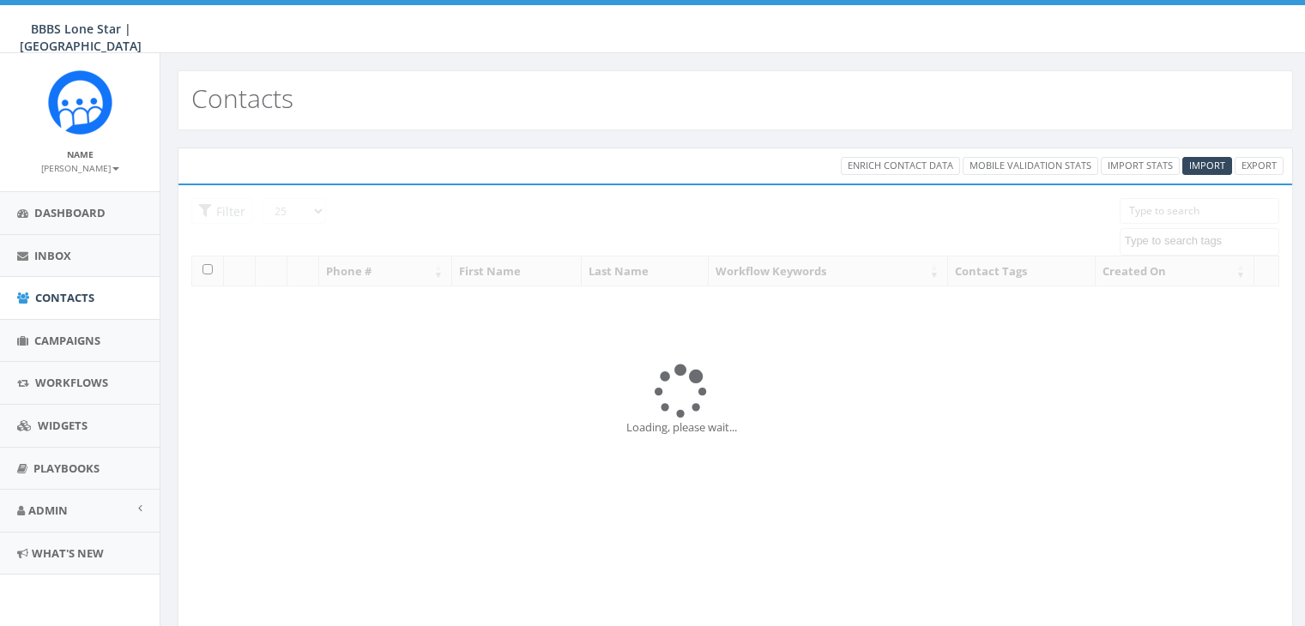
select select
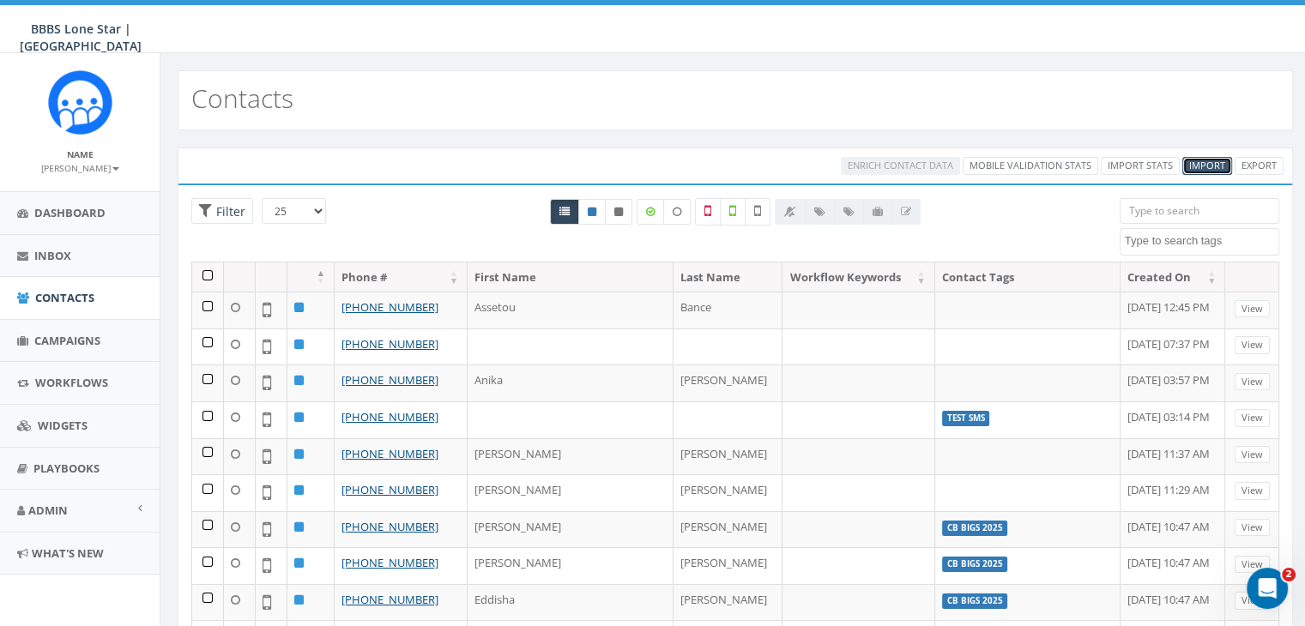
click at [1212, 165] on span "Import" at bounding box center [1207, 165] width 36 height 13
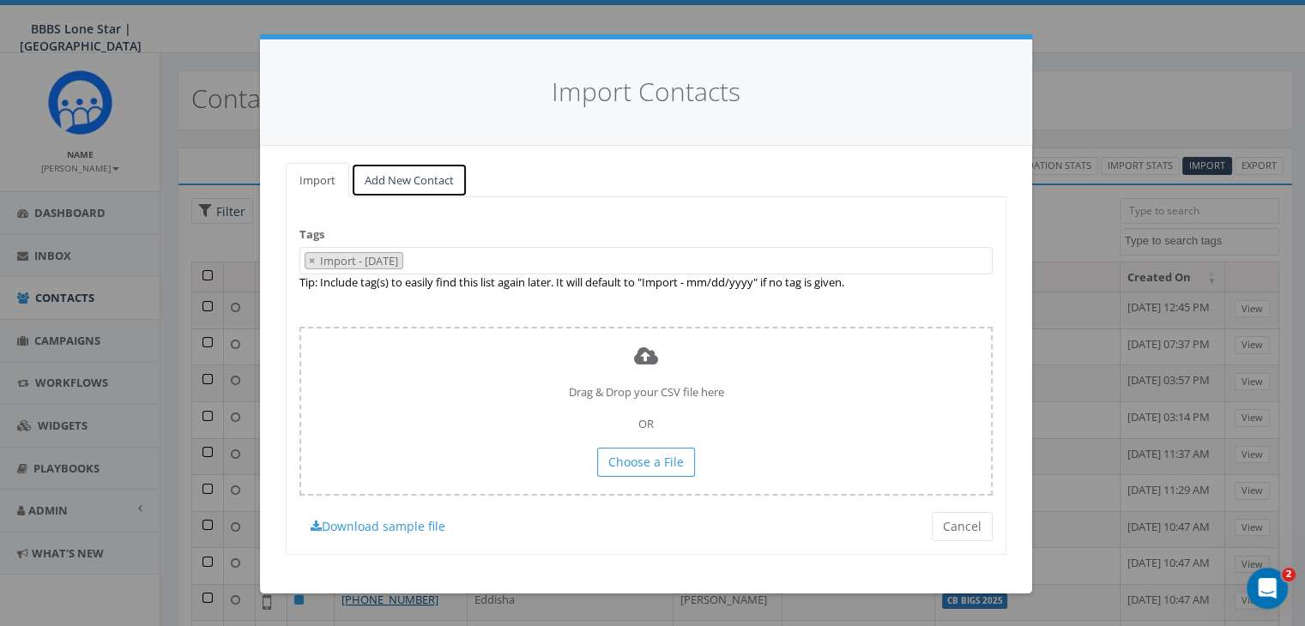
click at [384, 178] on link "Add New Contact" at bounding box center [409, 180] width 117 height 35
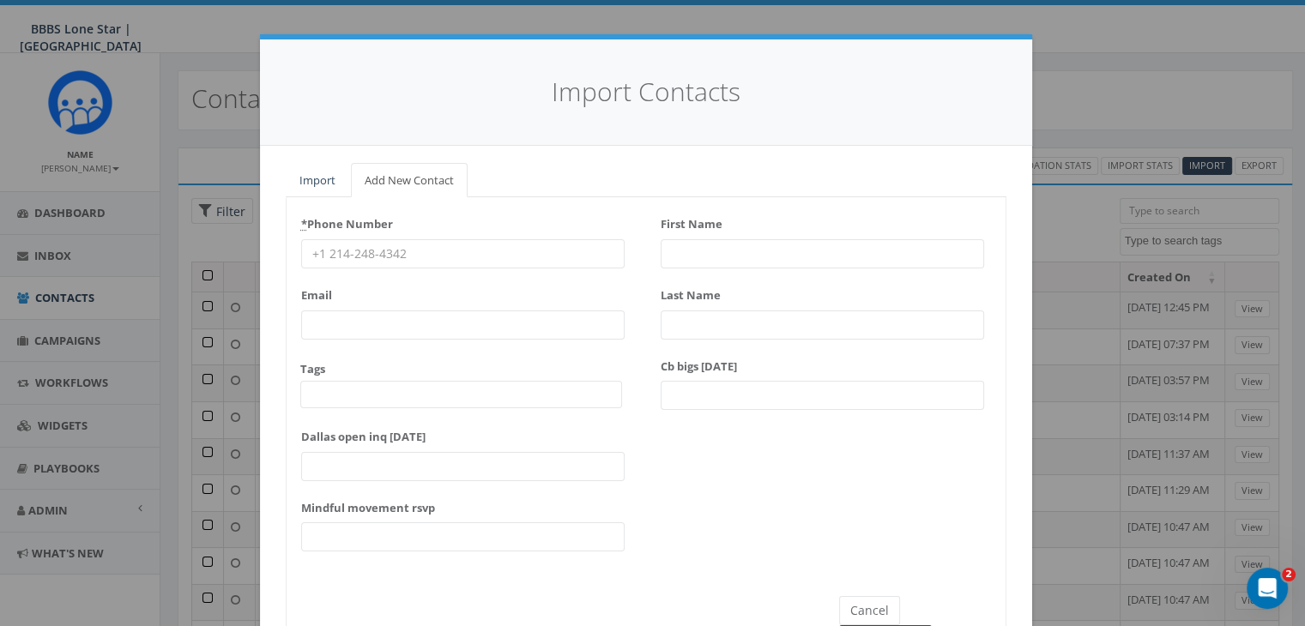
click at [351, 256] on input "* Phone Number" at bounding box center [462, 253] width 323 height 29
paste input "(972) 523-3748"
type input "(972) 523-3748"
click at [691, 236] on div "First Name" at bounding box center [822, 239] width 323 height 58
click at [690, 245] on input "First Name" at bounding box center [822, 253] width 323 height 29
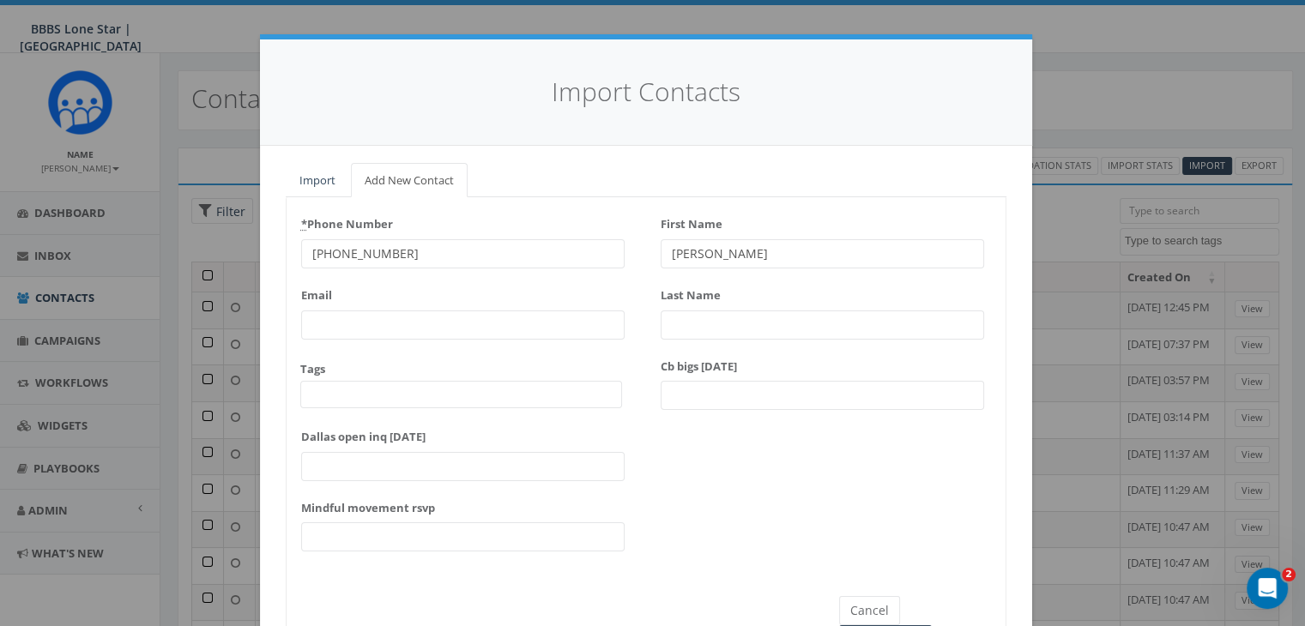
type input "Ronald"
type input "Sercely"
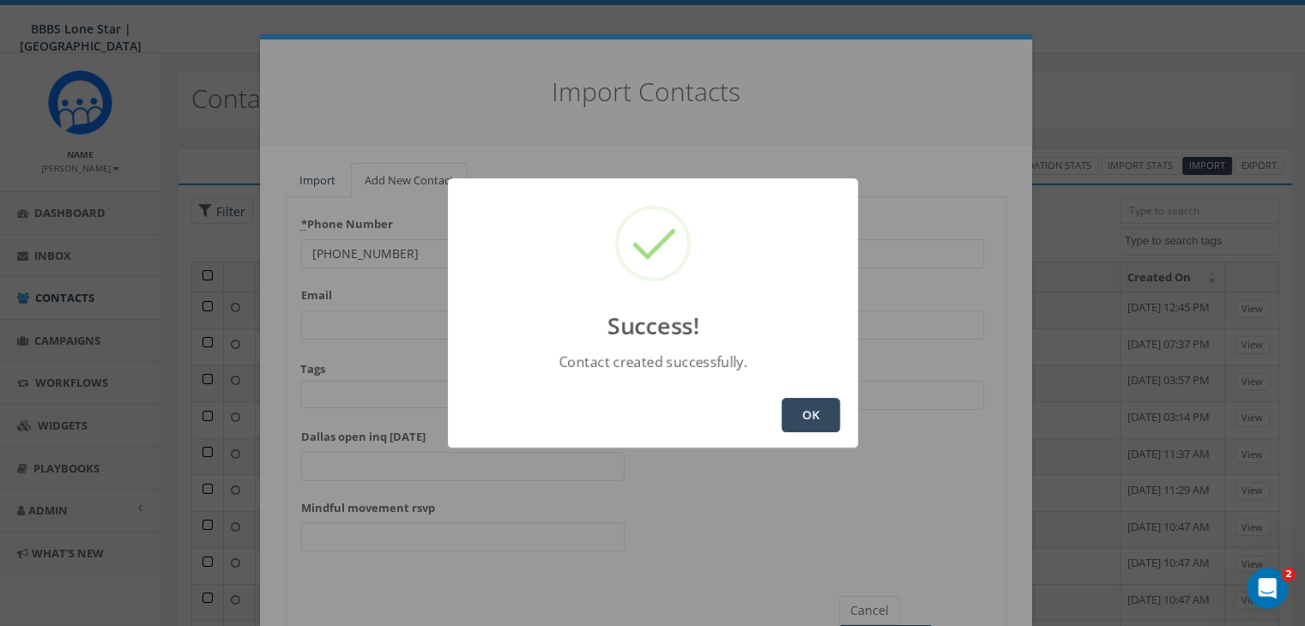
click at [816, 407] on button "OK" at bounding box center [810, 415] width 58 height 34
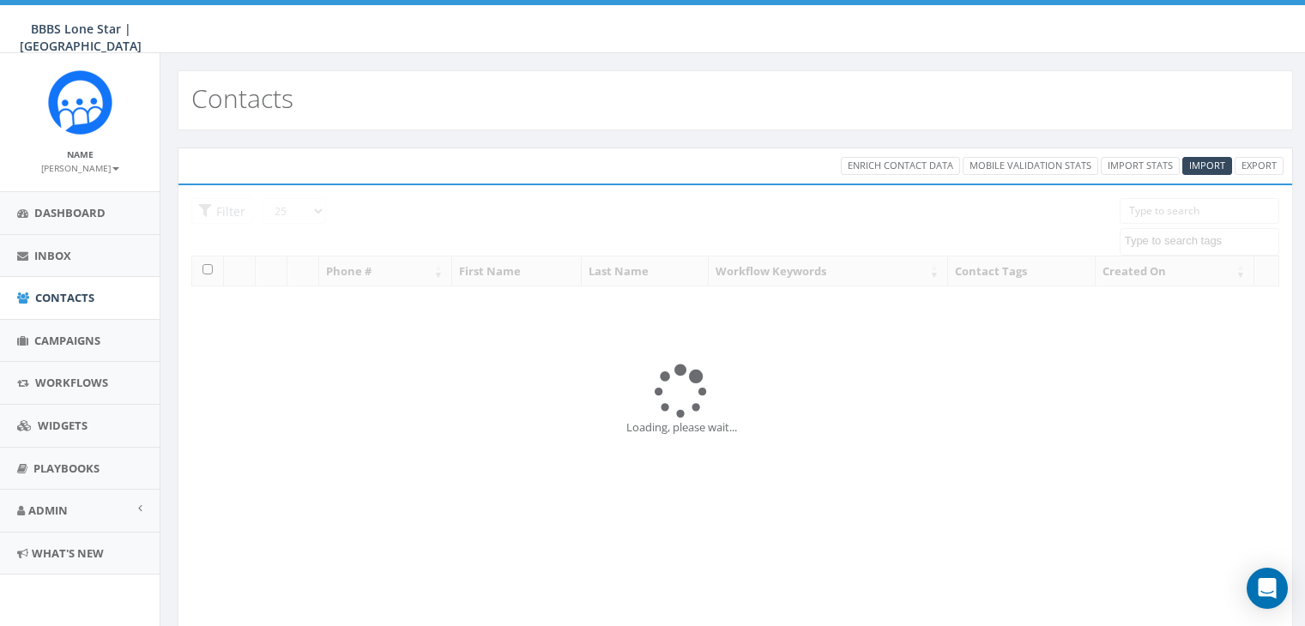
select select
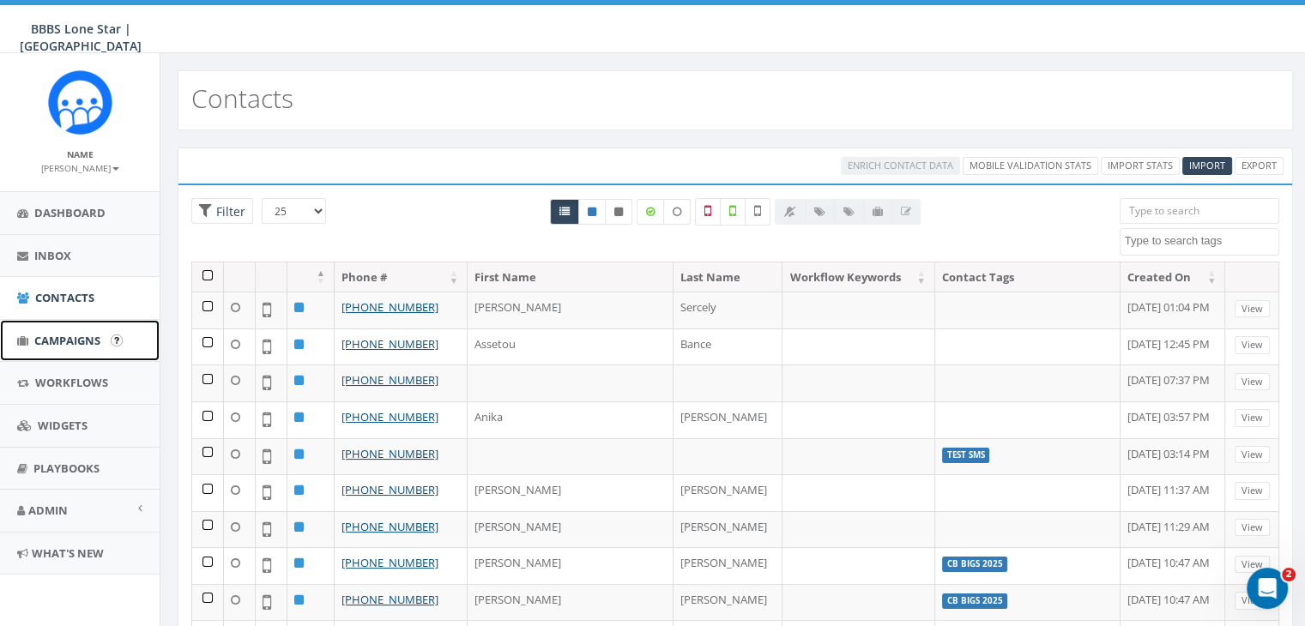
click at [71, 339] on span "Campaigns" at bounding box center [67, 340] width 66 height 15
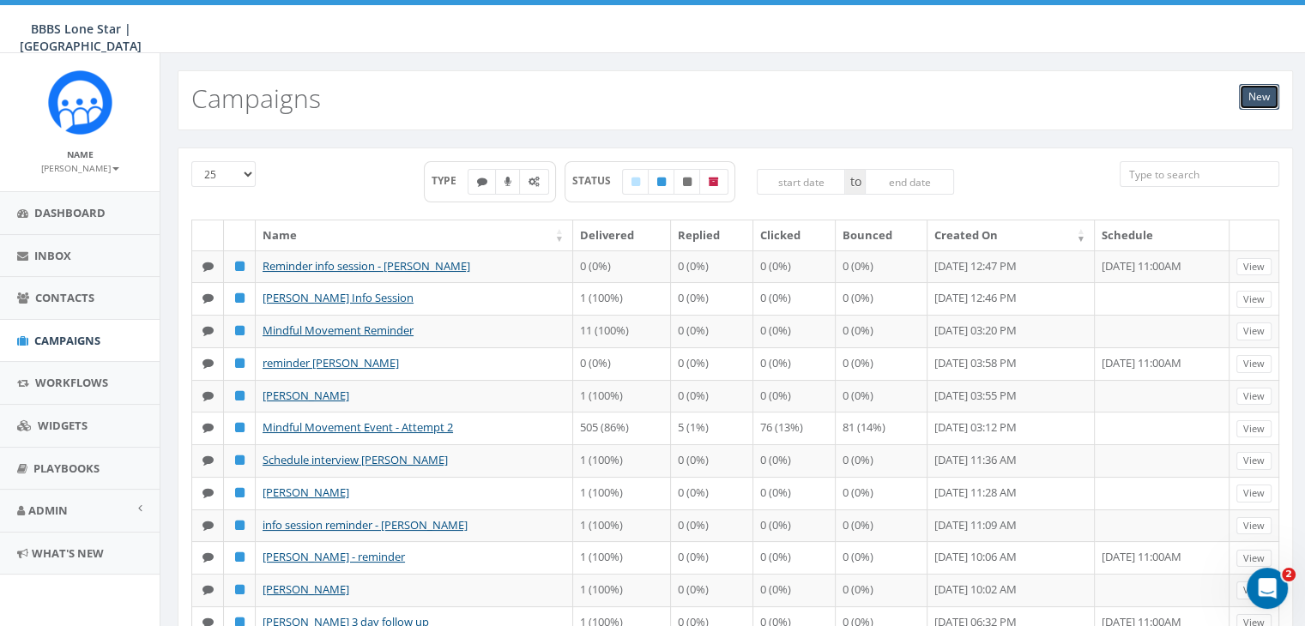
click at [1246, 96] on link "New" at bounding box center [1259, 97] width 40 height 26
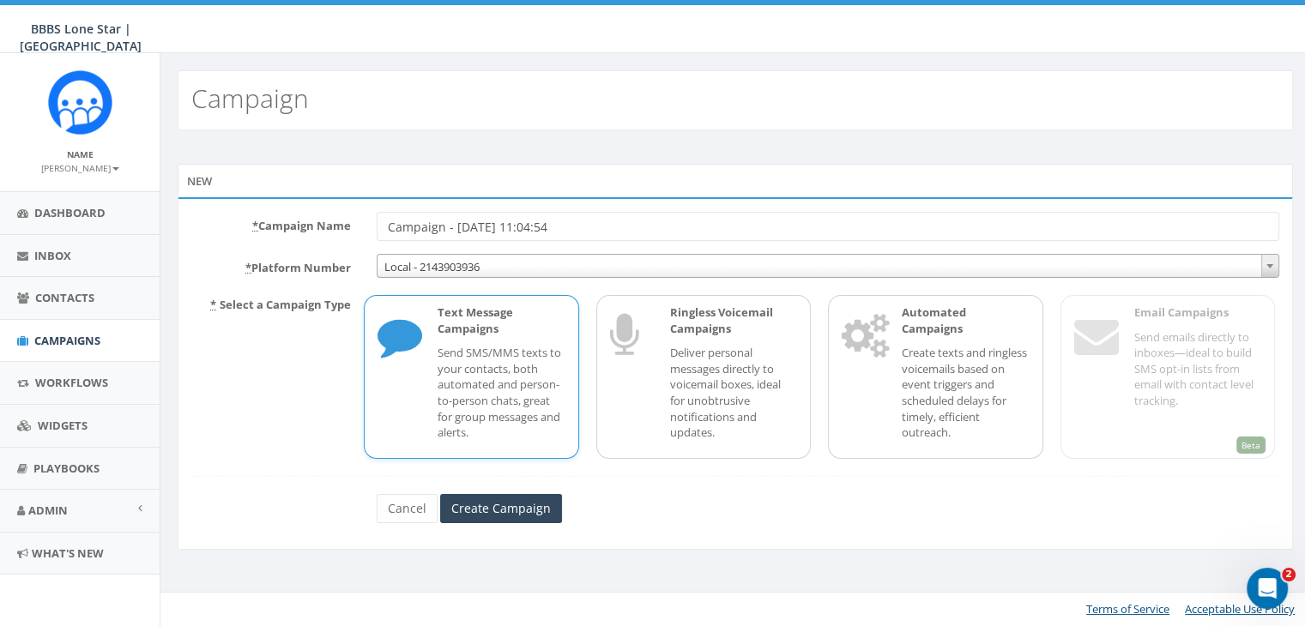
drag, startPoint x: 588, startPoint y: 220, endPoint x: 401, endPoint y: 214, distance: 188.0
click at [401, 214] on input "Campaign - [DATE] 11:04:54" at bounding box center [828, 226] width 902 height 29
type input "C"
type input "[PERSON_NAME] - Info session"
click at [486, 371] on p "Send SMS/MMS texts to your contacts, both automated and person-to-person chats,…" at bounding box center [500, 392] width 127 height 95
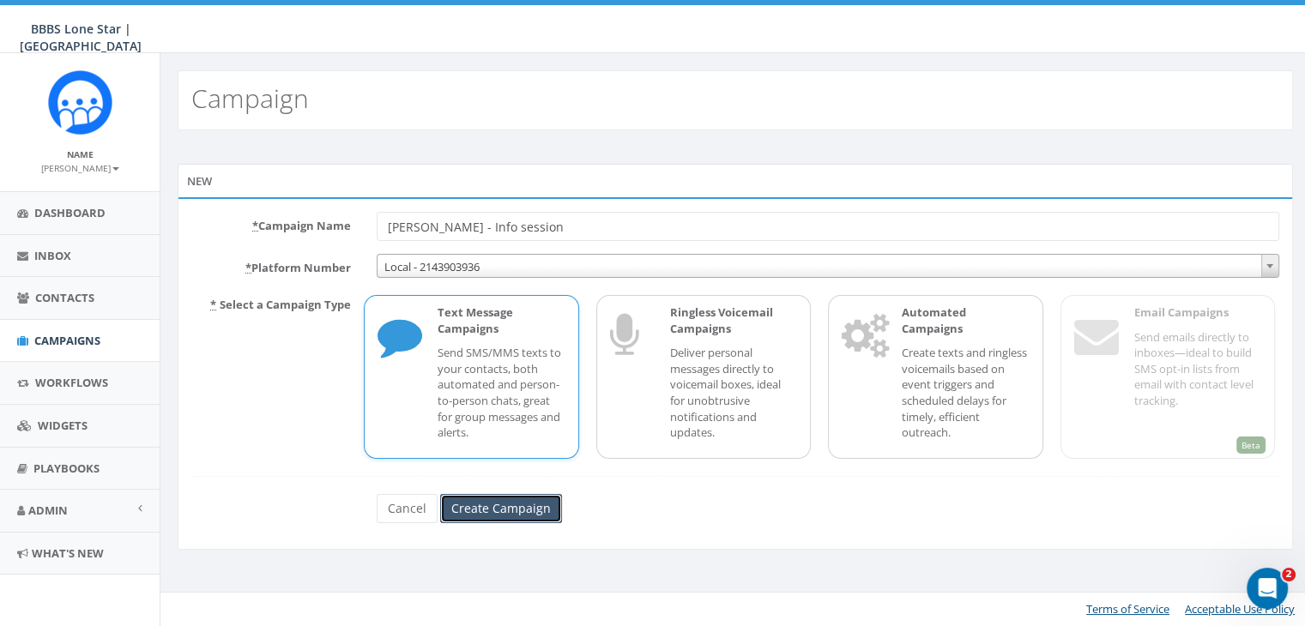
click at [489, 495] on input "Create Campaign" at bounding box center [501, 508] width 122 height 29
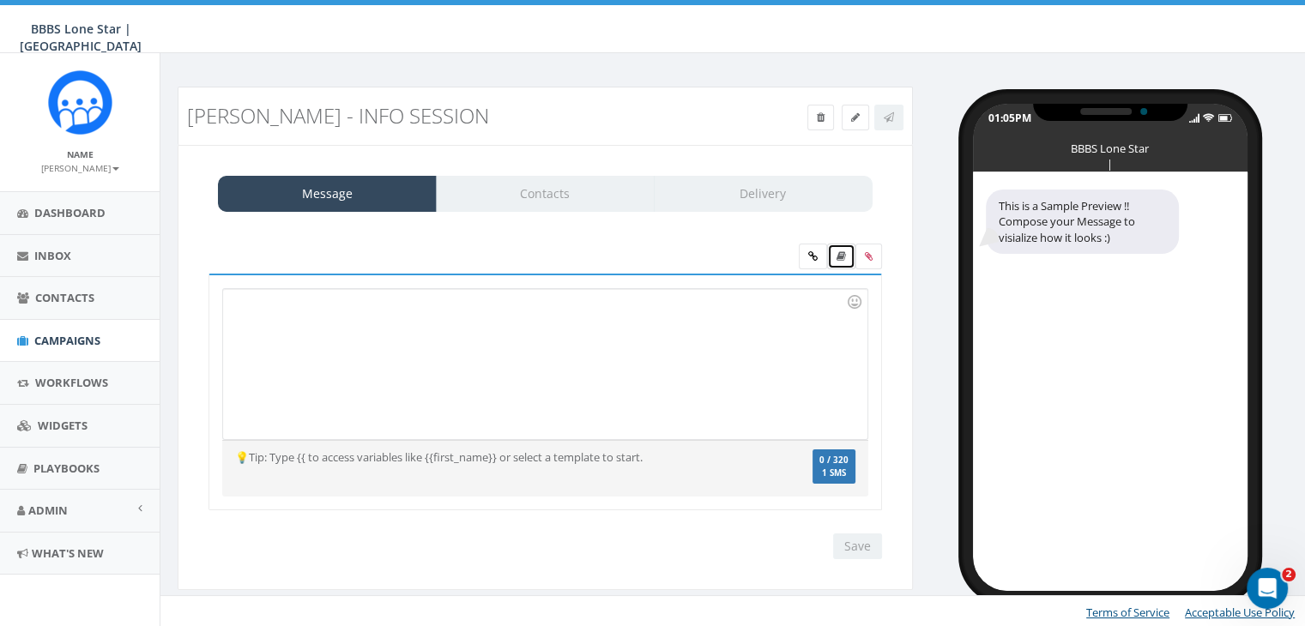
click at [839, 251] on icon at bounding box center [840, 256] width 9 height 10
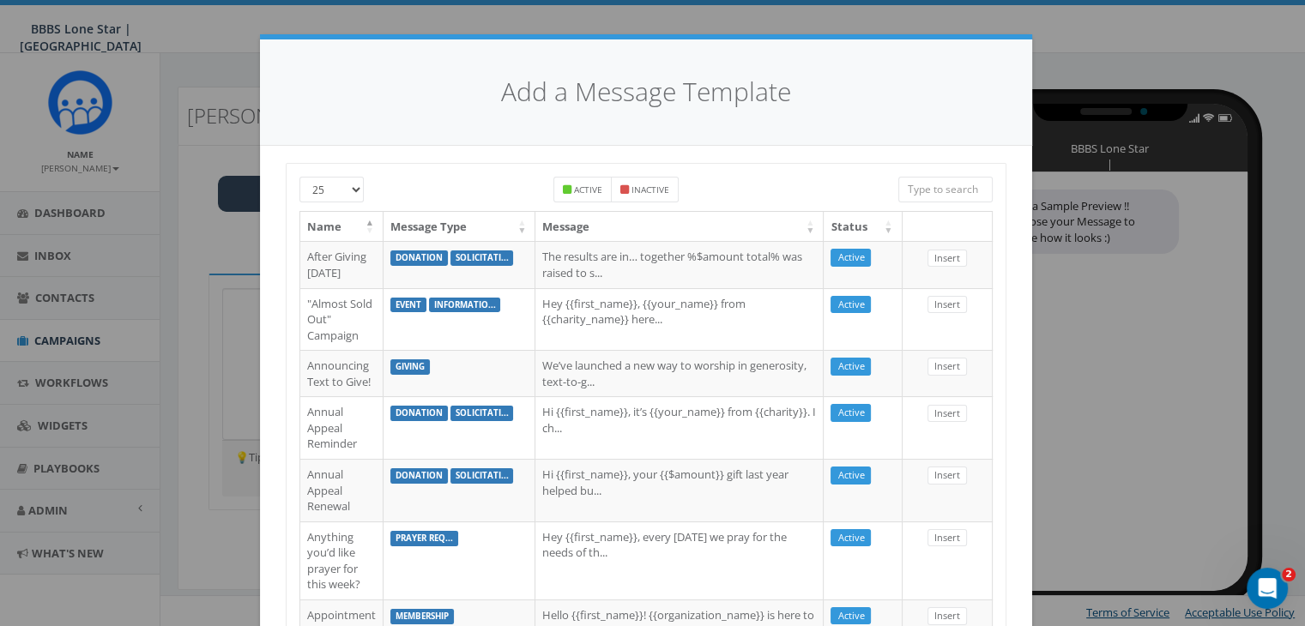
click at [945, 189] on input "search" at bounding box center [945, 190] width 94 height 26
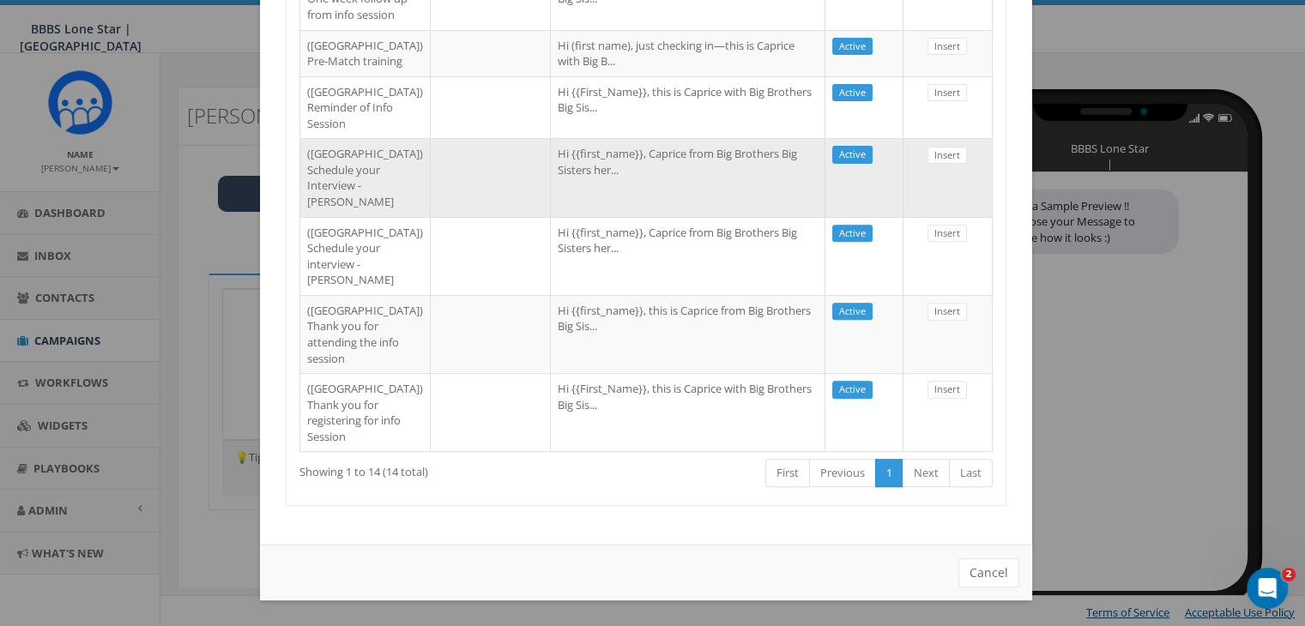
scroll to position [946, 0]
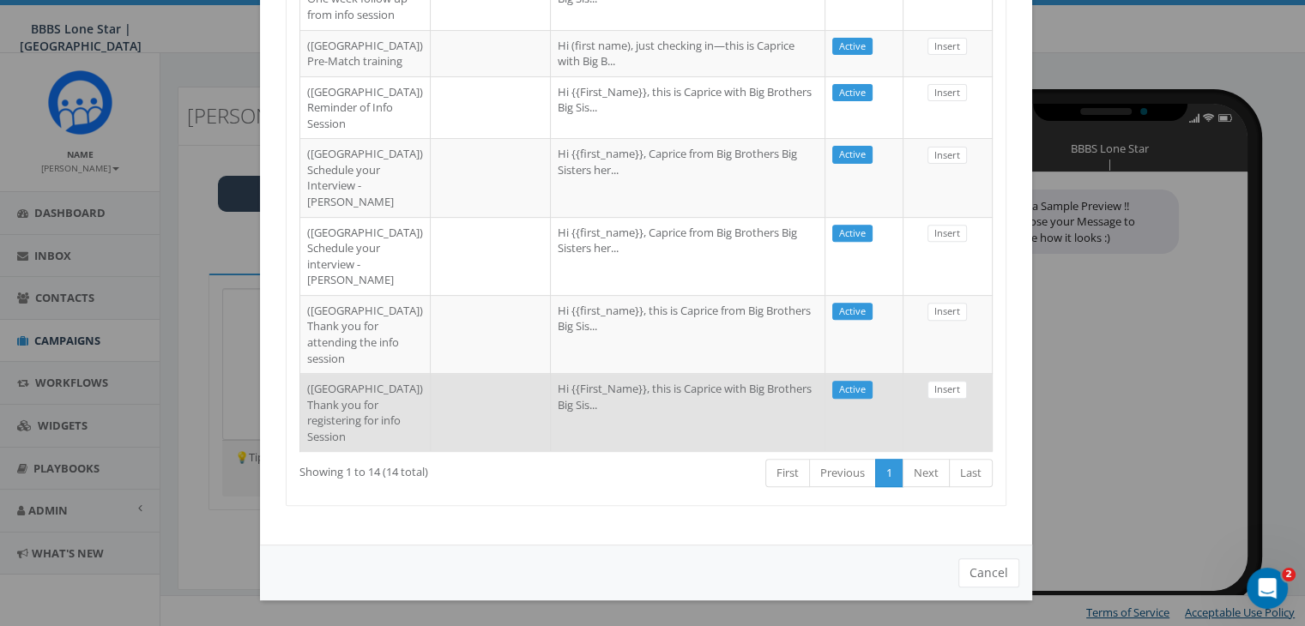
type input "Dallas"
click at [434, 395] on td at bounding box center [491, 412] width 120 height 78
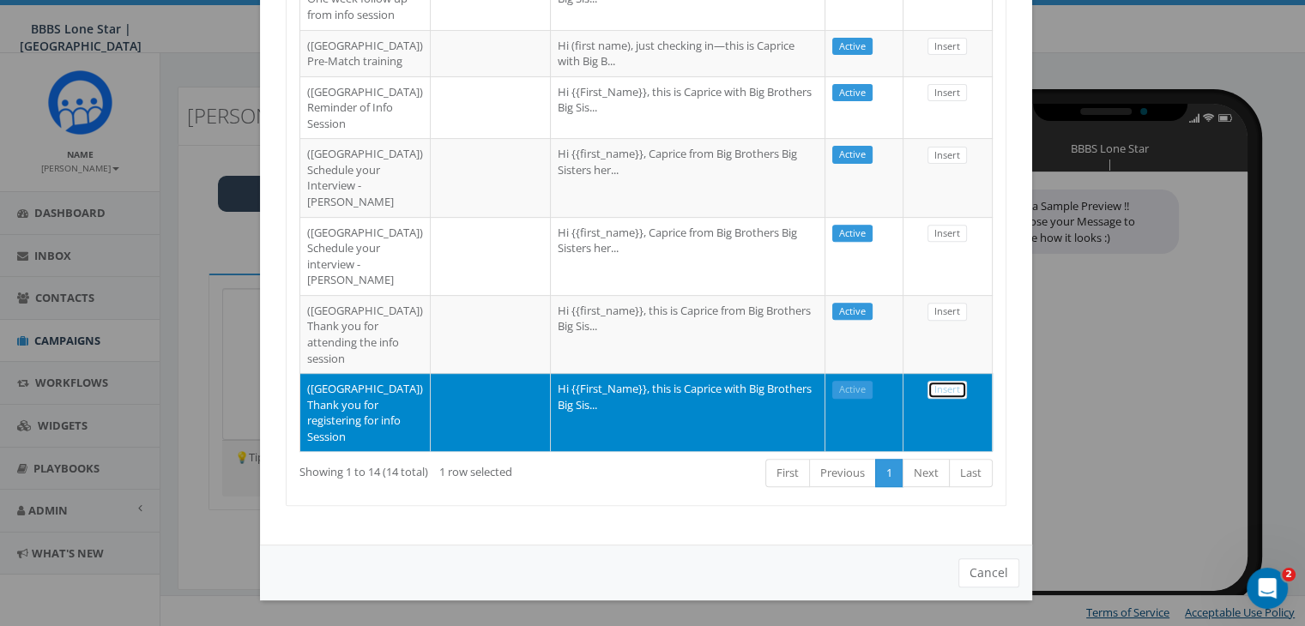
click at [932, 381] on link "Insert" at bounding box center [946, 390] width 39 height 18
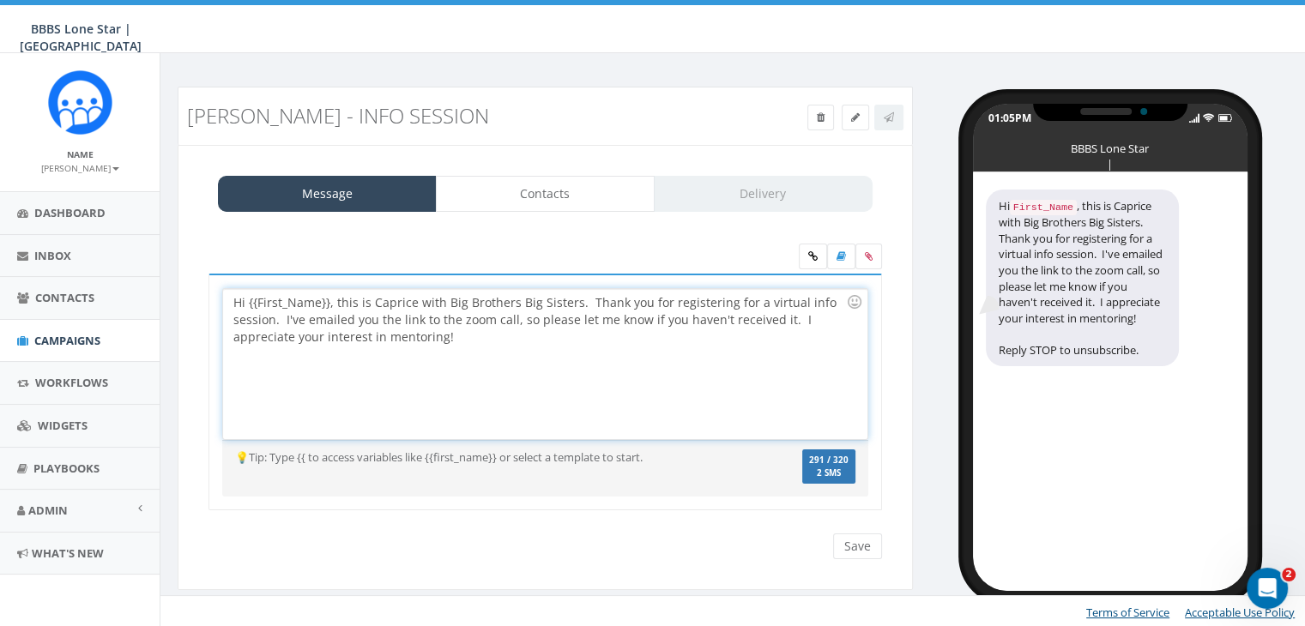
click at [328, 305] on div "Hi {{First_Name}}, this is Caprice with Big Brothers Big Sisters. Thank you for…" at bounding box center [544, 364] width 643 height 150
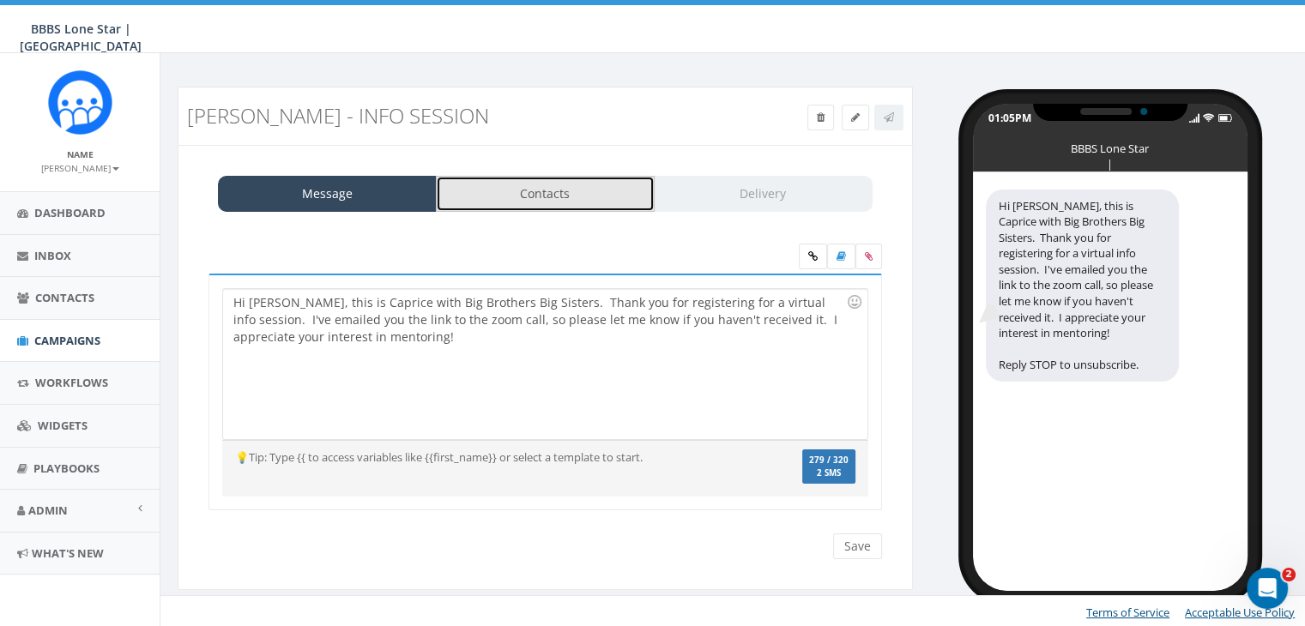
click at [611, 182] on link "Contacts" at bounding box center [545, 194] width 219 height 36
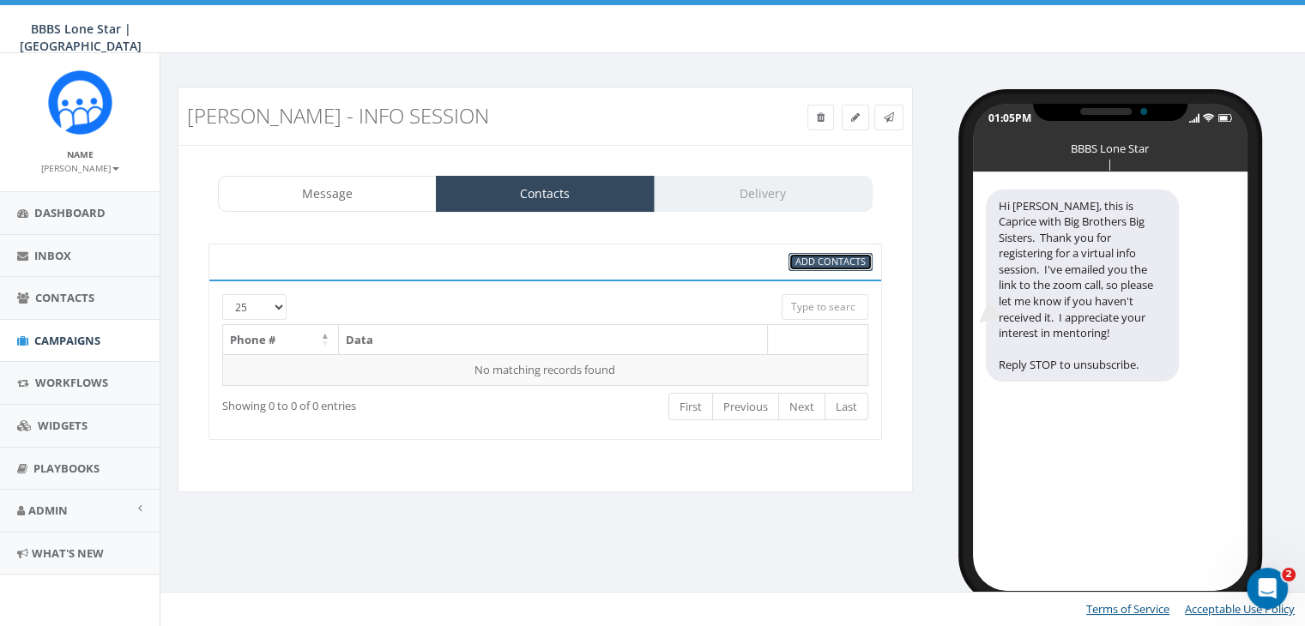
click at [852, 259] on span "Add Contacts" at bounding box center [830, 261] width 70 height 13
select select
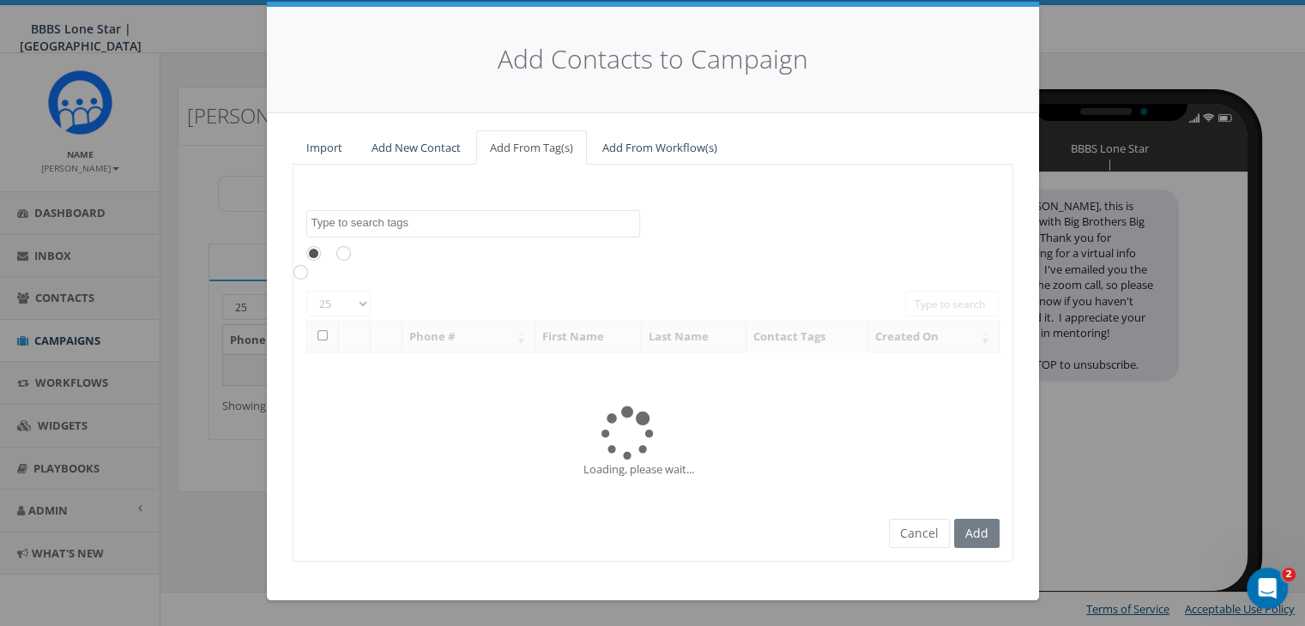
scroll to position [0, 0]
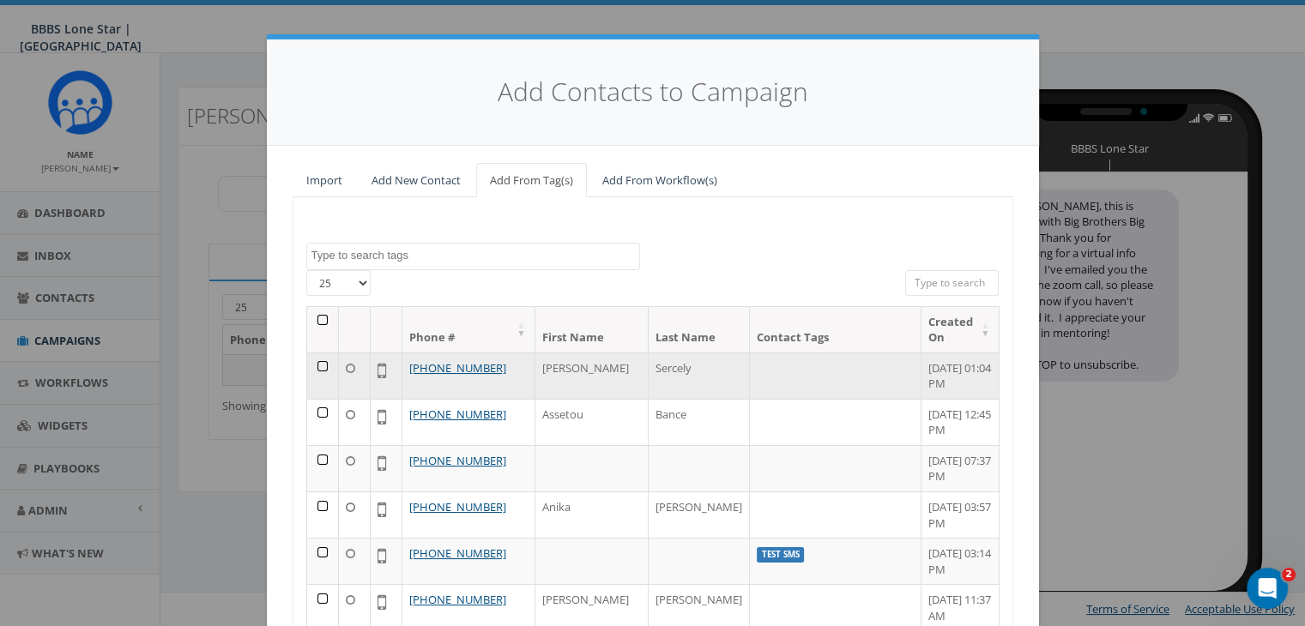
click at [315, 366] on td at bounding box center [323, 376] width 32 height 46
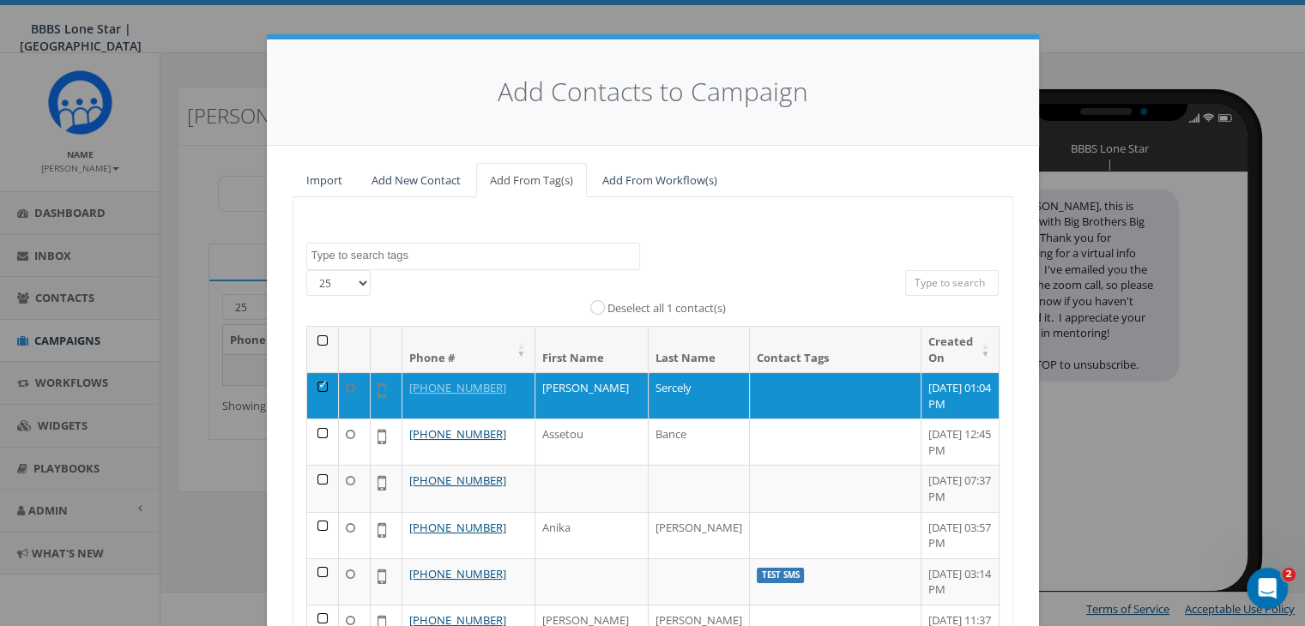
scroll to position [244, 0]
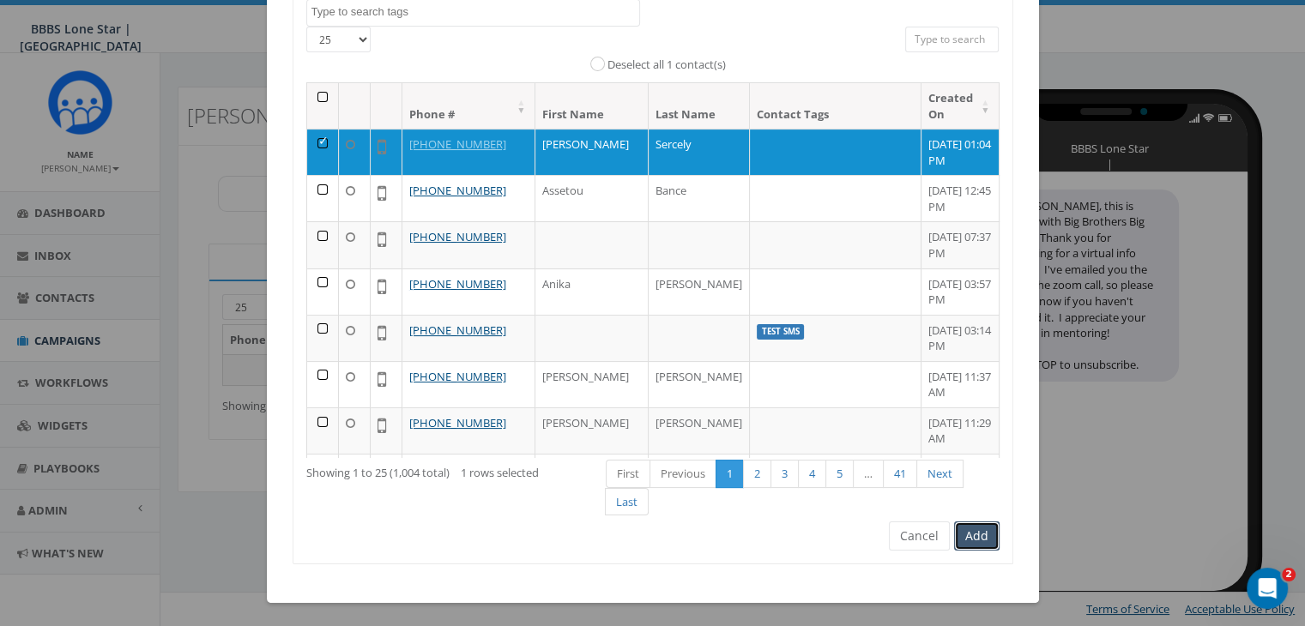
click at [969, 534] on button "Add" at bounding box center [976, 536] width 45 height 29
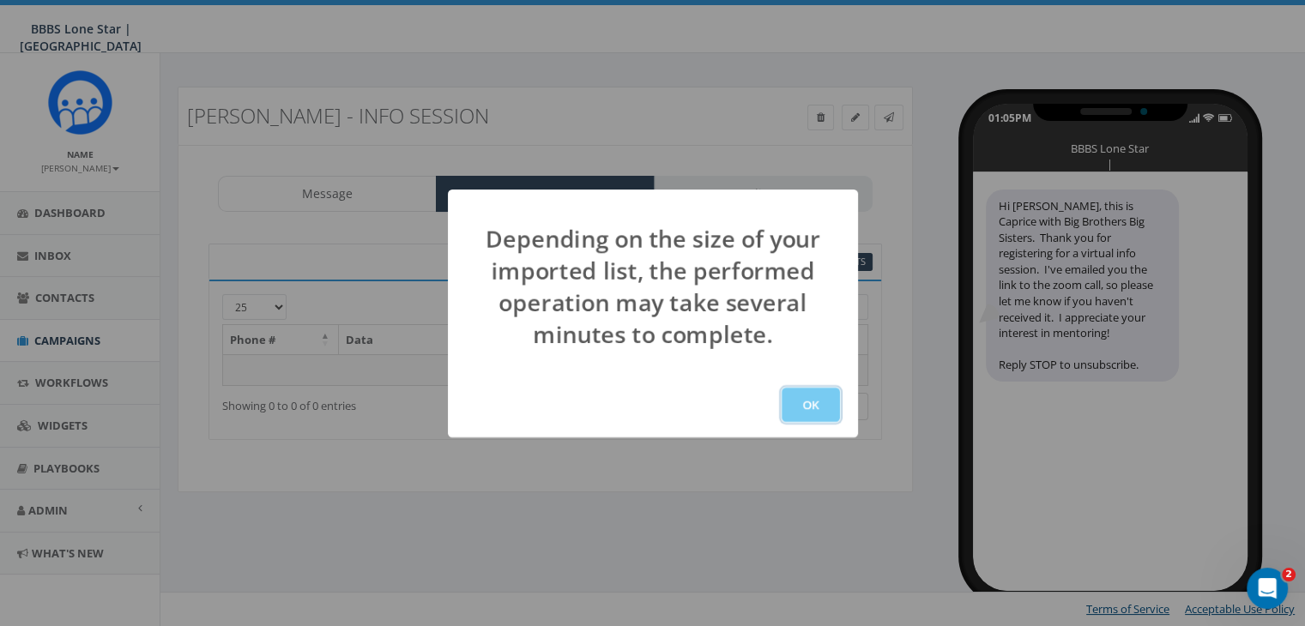
click at [801, 400] on button "OK" at bounding box center [810, 405] width 58 height 34
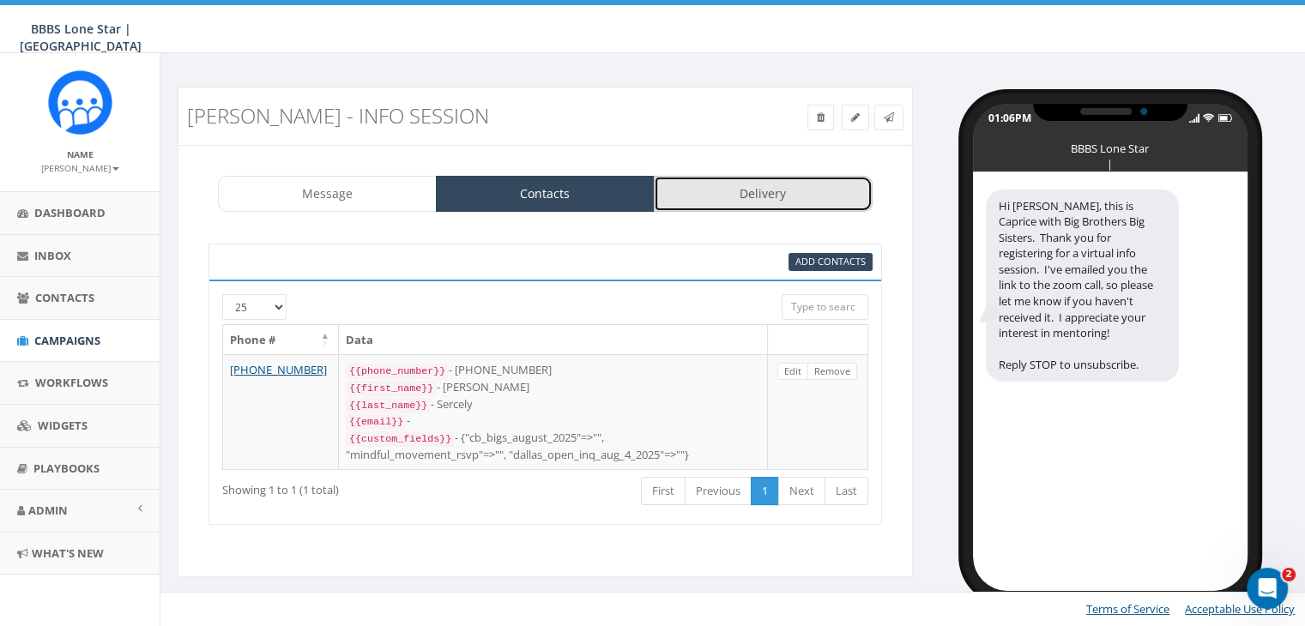
click at [751, 198] on link "Delivery" at bounding box center [763, 194] width 219 height 36
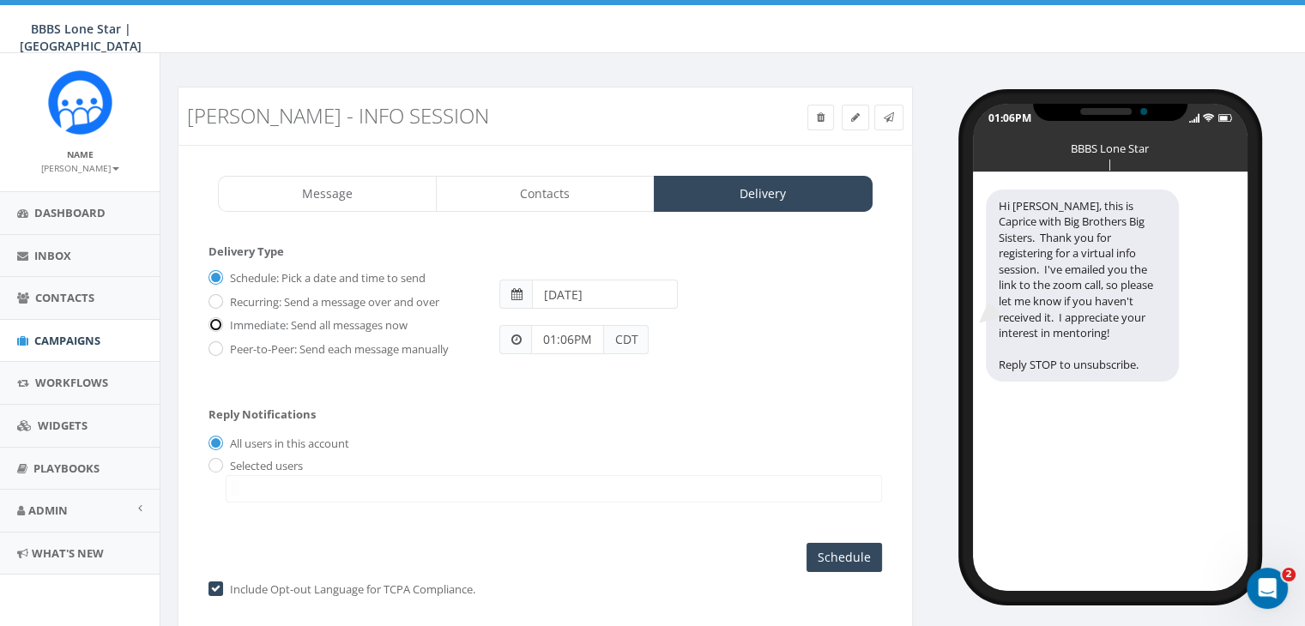
click at [216, 321] on input "Immediate: Send all messages now" at bounding box center [213, 326] width 11 height 11
radio input "true"
click at [215, 461] on input "radio" at bounding box center [213, 466] width 11 height 11
radio input "true"
click at [244, 475] on span at bounding box center [554, 488] width 656 height 27
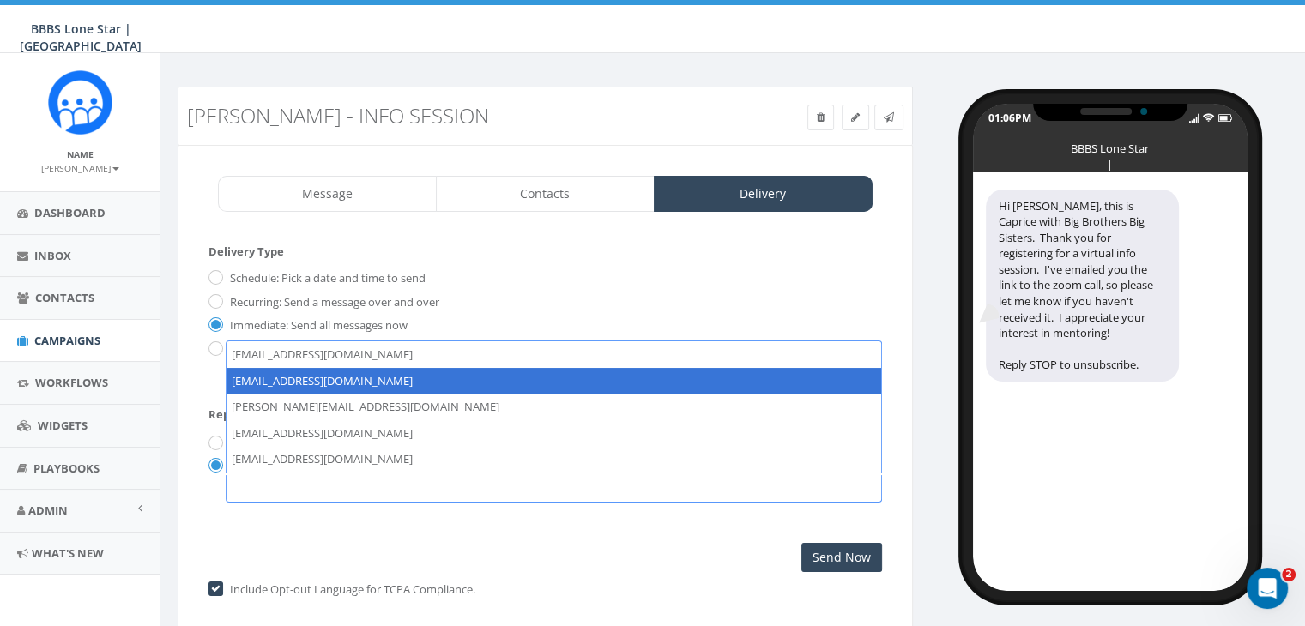
select select "1730"
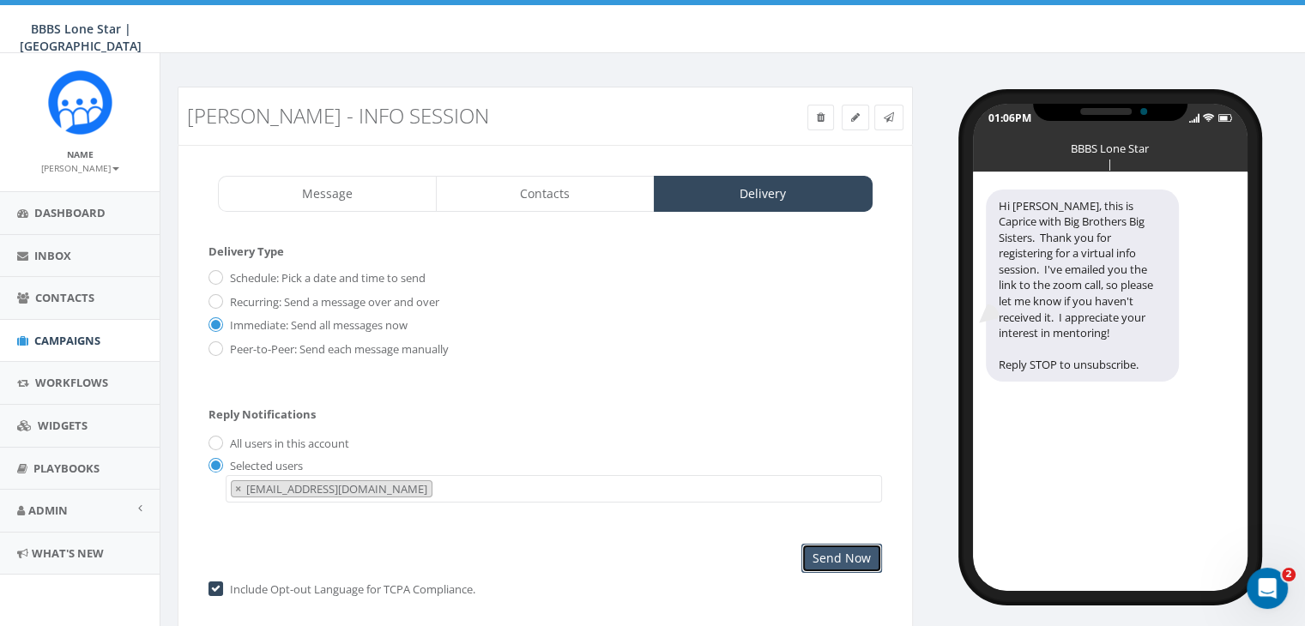
click at [821, 558] on input "Send Now" at bounding box center [841, 558] width 81 height 29
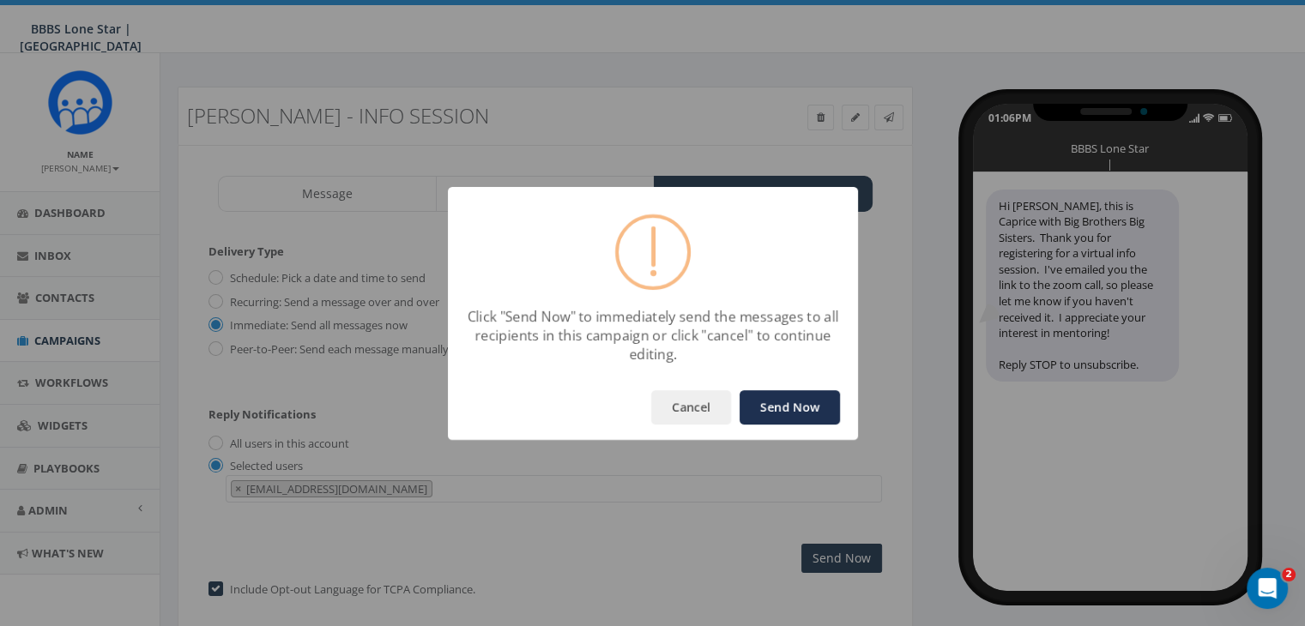
click at [796, 401] on button "Send Now" at bounding box center [789, 407] width 100 height 34
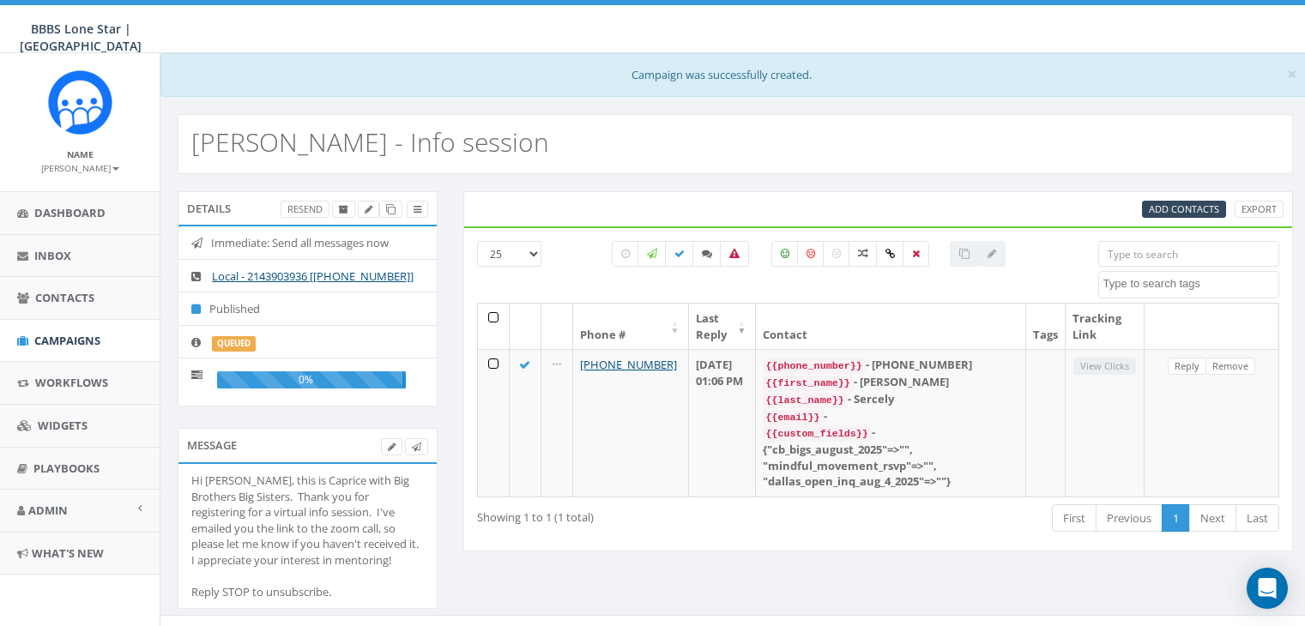
select select
click at [71, 333] on span "Campaigns" at bounding box center [67, 340] width 66 height 15
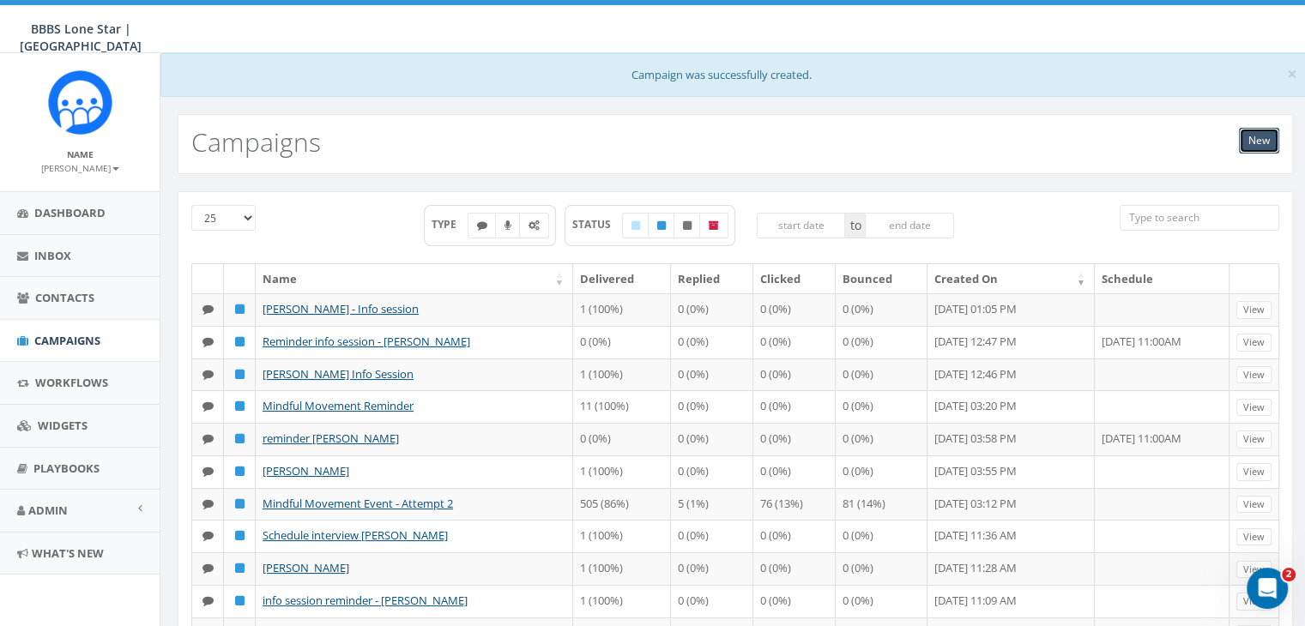
click at [1263, 135] on link "New" at bounding box center [1259, 141] width 40 height 26
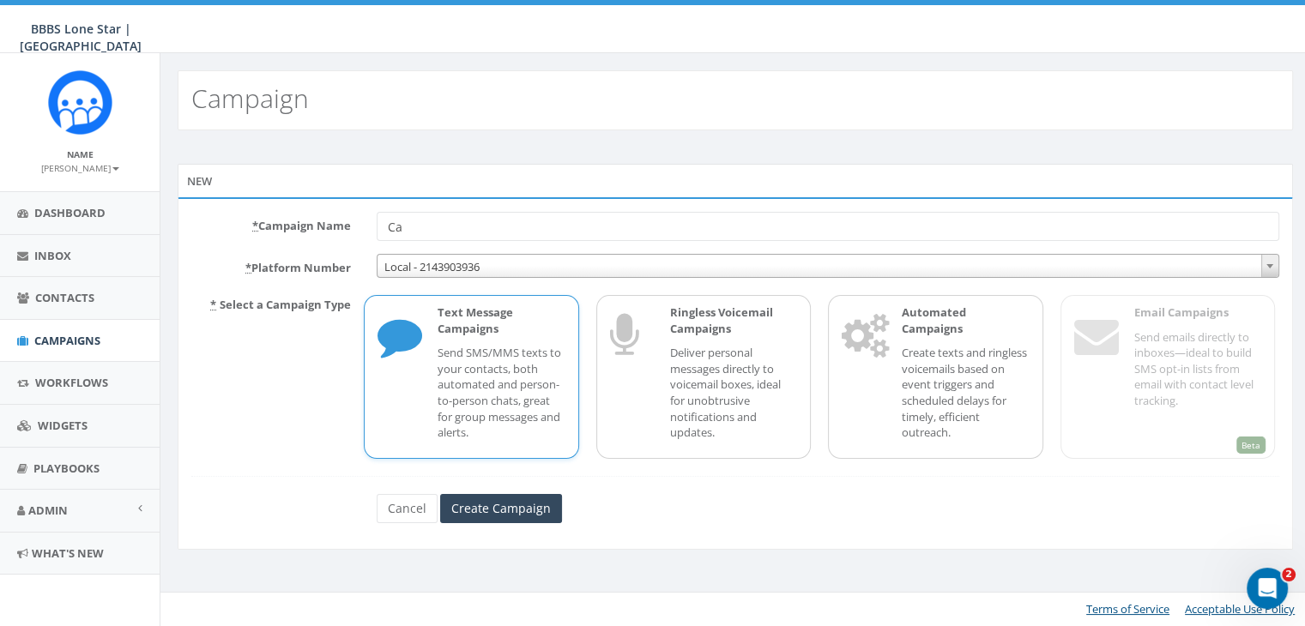
type input "C"
type input "reminder info session [PERSON_NAME]"
click at [486, 347] on p "Send SMS/MMS texts to your contacts, both automated and person-to-person chats,…" at bounding box center [500, 392] width 127 height 95
click at [501, 505] on input "Create Campaign" at bounding box center [501, 508] width 122 height 29
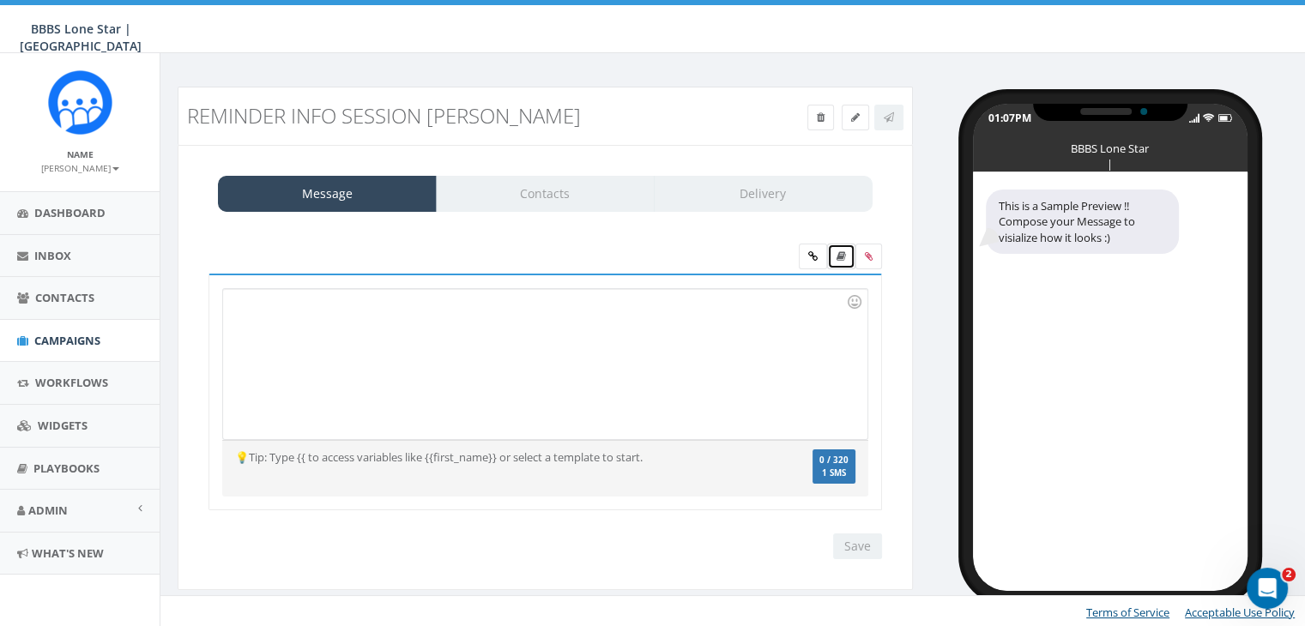
click at [840, 255] on icon at bounding box center [840, 256] width 9 height 10
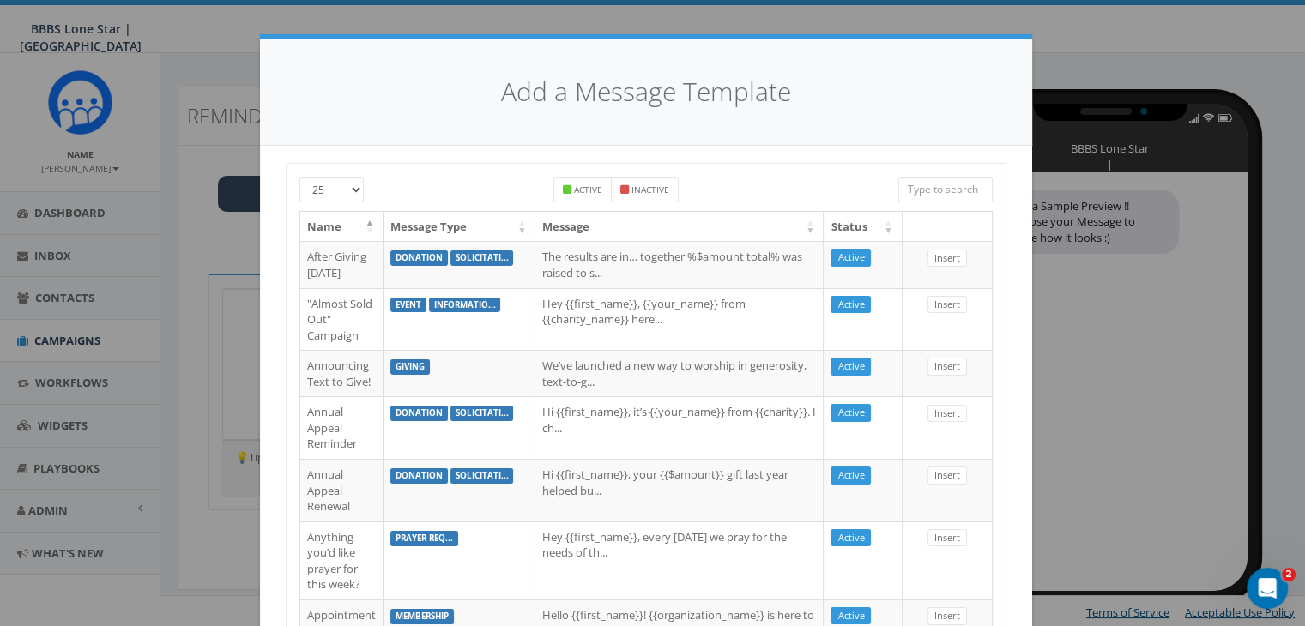
click at [934, 187] on input "search" at bounding box center [945, 190] width 94 height 26
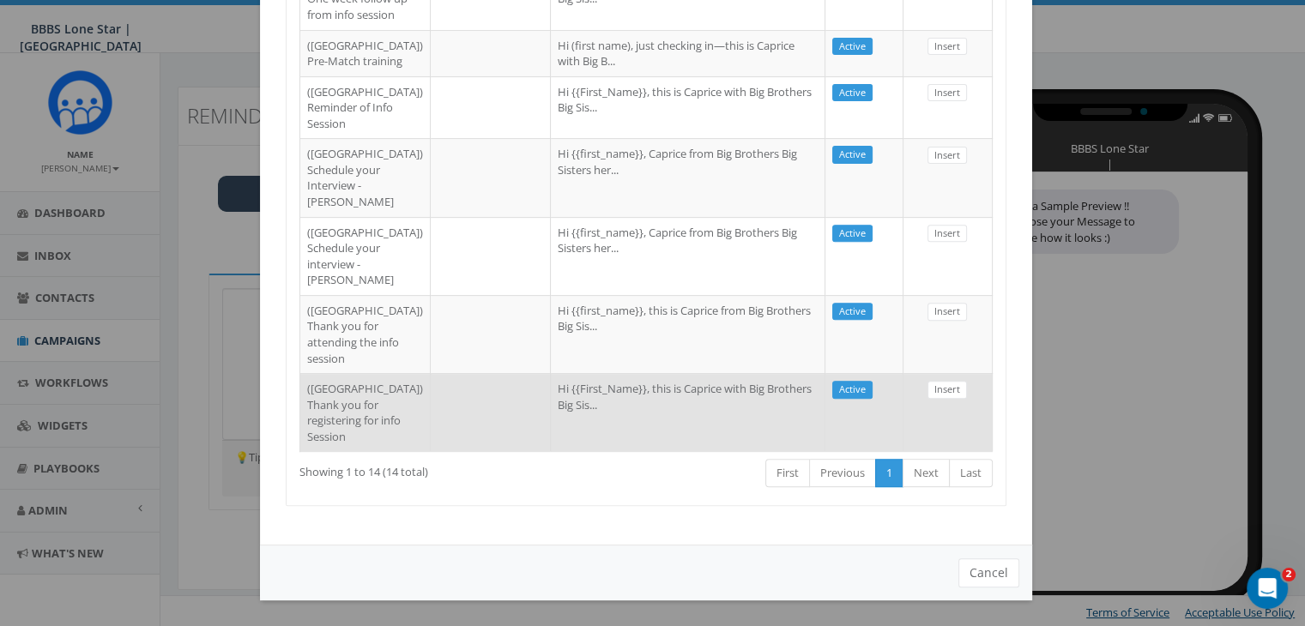
scroll to position [689, 0]
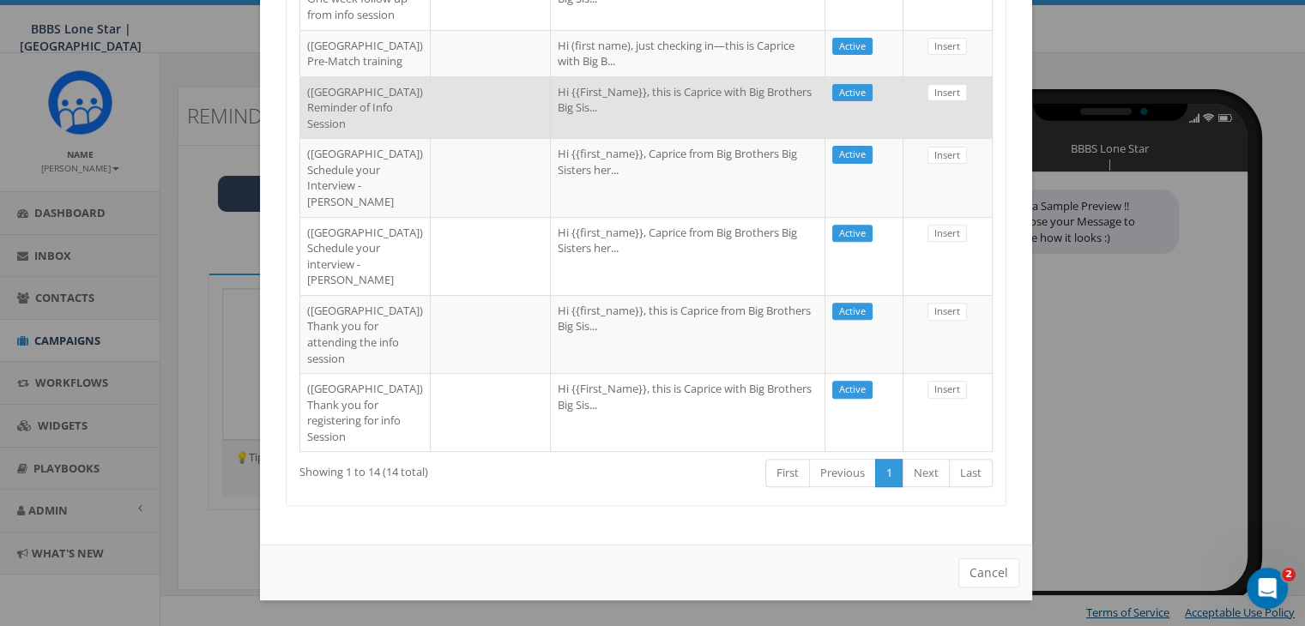
type input "Dallas"
click at [431, 139] on td at bounding box center [491, 107] width 120 height 63
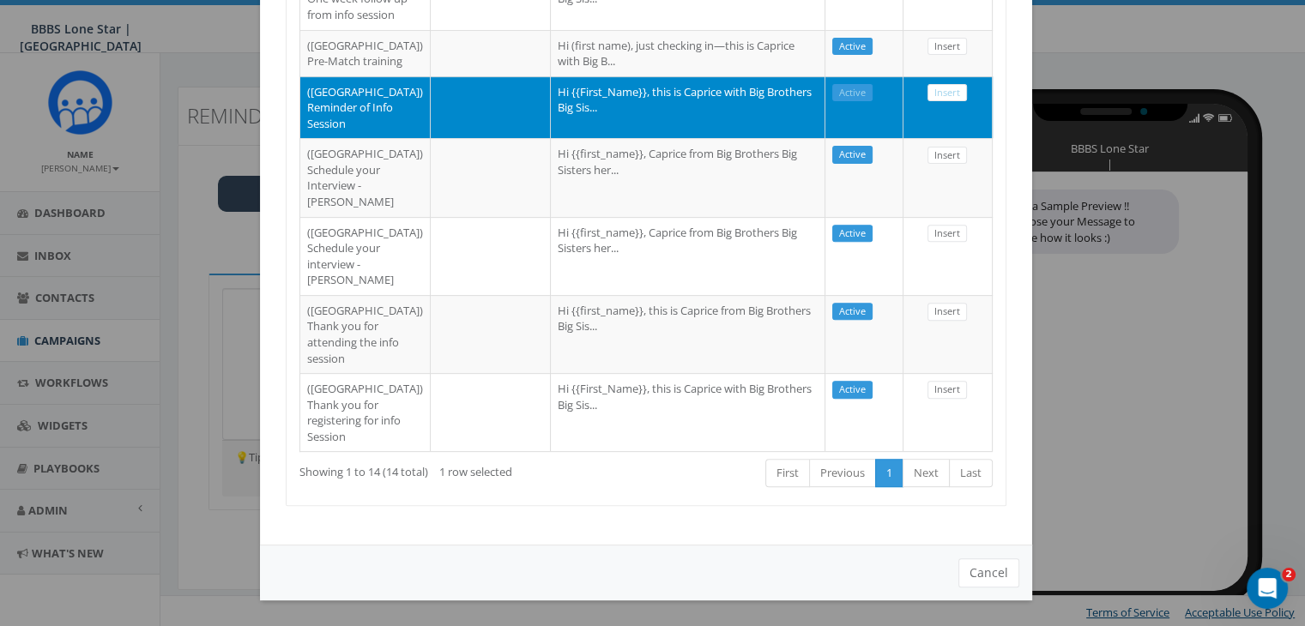
scroll to position [603, 0]
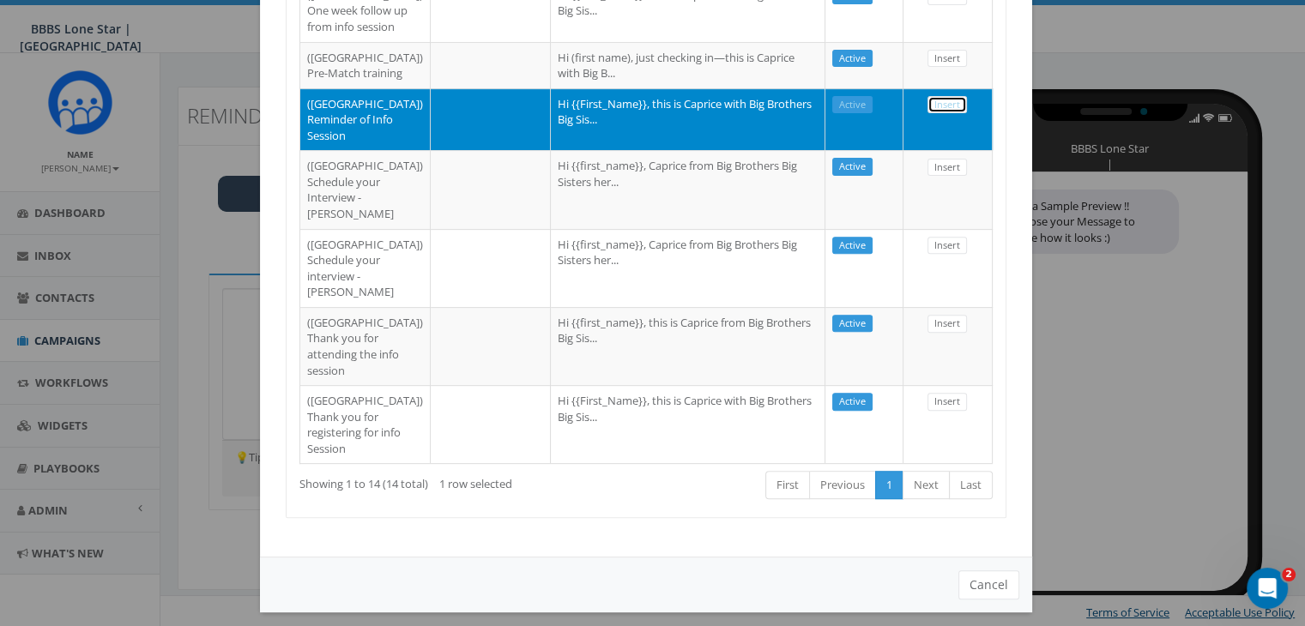
click at [940, 114] on link "Insert" at bounding box center [946, 105] width 39 height 18
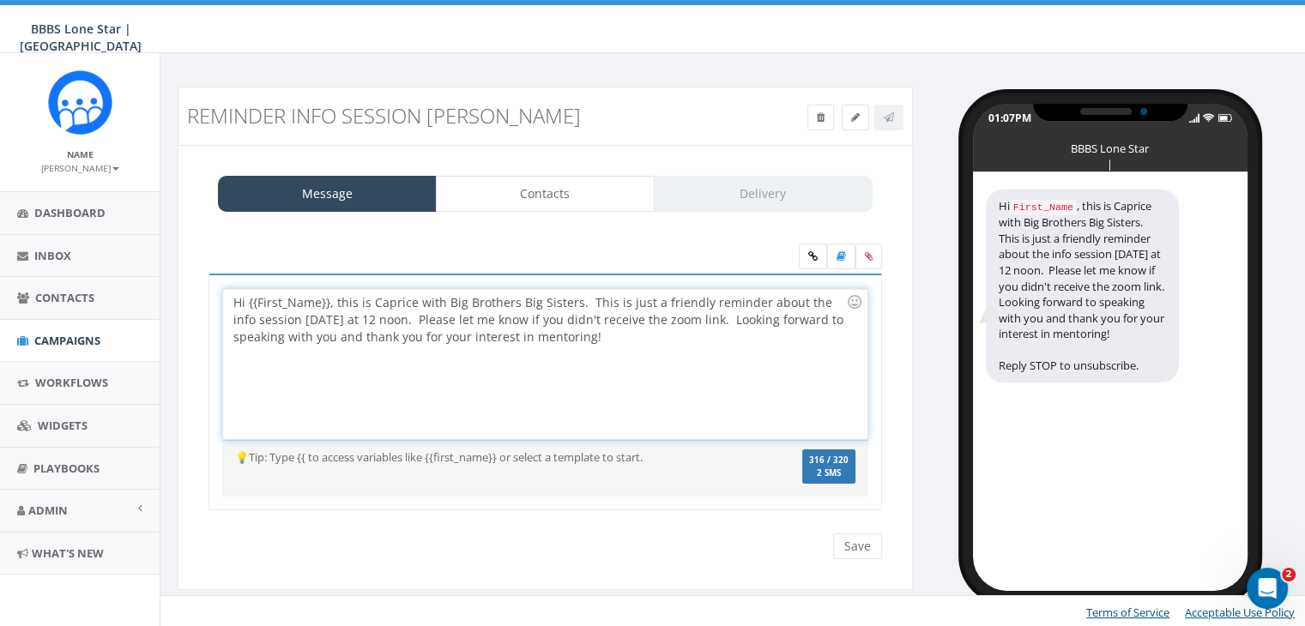
click at [328, 301] on div "Hi {{First_Name}}, this is Caprice with Big Brothers Big Sisters. This is just …" at bounding box center [544, 364] width 643 height 150
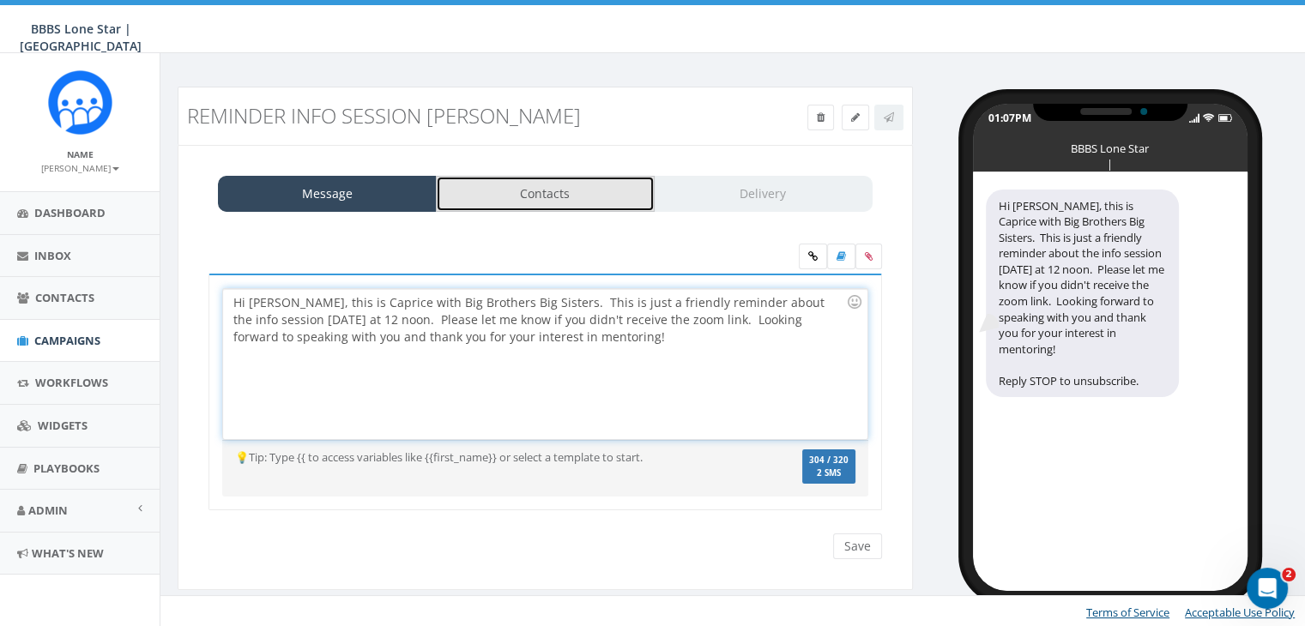
click at [598, 198] on link "Contacts" at bounding box center [545, 194] width 219 height 36
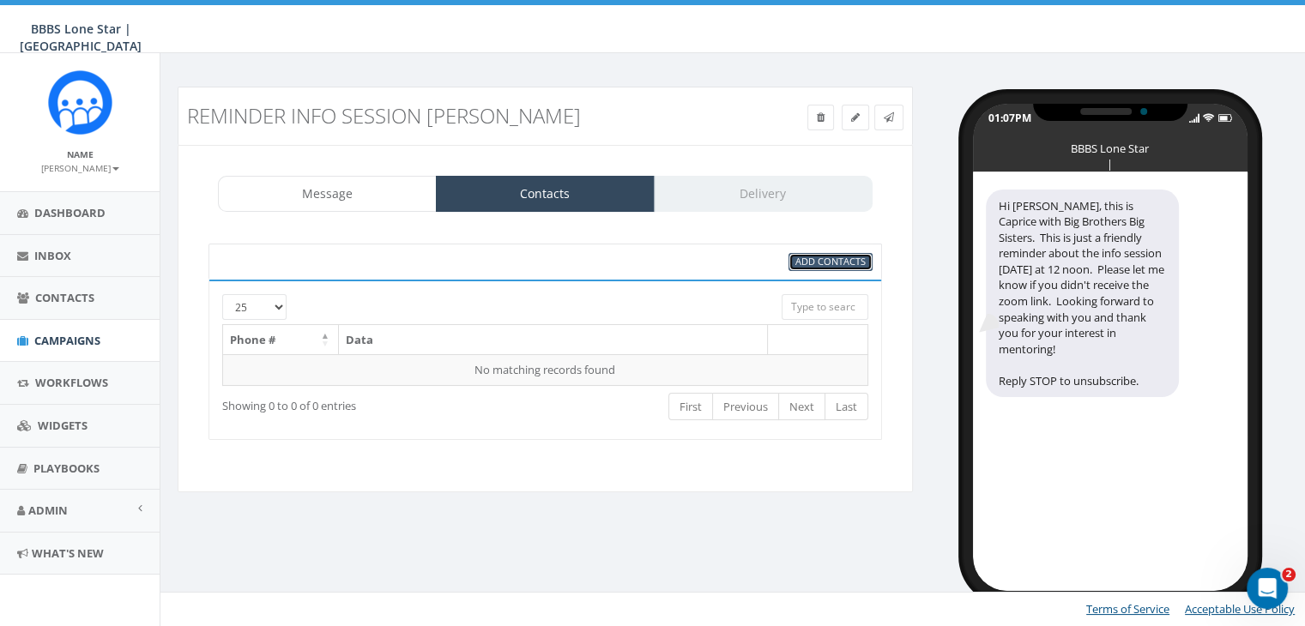
click at [810, 259] on span "Add Contacts" at bounding box center [830, 261] width 70 height 13
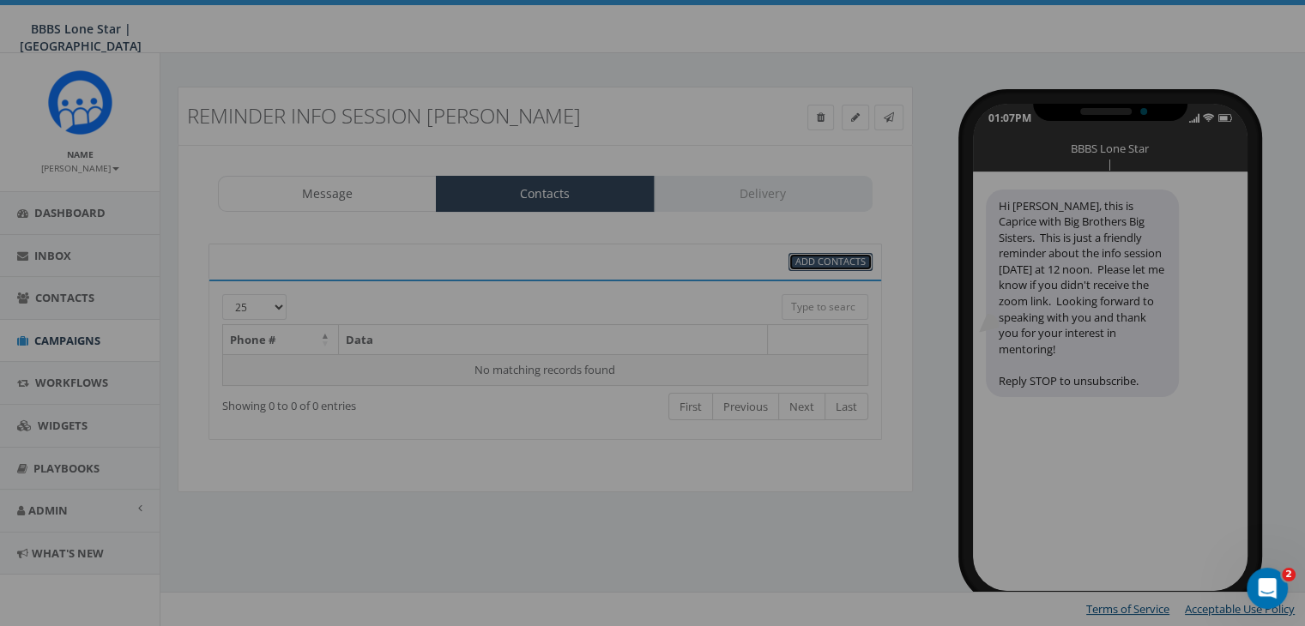
scroll to position [0, 0]
select select
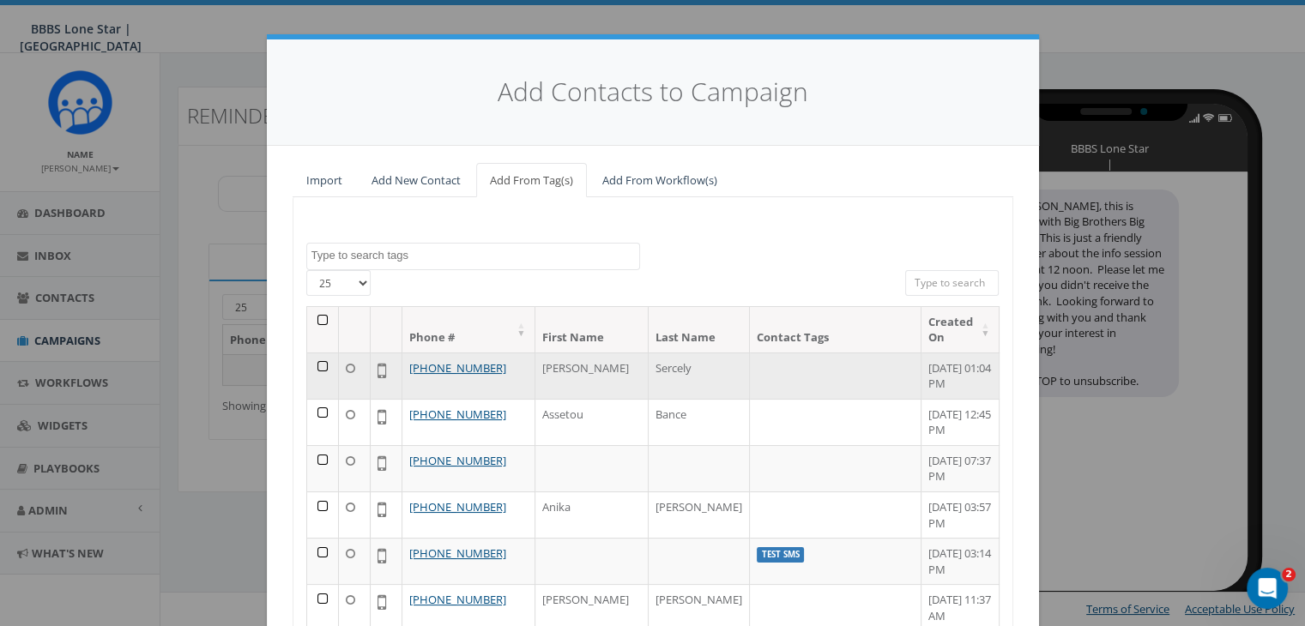
click at [316, 363] on td at bounding box center [323, 376] width 32 height 46
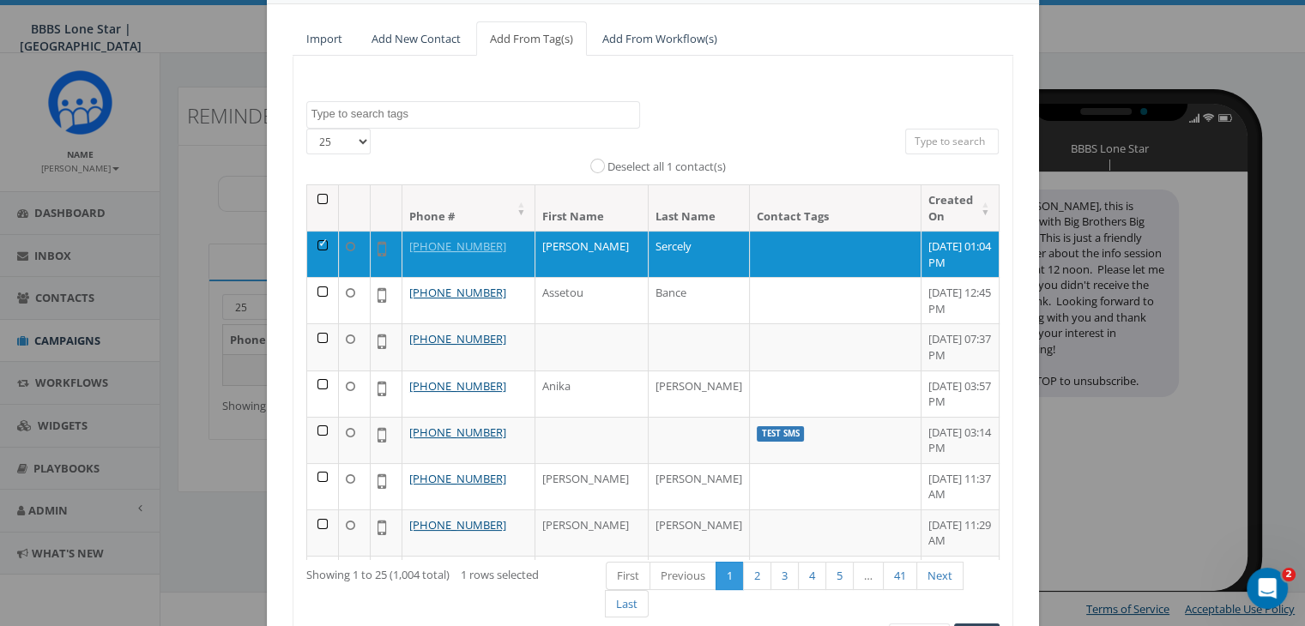
scroll to position [244, 0]
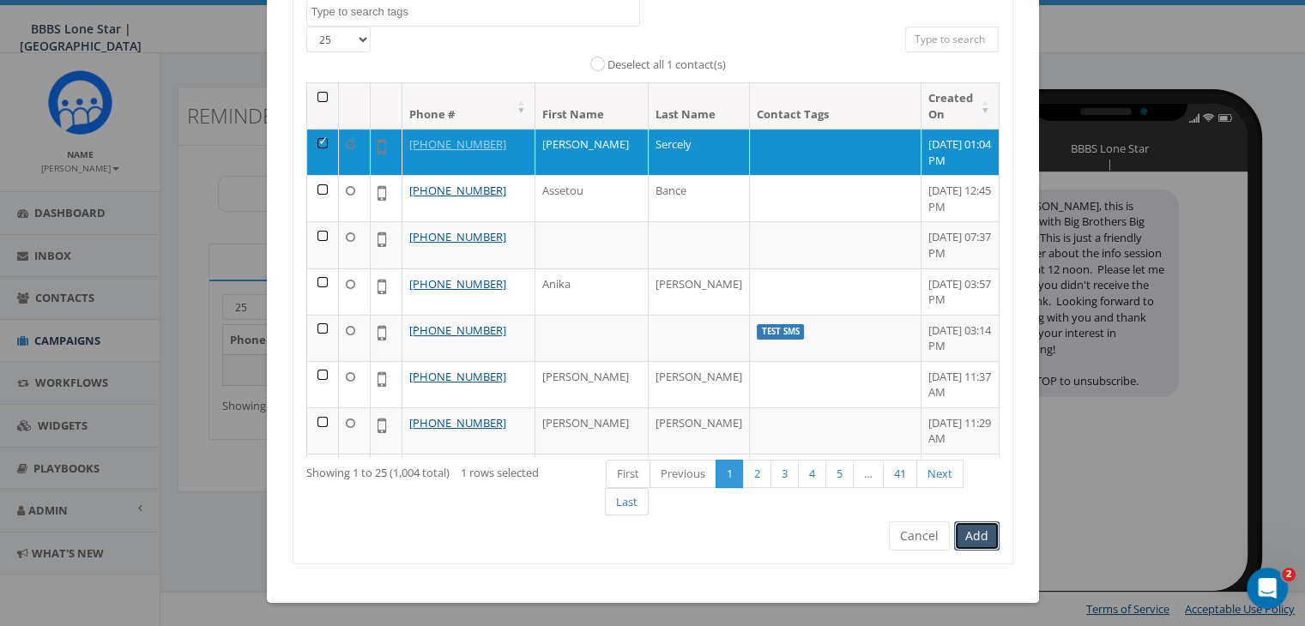
click at [976, 532] on button "Add" at bounding box center [976, 536] width 45 height 29
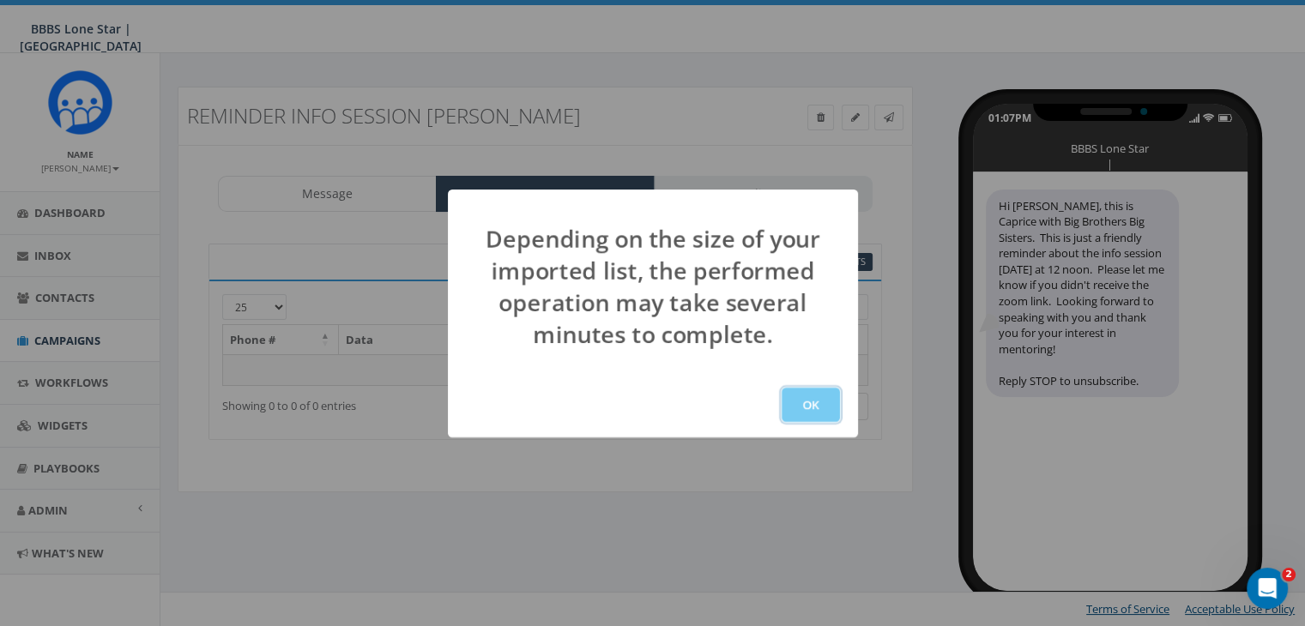
click at [812, 388] on button "OK" at bounding box center [810, 405] width 58 height 34
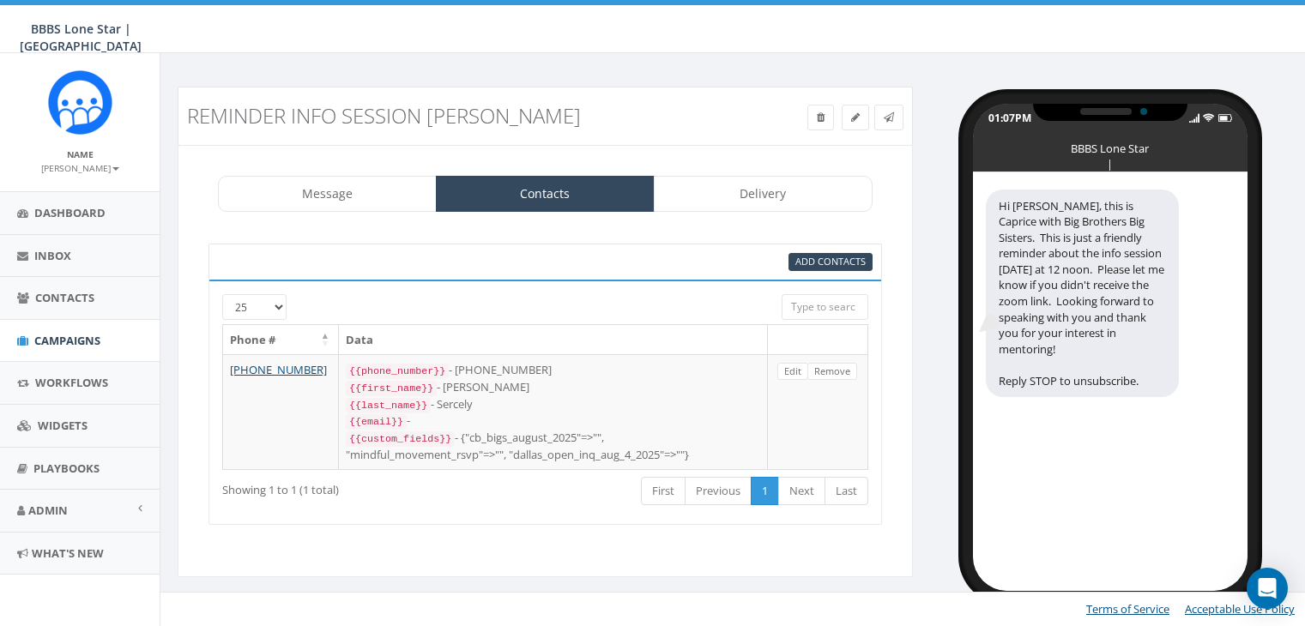
select select
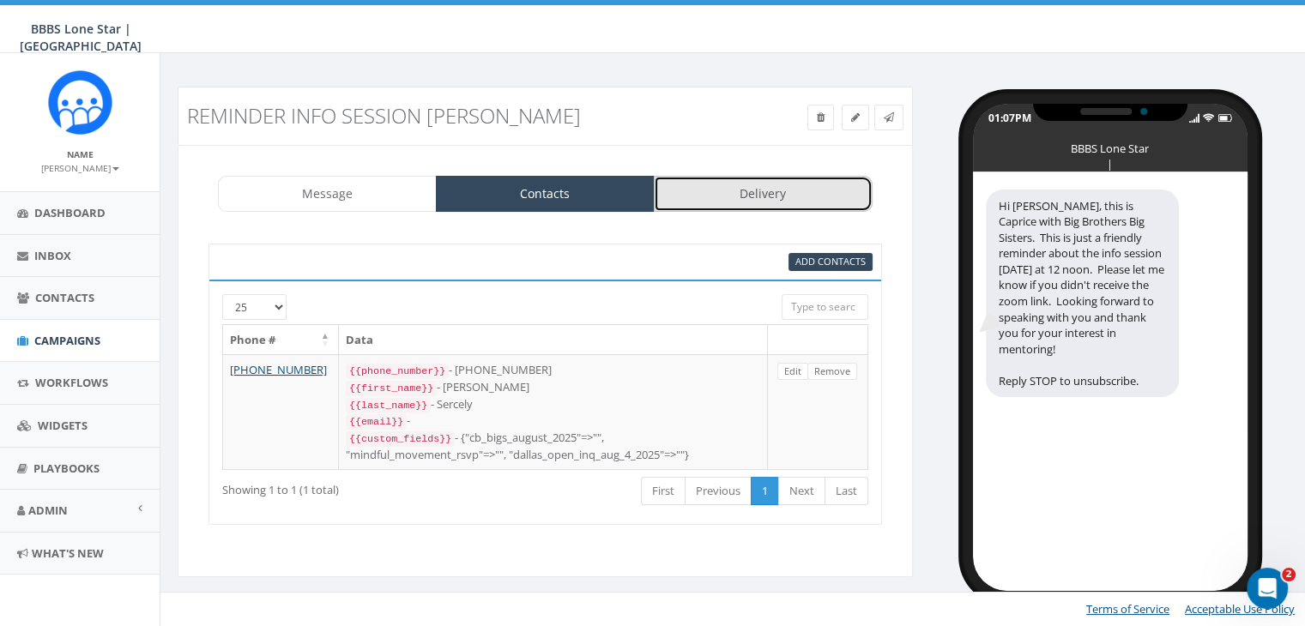
click at [762, 195] on link "Delivery" at bounding box center [763, 194] width 219 height 36
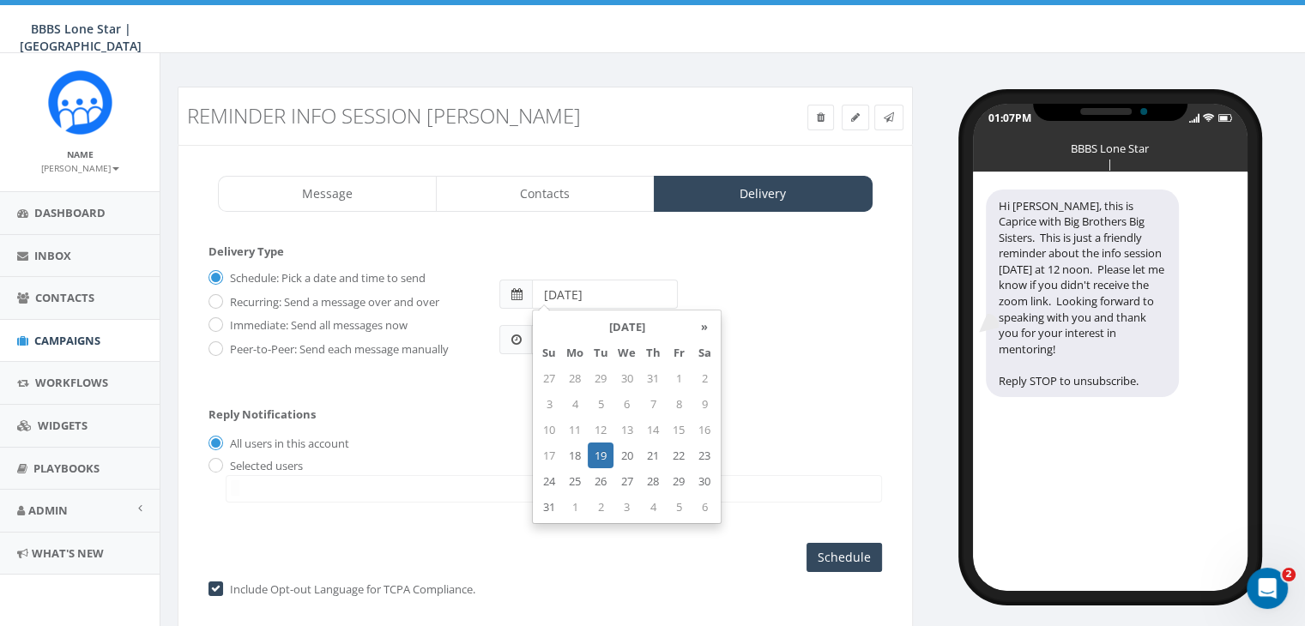
click at [638, 294] on input "[DATE]" at bounding box center [605, 294] width 146 height 29
click at [657, 481] on td "28" at bounding box center [653, 481] width 26 height 26
type input "[DATE]"
click at [758, 407] on div "Reply Notifications All users in this account Selected users [EMAIL_ADDRESS][DO…" at bounding box center [544, 451] width 673 height 120
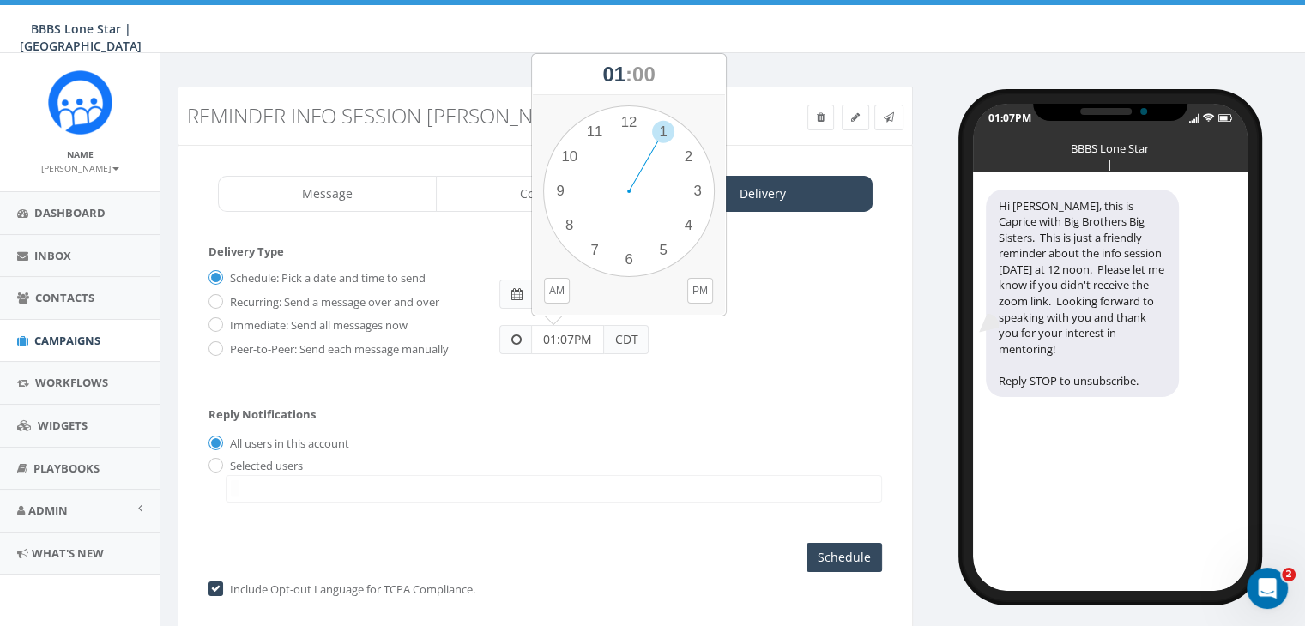
drag, startPoint x: 541, startPoint y: 340, endPoint x: 599, endPoint y: 331, distance: 58.1
click at [599, 331] on input "01:07PM" at bounding box center [567, 339] width 73 height 29
type input "11:00AM"
click at [216, 461] on input "radio" at bounding box center [213, 466] width 11 height 11
radio input "true"
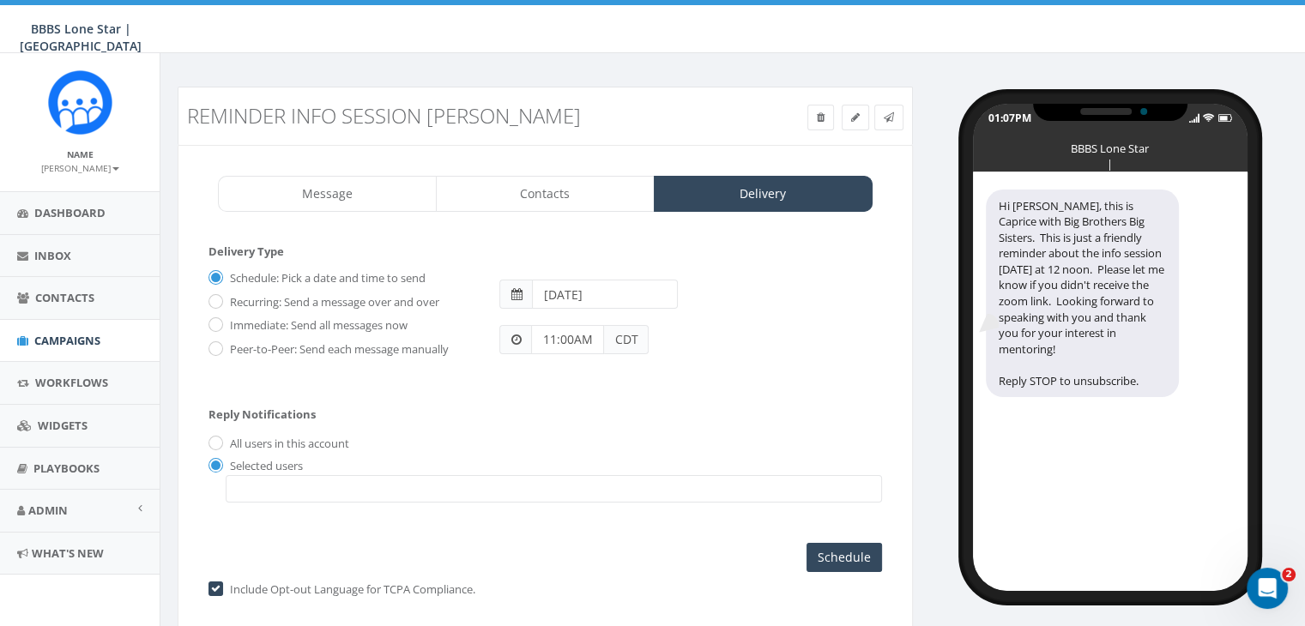
click at [268, 485] on span at bounding box center [554, 488] width 656 height 27
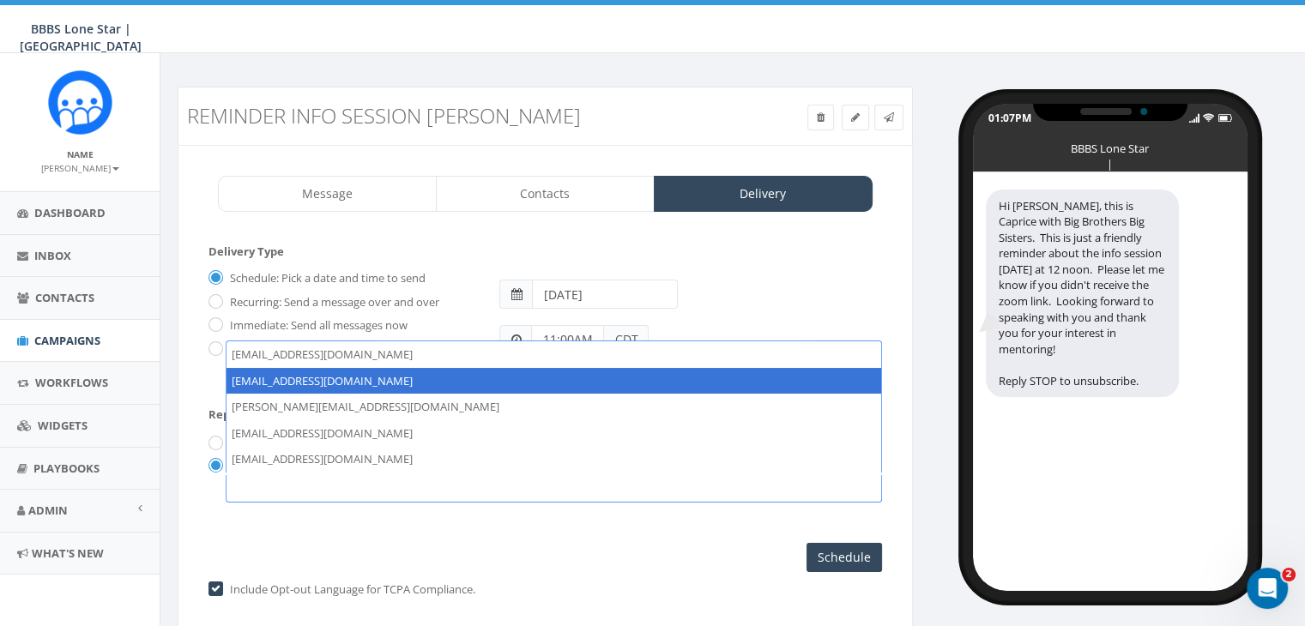
select select "1730"
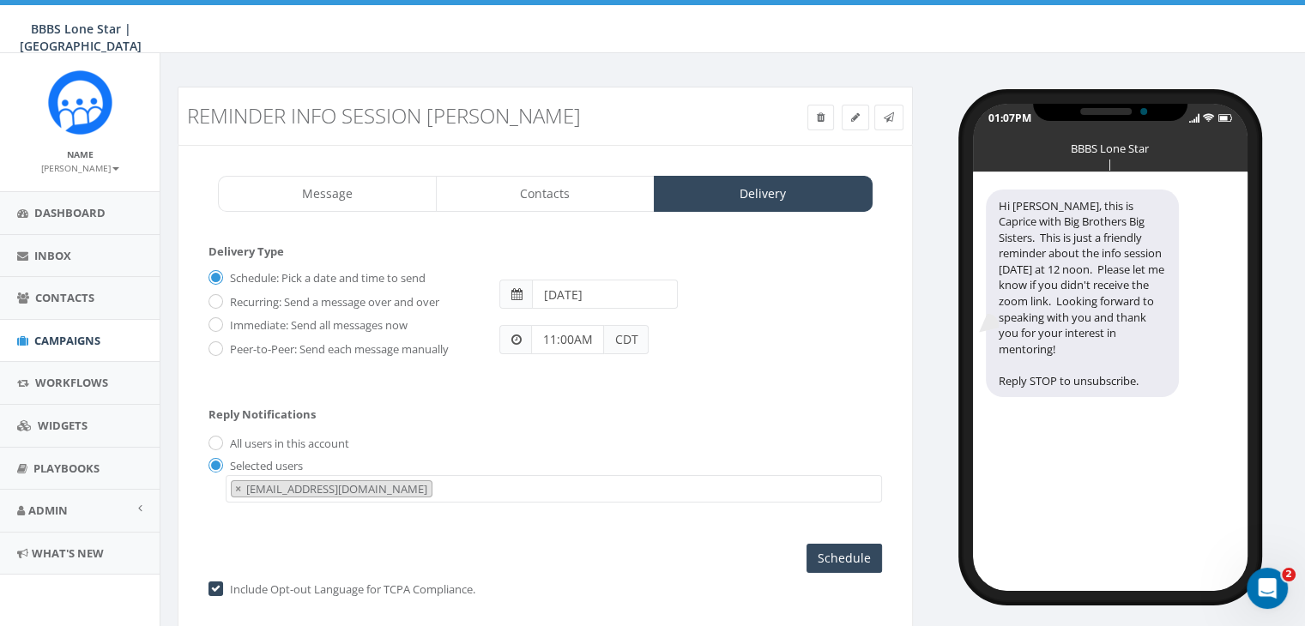
scroll to position [17, 0]
click at [825, 557] on input "Schedule" at bounding box center [843, 558] width 75 height 29
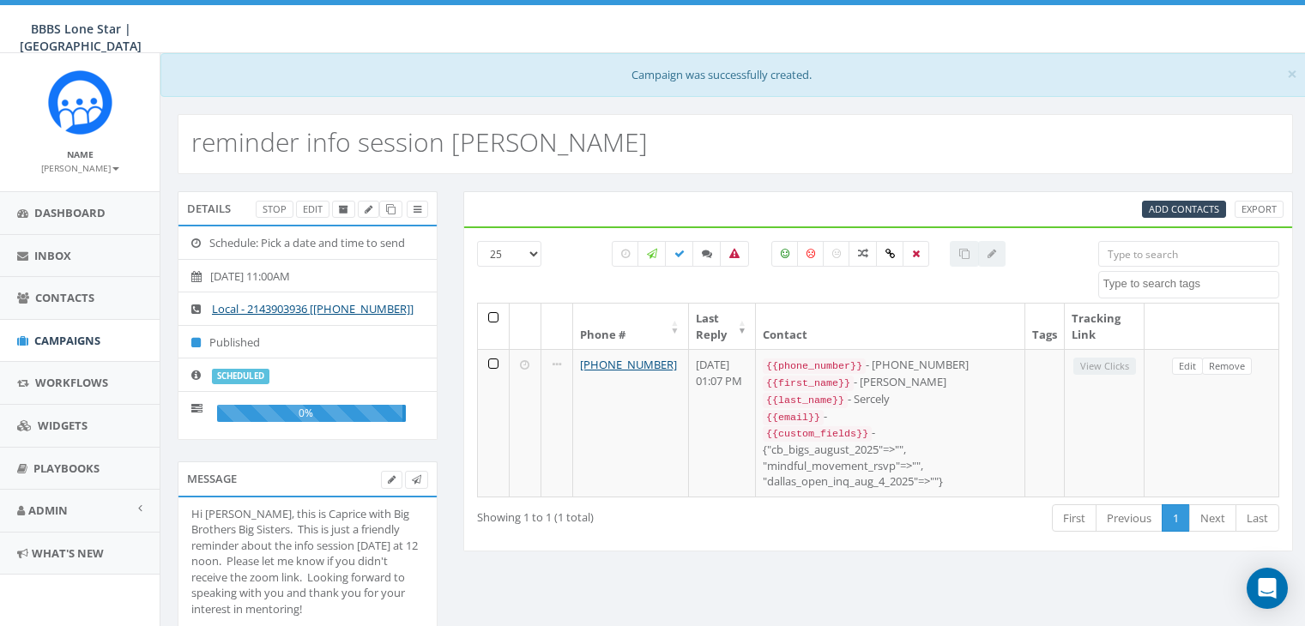
select select
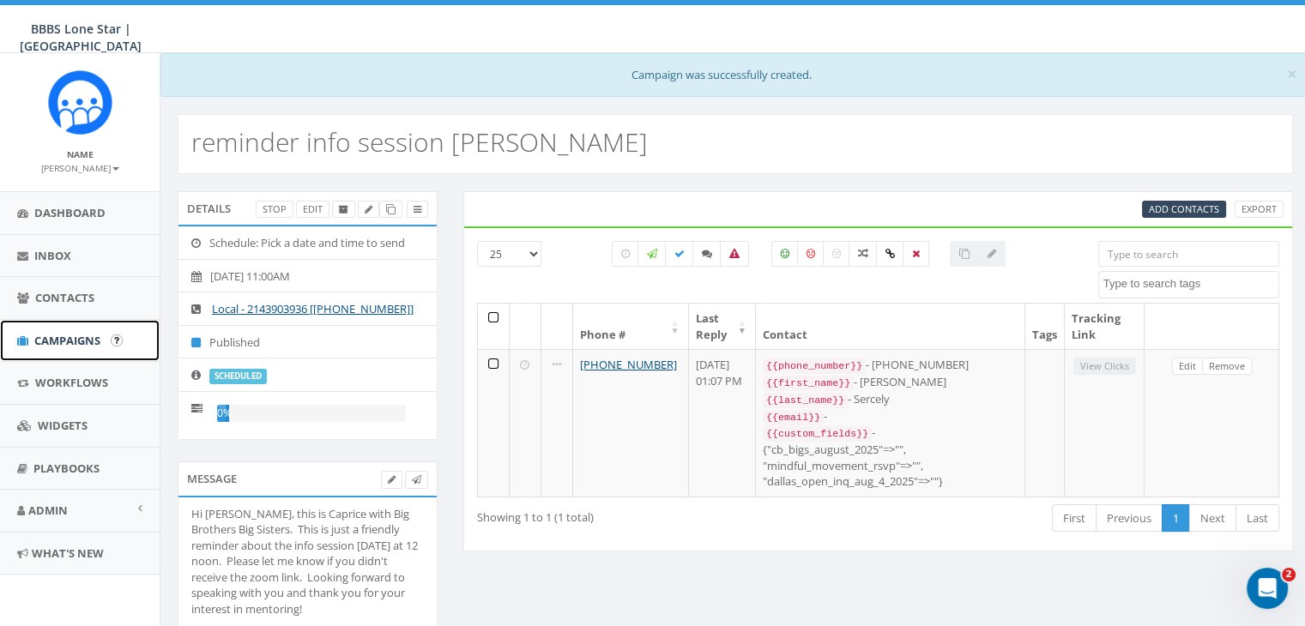
click at [45, 337] on span "Campaigns" at bounding box center [67, 340] width 66 height 15
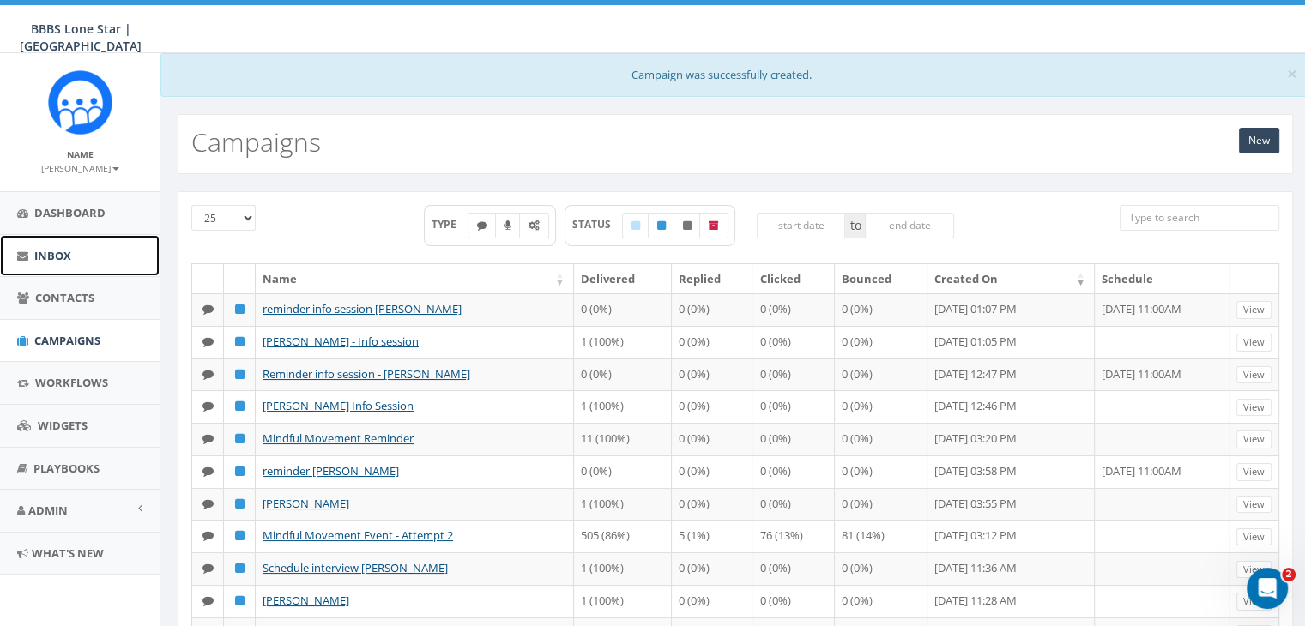
click at [51, 250] on span "Inbox" at bounding box center [52, 255] width 37 height 15
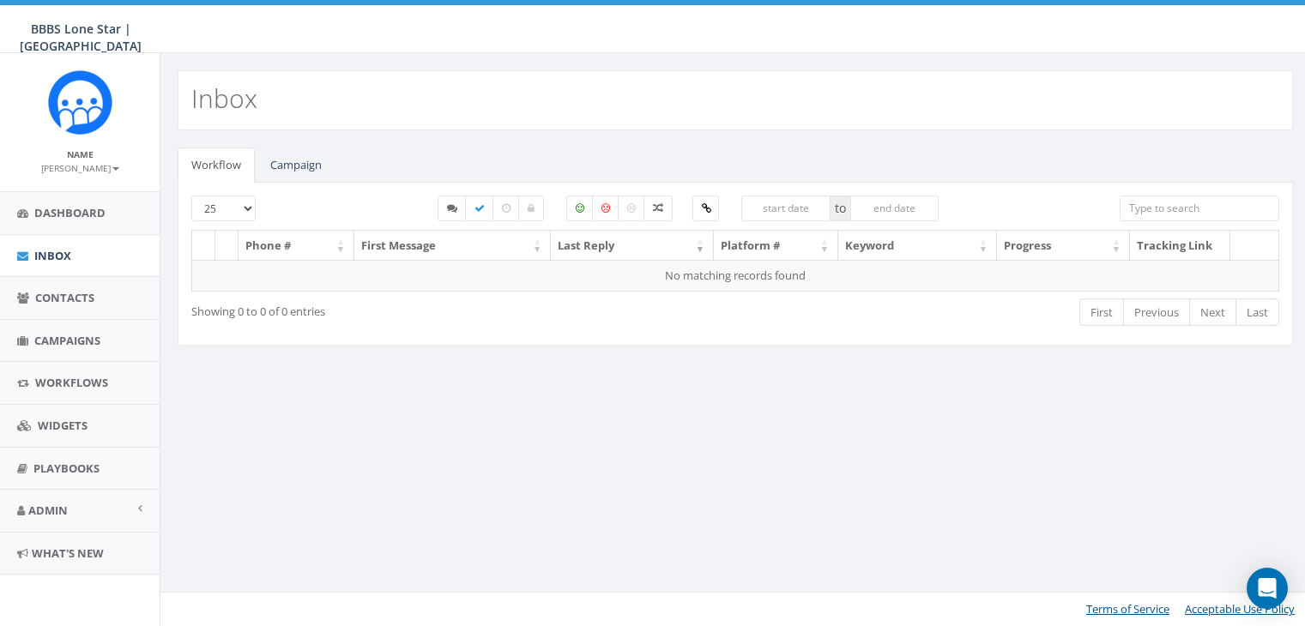
select select
click at [306, 164] on link "Campaign" at bounding box center [295, 165] width 79 height 35
